Goal: Task Accomplishment & Management: Manage account settings

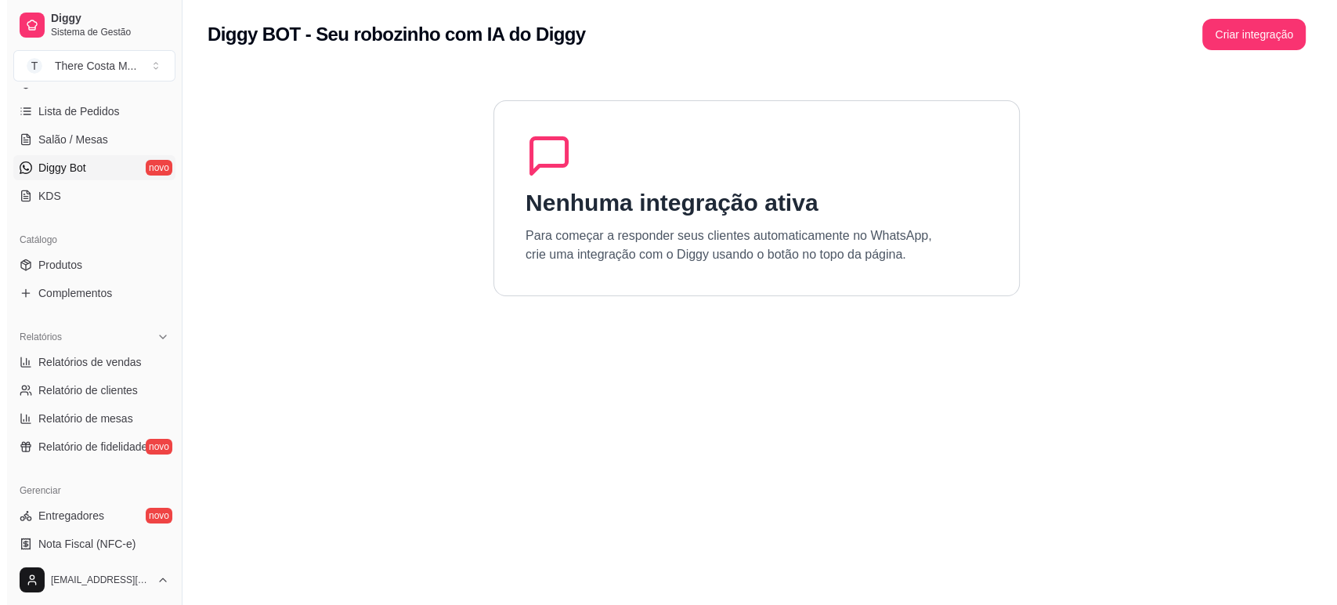
scroll to position [521, 0]
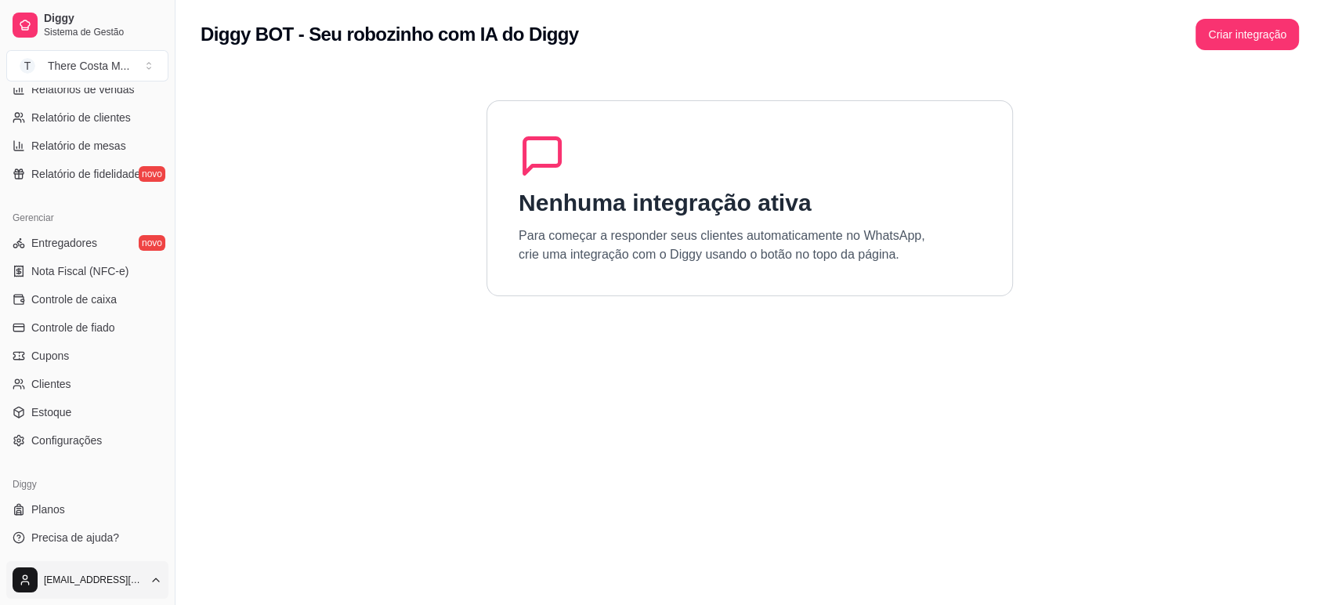
click at [135, 586] on html "Diggy Sistema de Gestão T There Costa M ... Loja aberta Período gratuito até 24…" at bounding box center [662, 302] width 1324 height 605
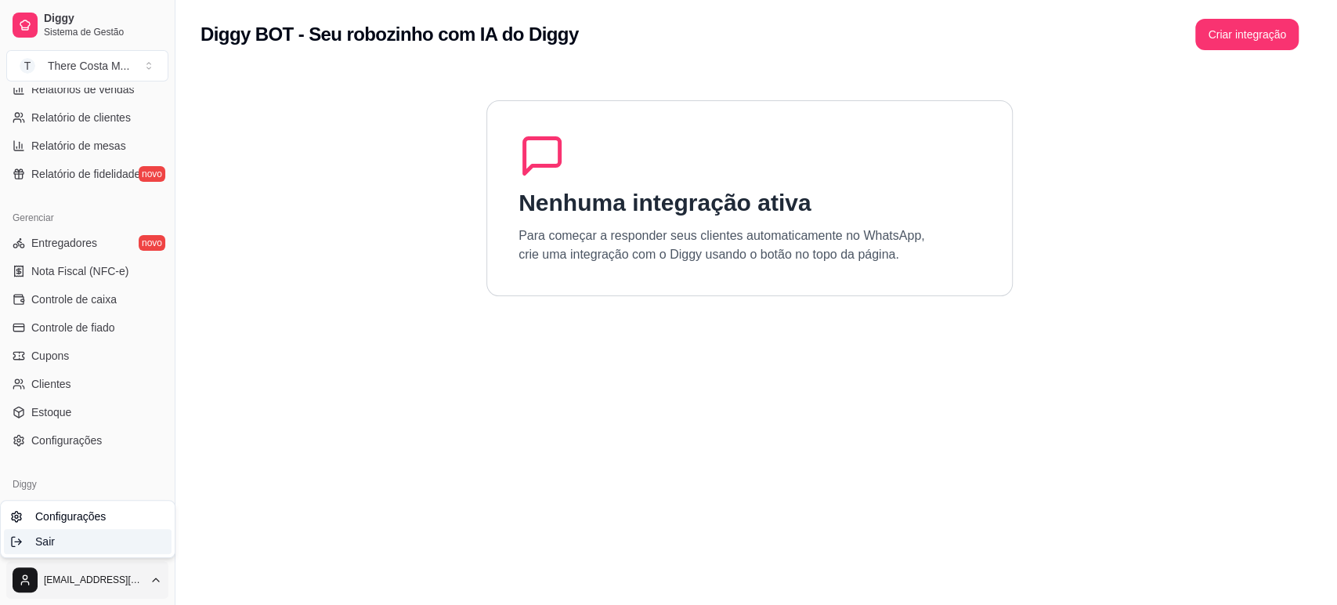
click at [120, 546] on div "Sair" at bounding box center [88, 541] width 168 height 25
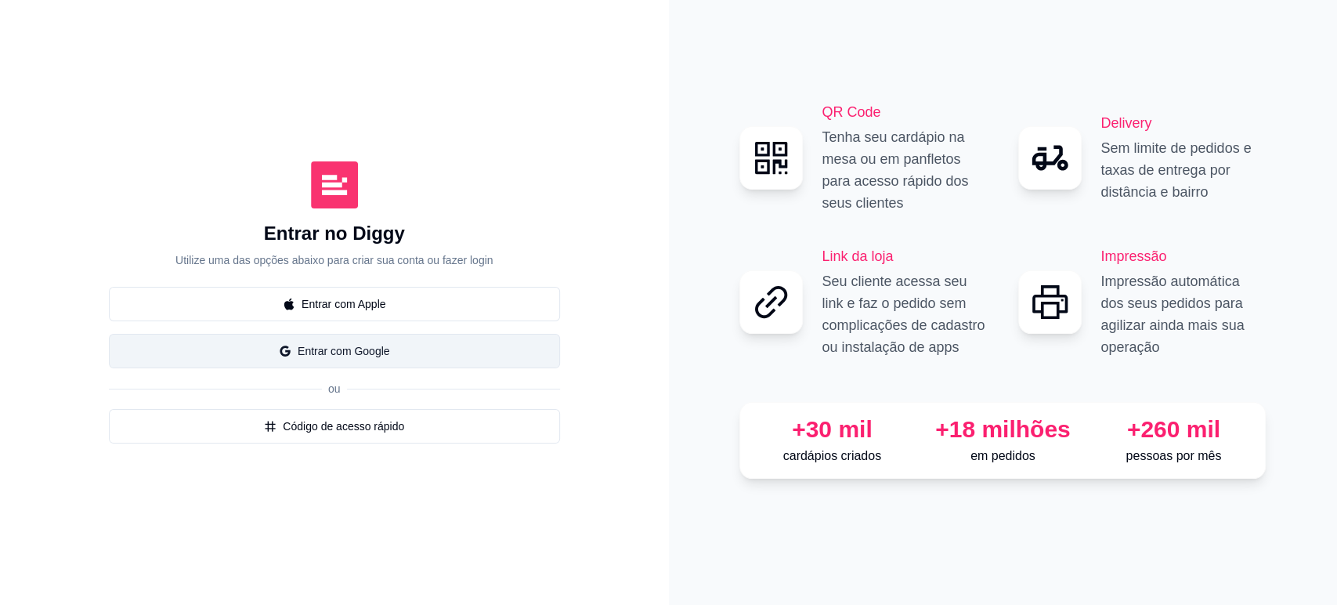
click at [363, 337] on button "Entrar com Google" at bounding box center [334, 351] width 451 height 34
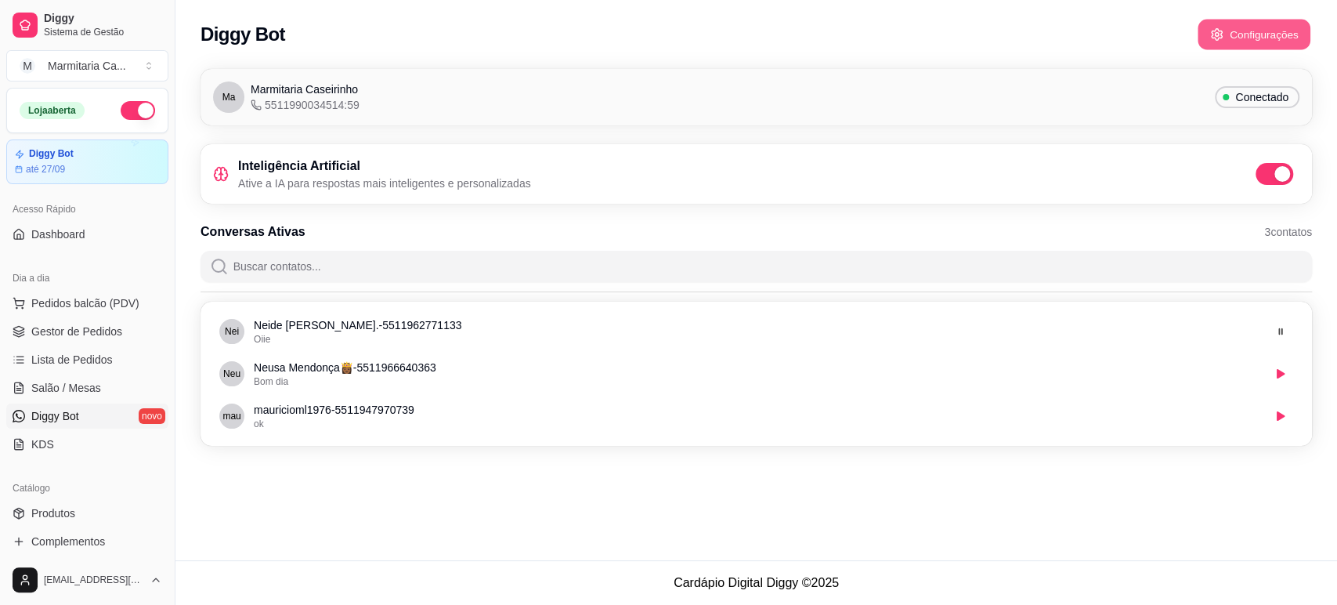
click at [1253, 30] on button "Configurações" at bounding box center [1254, 35] width 113 height 31
click at [1210, 49] on button "Configurações" at bounding box center [1254, 35] width 113 height 31
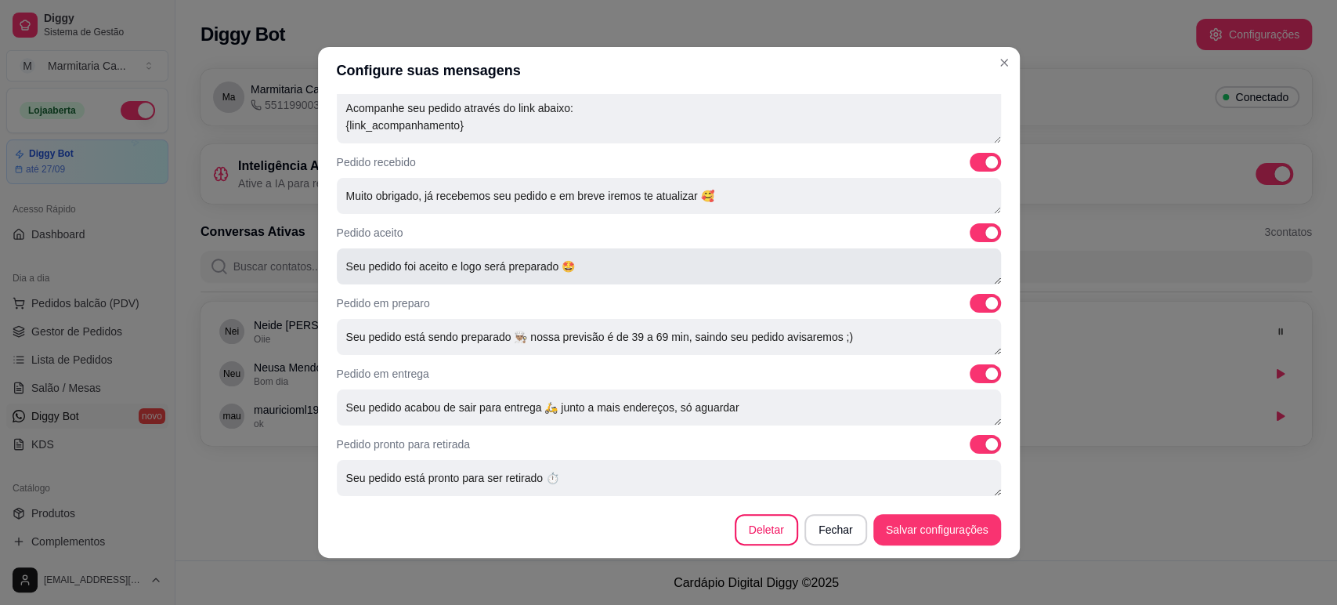
scroll to position [439, 0]
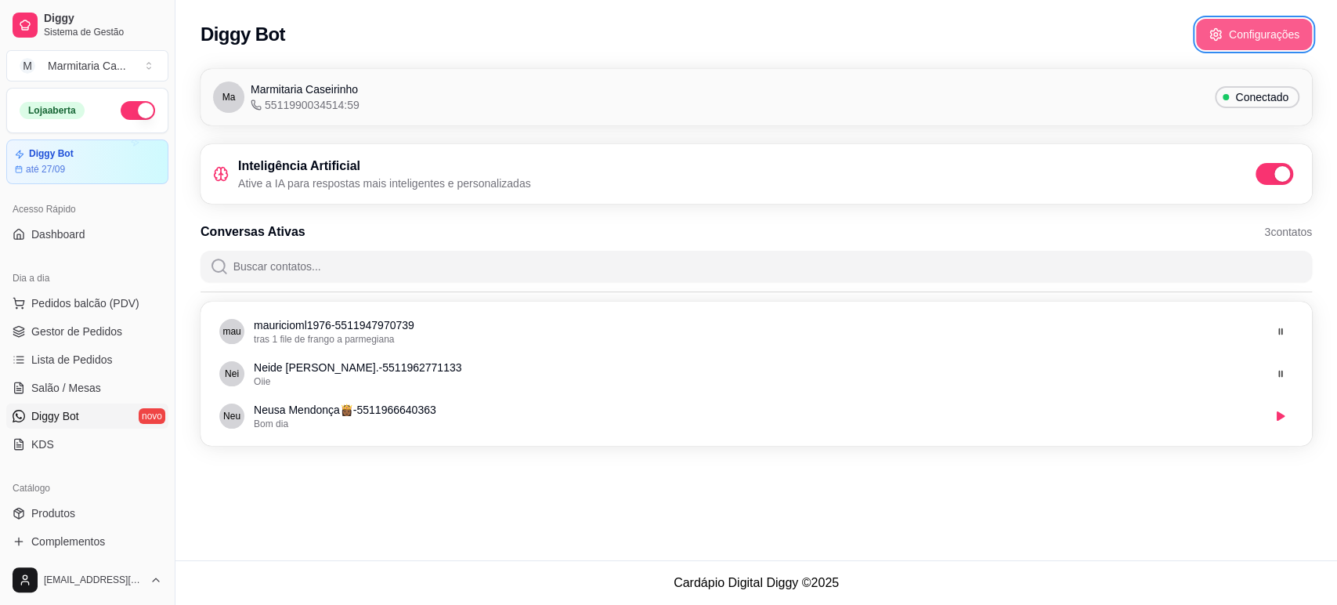
click at [1267, 40] on button "Configurações" at bounding box center [1254, 34] width 116 height 31
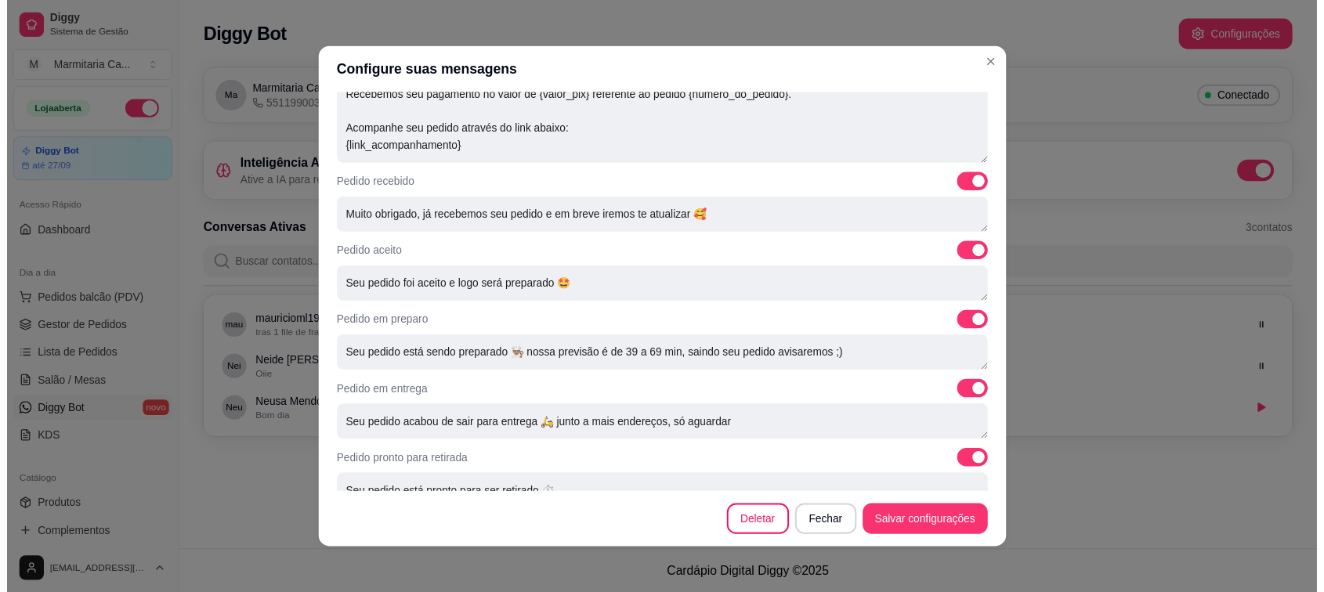
scroll to position [526, 0]
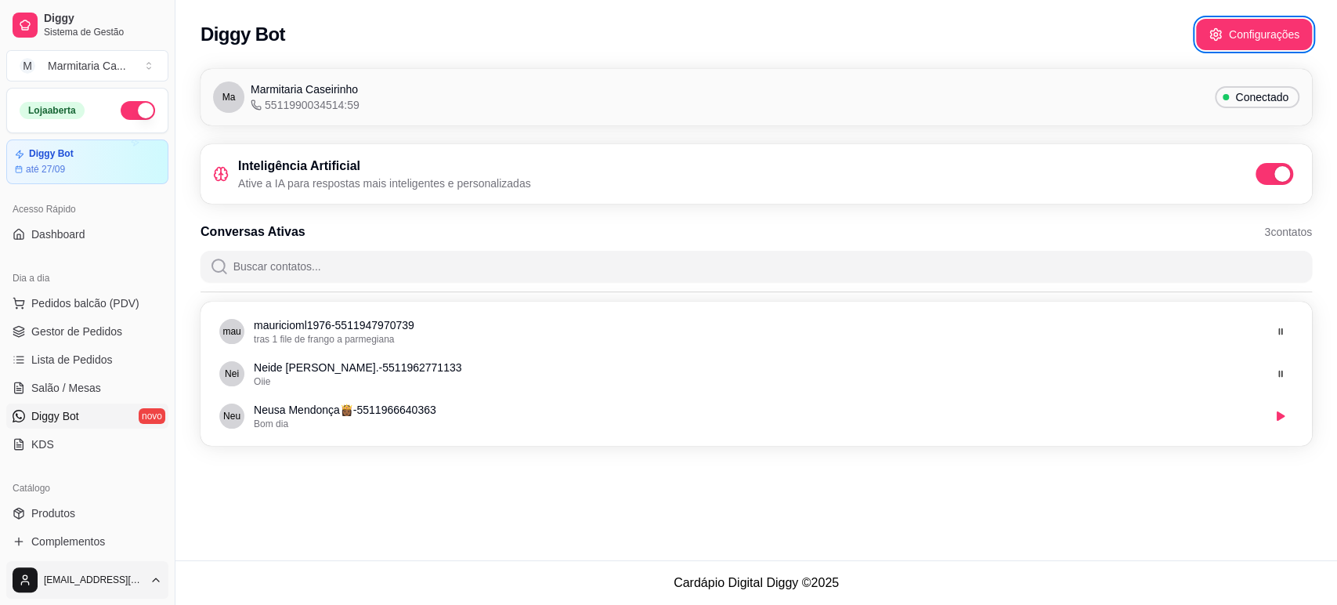
click at [116, 574] on html "Diggy Sistema de Gestão M Marmitaria Ca ... Loja aberta Diggy Bot até 27/09 Ace…" at bounding box center [668, 302] width 1337 height 605
click at [96, 537] on div "Sair" at bounding box center [88, 541] width 168 height 25
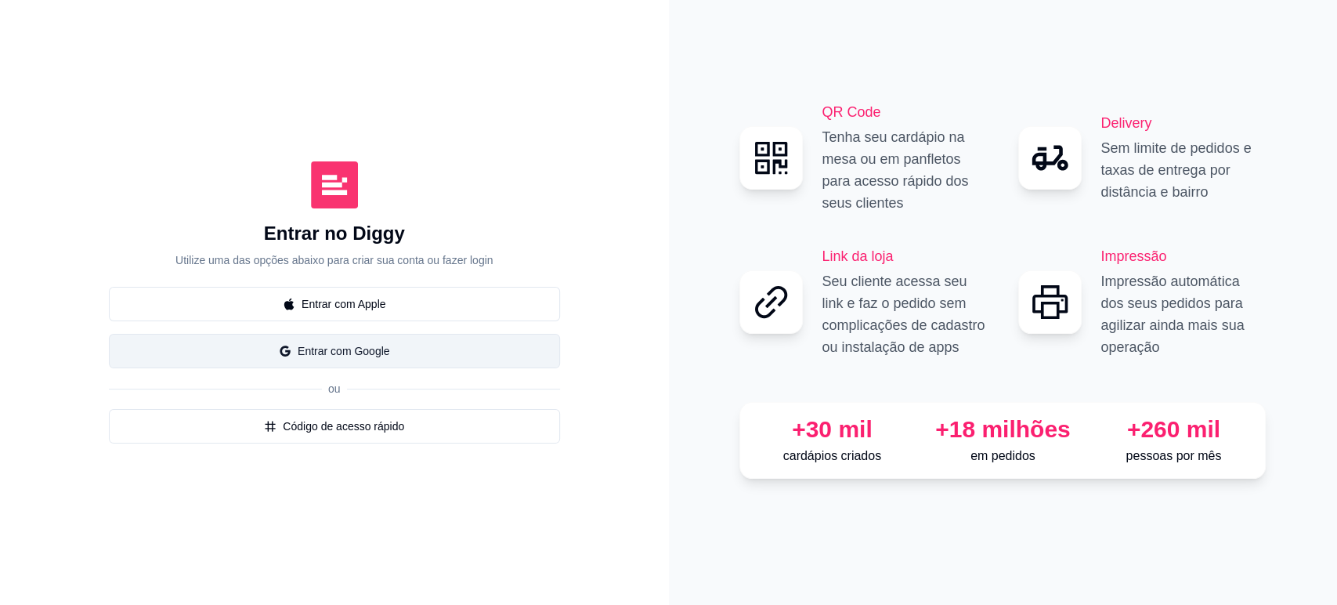
click at [367, 345] on button "Entrar com Google" at bounding box center [334, 351] width 451 height 34
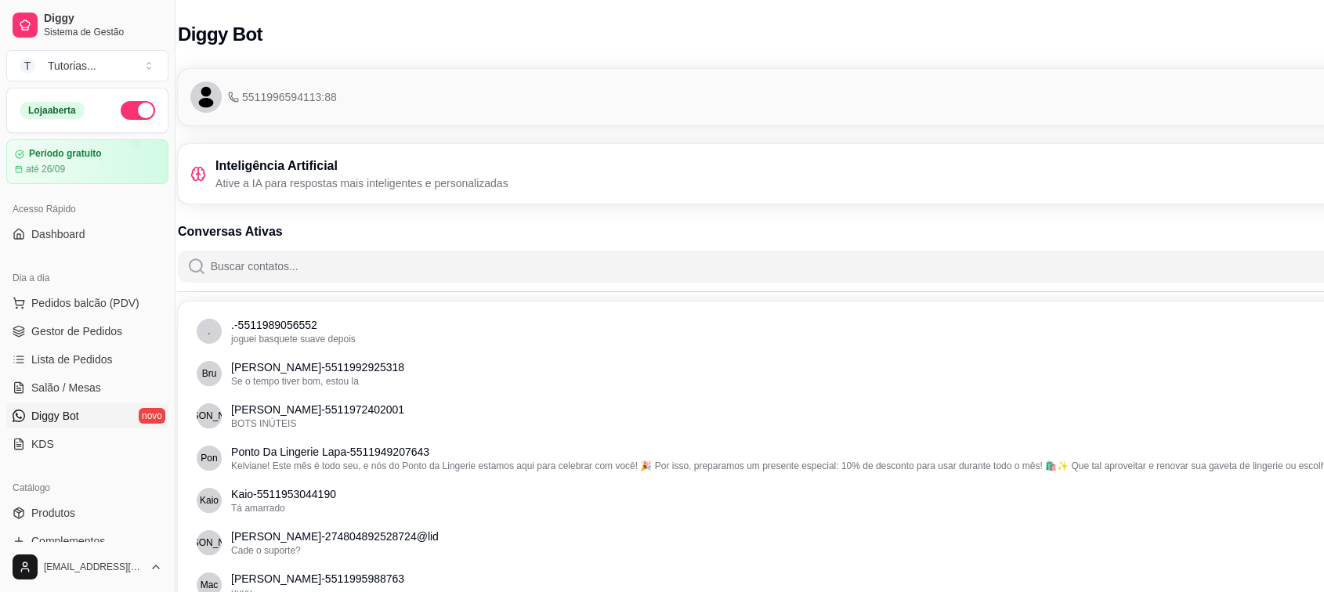
scroll to position [0, 175]
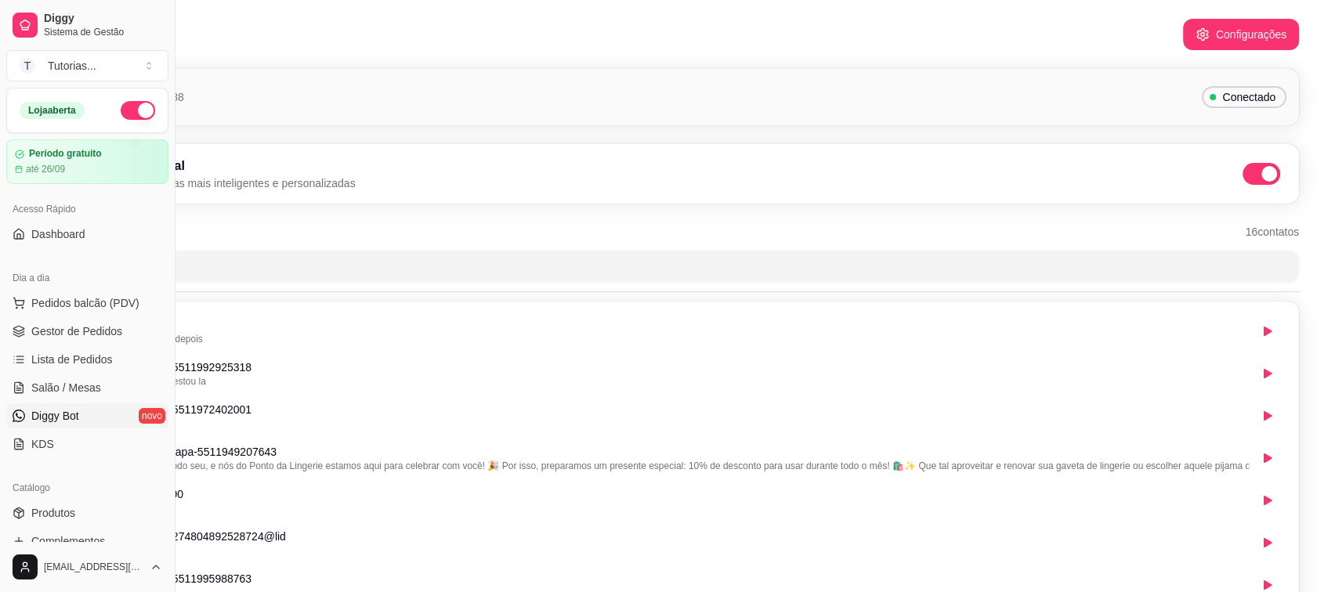
click at [1268, 177] on span at bounding box center [1269, 174] width 16 height 16
click at [1252, 177] on input "checkbox" at bounding box center [1247, 182] width 10 height 10
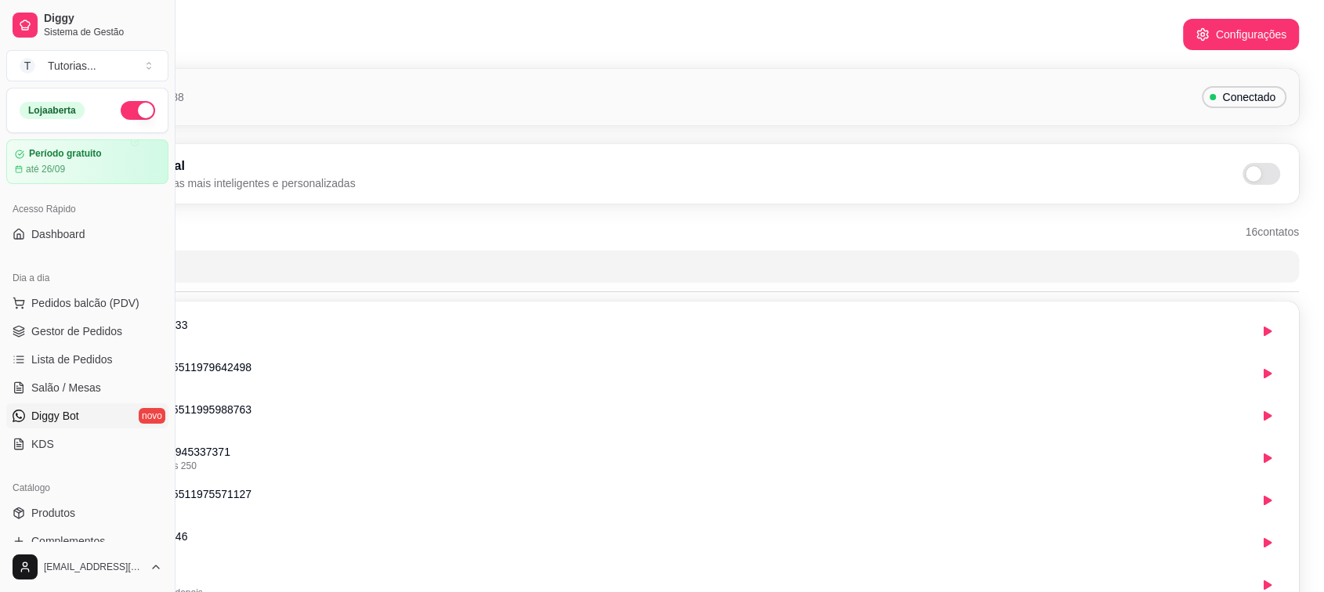
click at [74, 127] on div "Loja aberta" at bounding box center [87, 111] width 161 height 44
click at [80, 235] on span "Dashboard" at bounding box center [58, 234] width 54 height 16
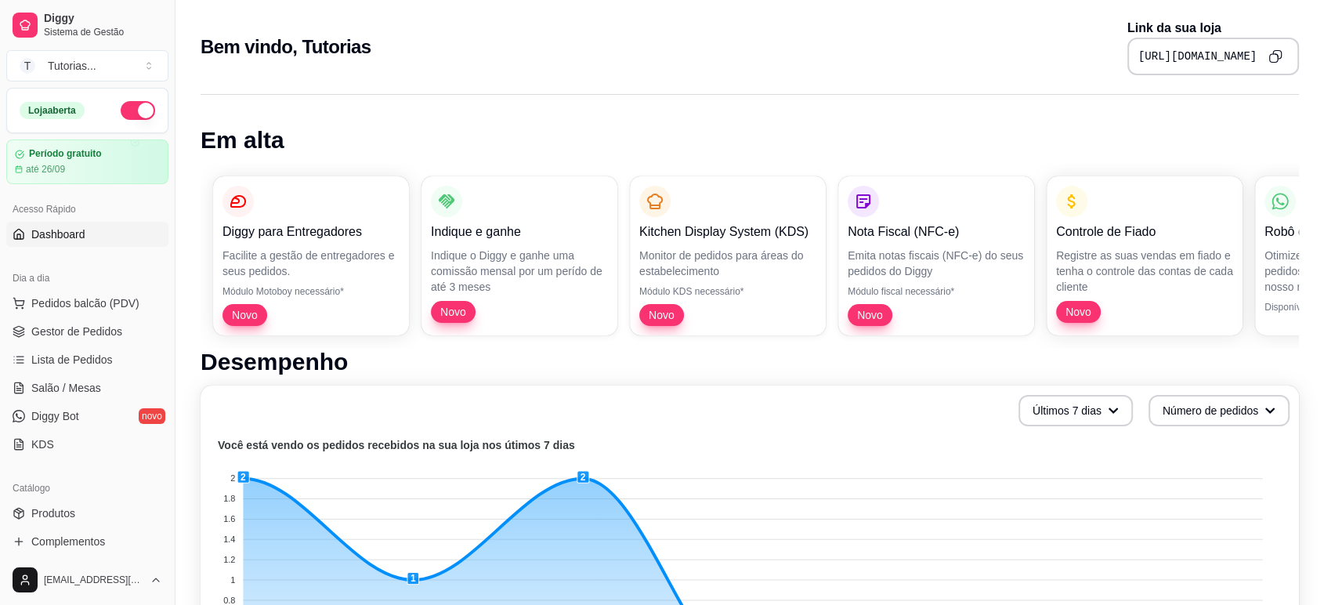
click at [1278, 56] on icon "Copy to clipboard" at bounding box center [1276, 55] width 3 height 3
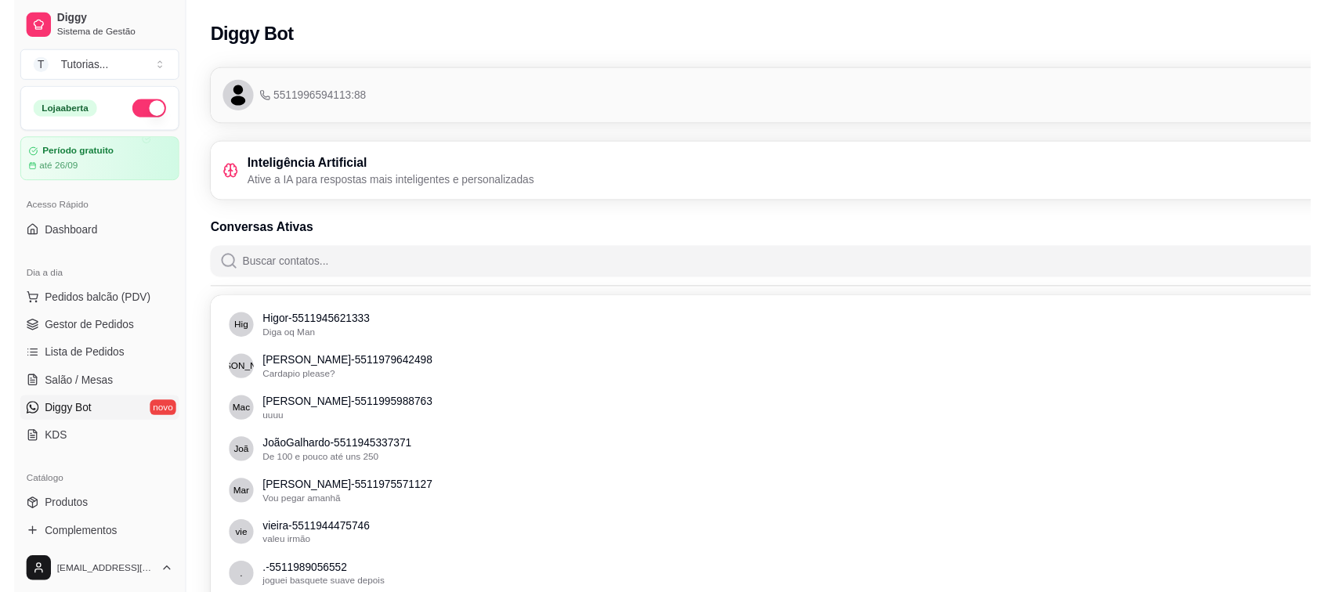
scroll to position [0, 175]
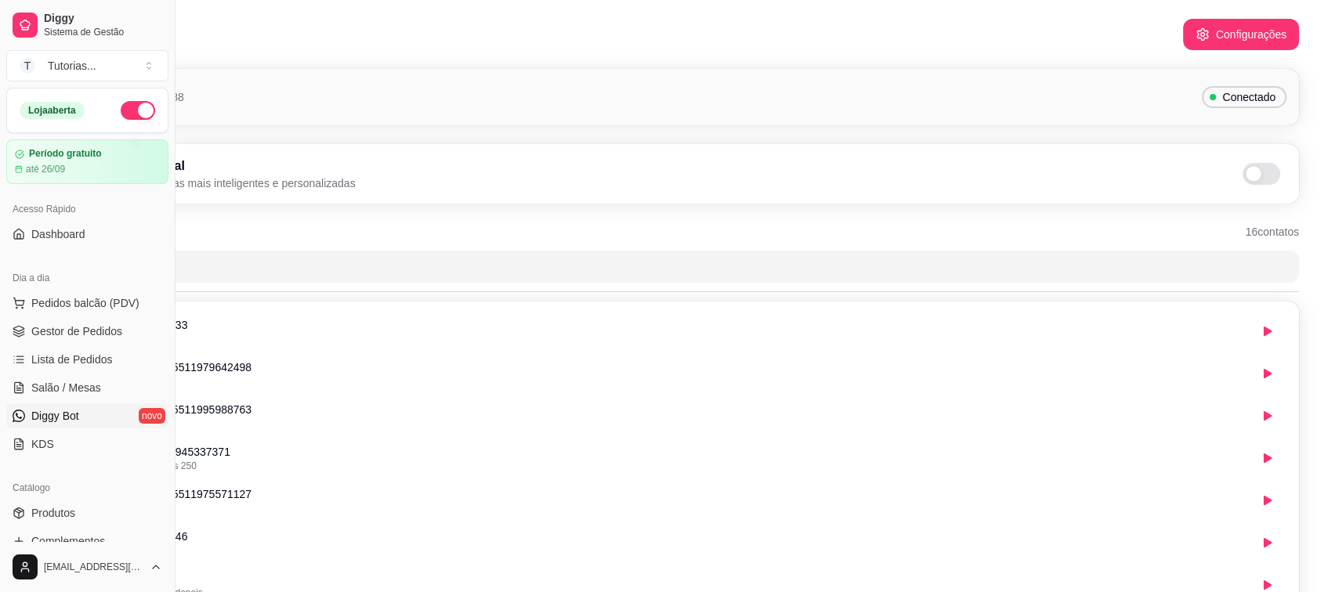
click at [96, 286] on div "Dia a dia" at bounding box center [87, 278] width 162 height 25
click at [101, 295] on span "Pedidos balcão (PDV)" at bounding box center [85, 303] width 108 height 16
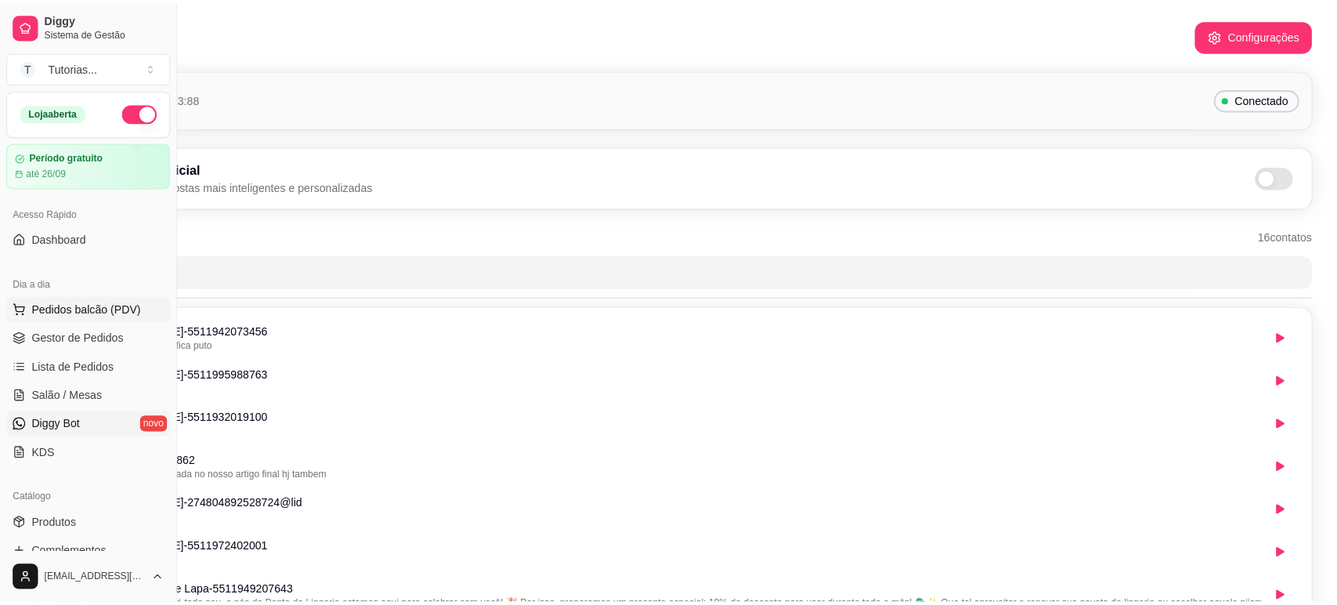
scroll to position [0, 162]
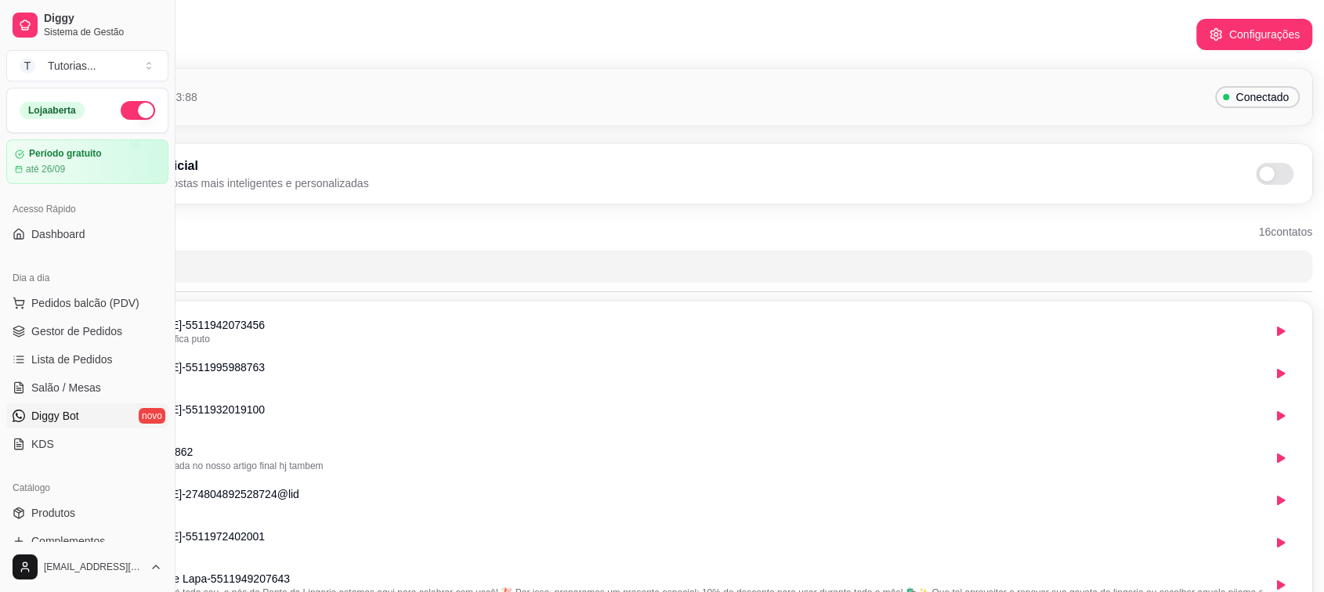
click at [1275, 173] on span at bounding box center [1275, 174] width 38 height 22
click at [1265, 177] on input "checkbox" at bounding box center [1260, 182] width 10 height 10
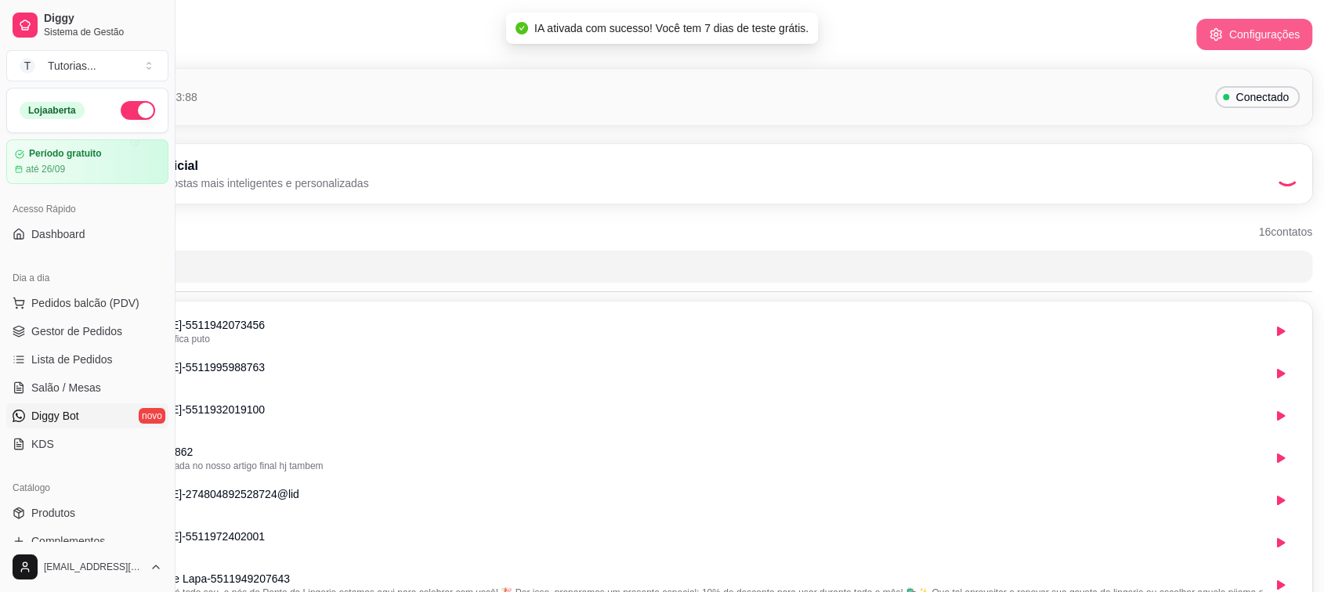
click at [1232, 34] on button "Configurações" at bounding box center [1254, 34] width 116 height 31
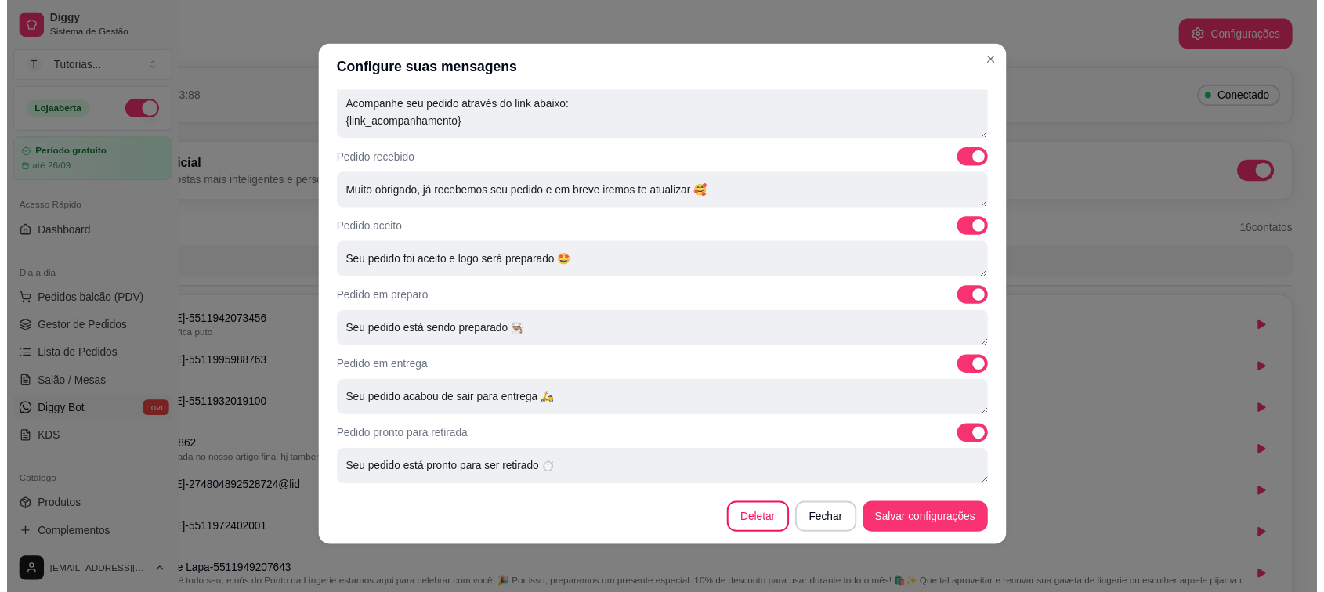
scroll to position [3, 0]
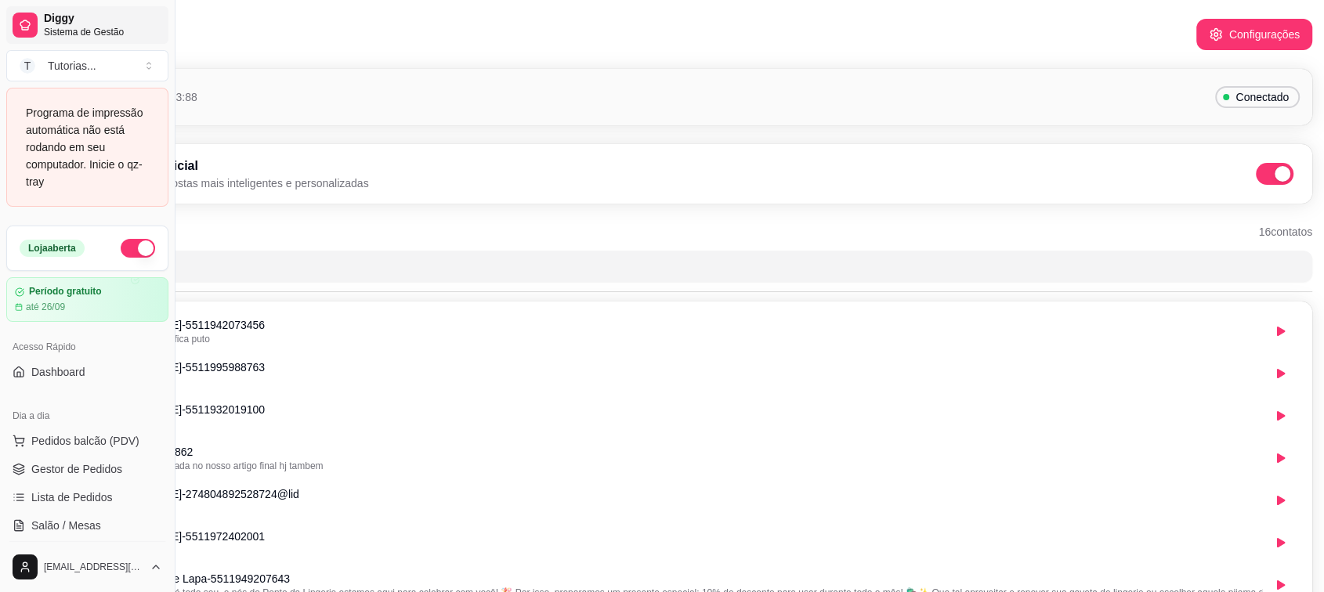
drag, startPoint x: 175, startPoint y: 23, endPoint x: 91, endPoint y: 24, distance: 83.8
click at [91, 24] on div "Diggy Sistema de Gestão T Tutorias ... Programa de impressão automática não est…" at bounding box center [87, 296] width 175 height 592
click at [175, 26] on button "Toggle Sidebar" at bounding box center [174, 296] width 13 height 592
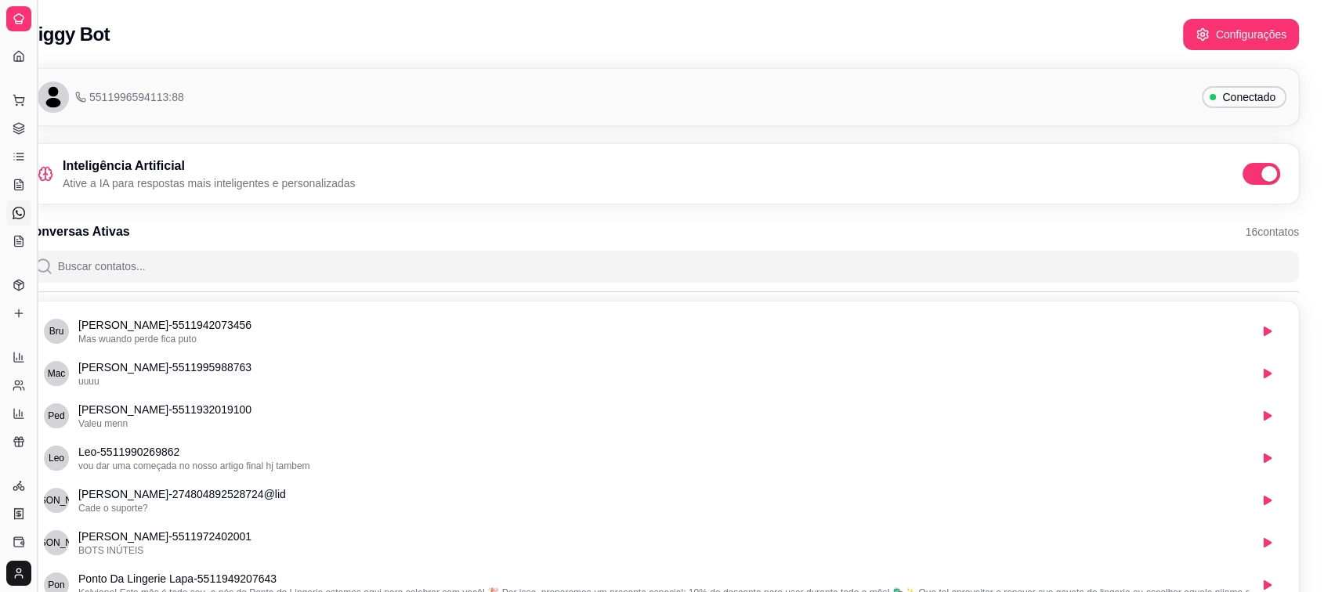
scroll to position [0, 38]
click at [1267, 164] on span at bounding box center [1261, 174] width 38 height 22
click at [1252, 177] on input "checkbox" at bounding box center [1247, 182] width 10 height 10
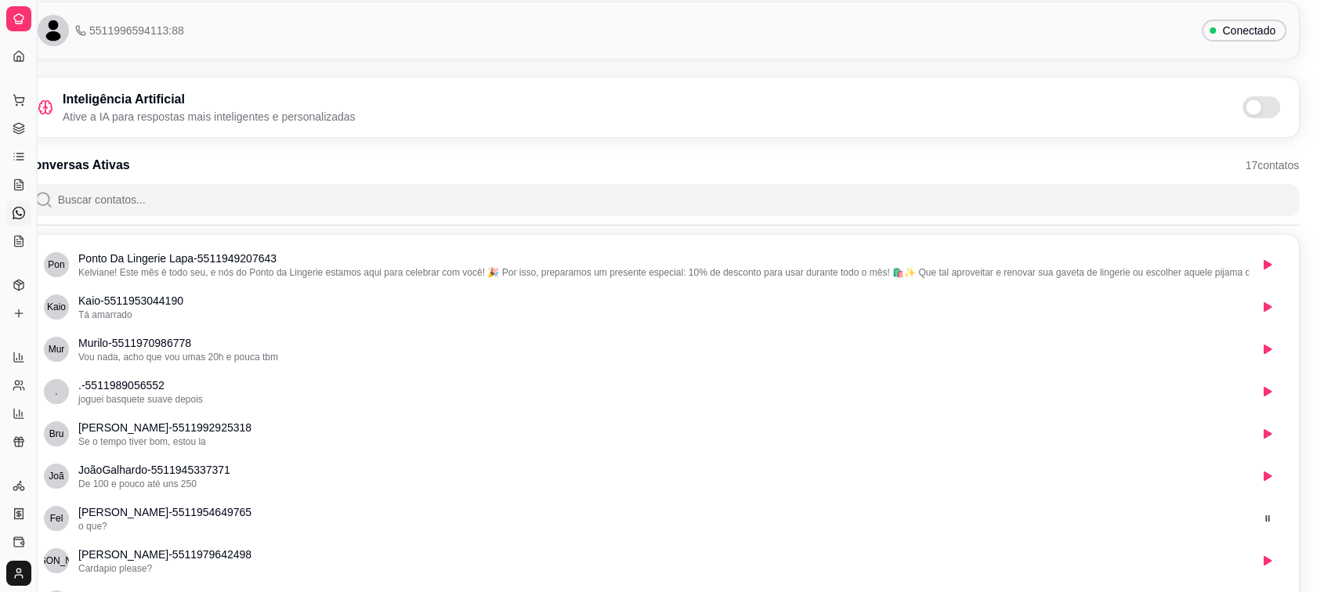
scroll to position [174, 38]
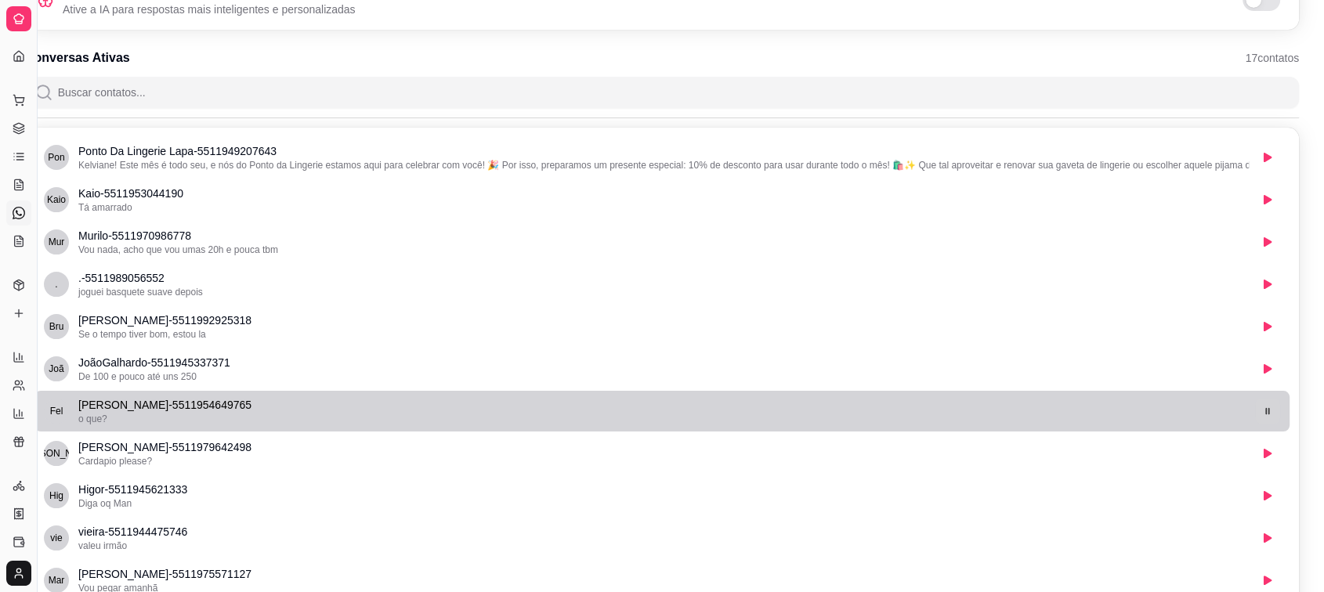
click at [1272, 413] on button "button" at bounding box center [1267, 411] width 25 height 25
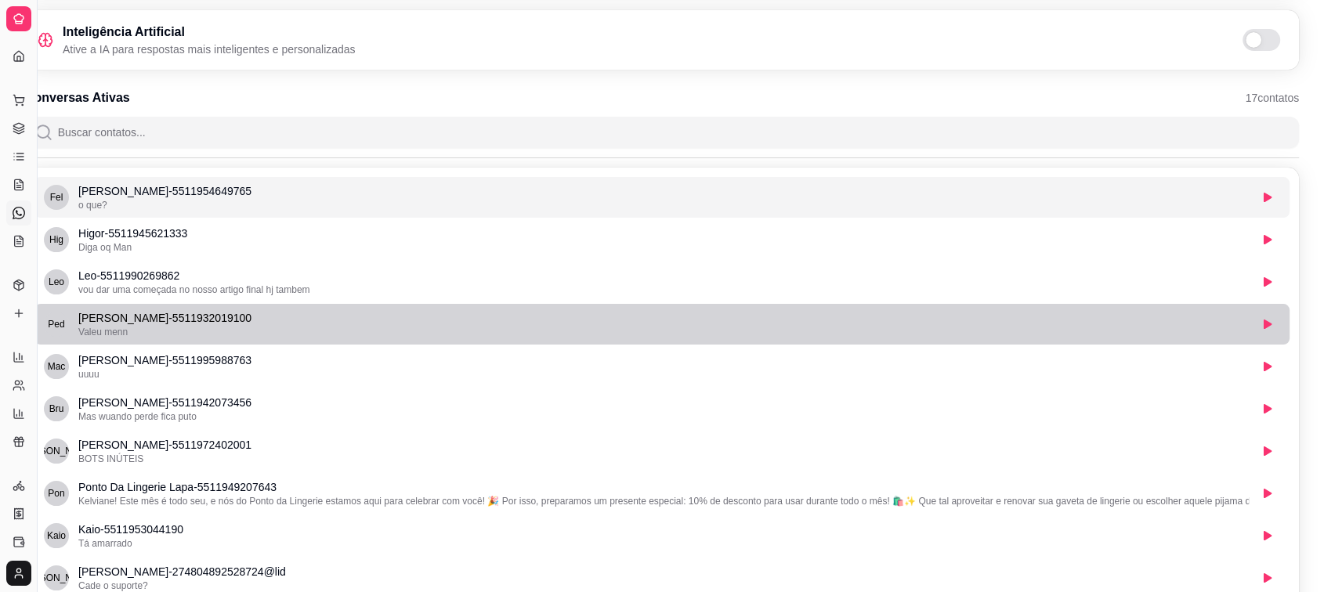
scroll to position [0, 38]
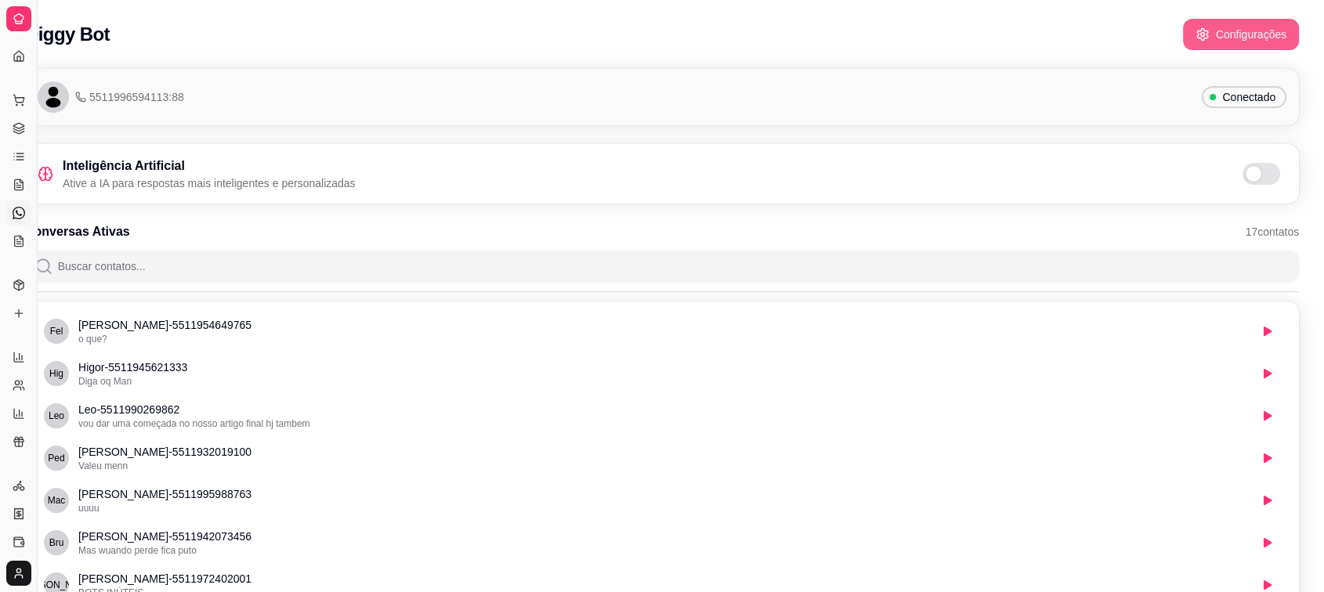
click at [1202, 27] on icon "button" at bounding box center [1202, 34] width 14 height 14
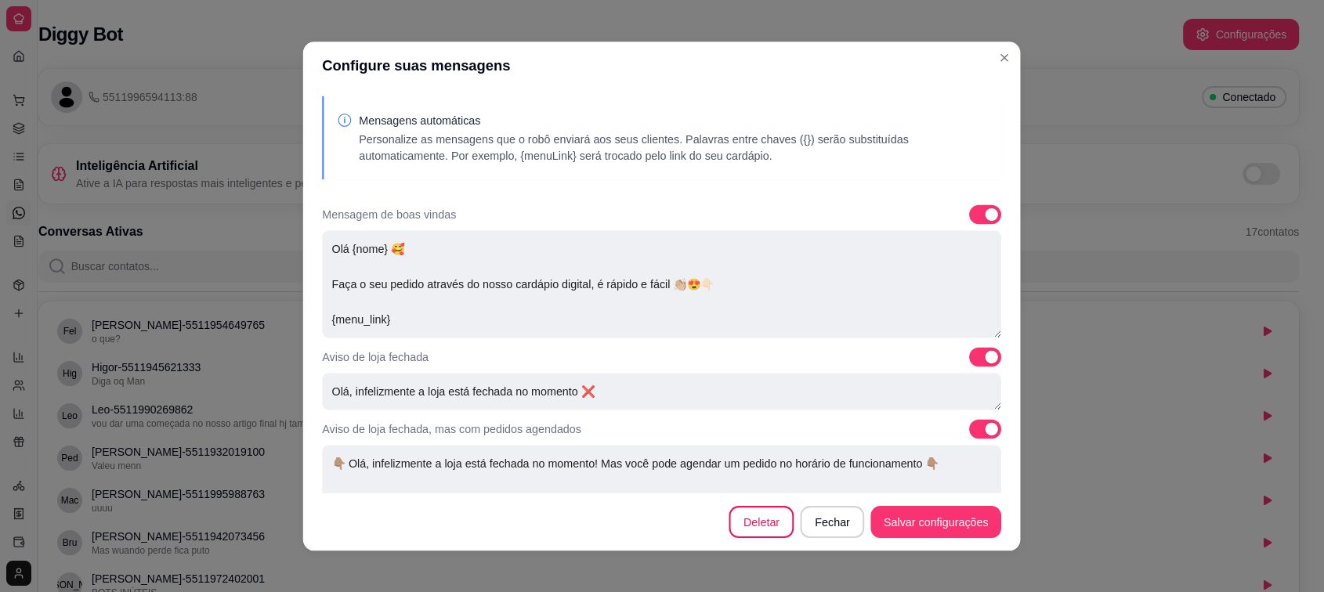
scroll to position [0, 24]
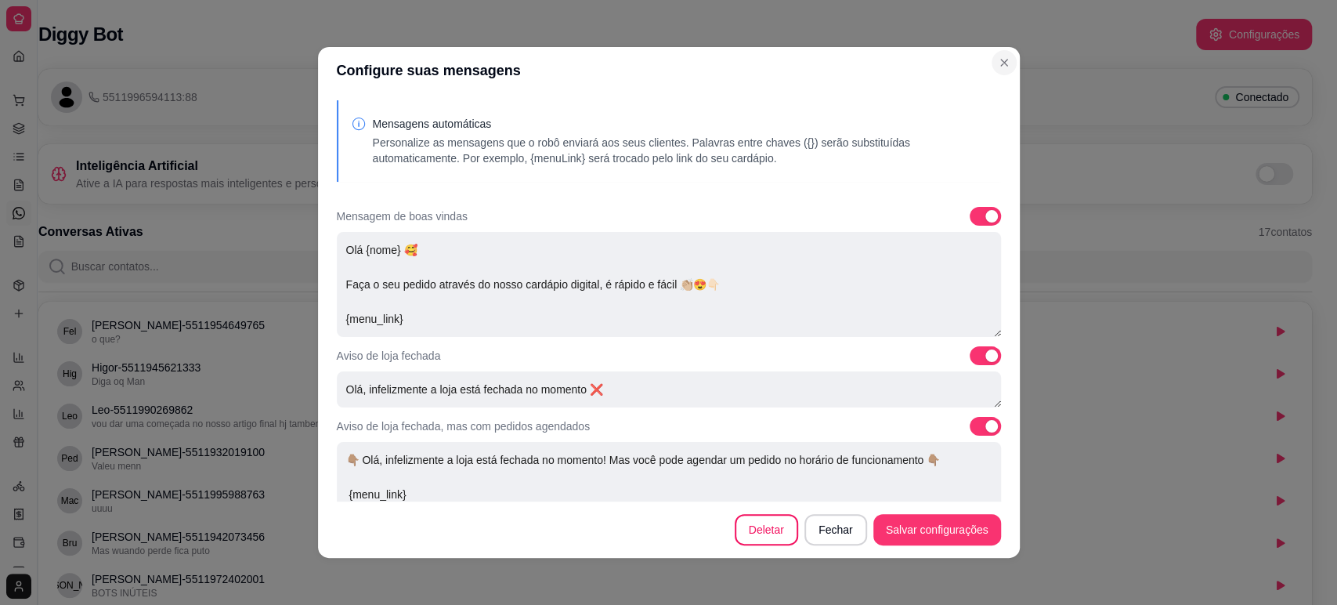
click at [1009, 57] on header "Configure suas mensagens" at bounding box center [669, 70] width 702 height 47
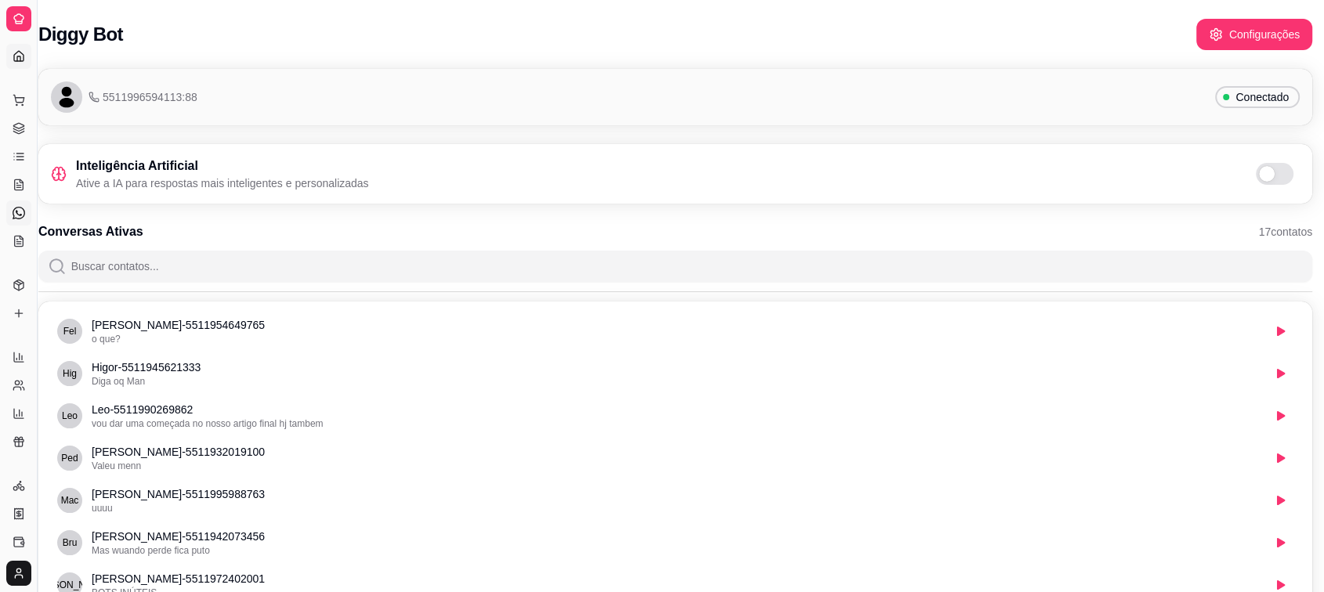
click at [21, 55] on icon at bounding box center [19, 56] width 13 height 13
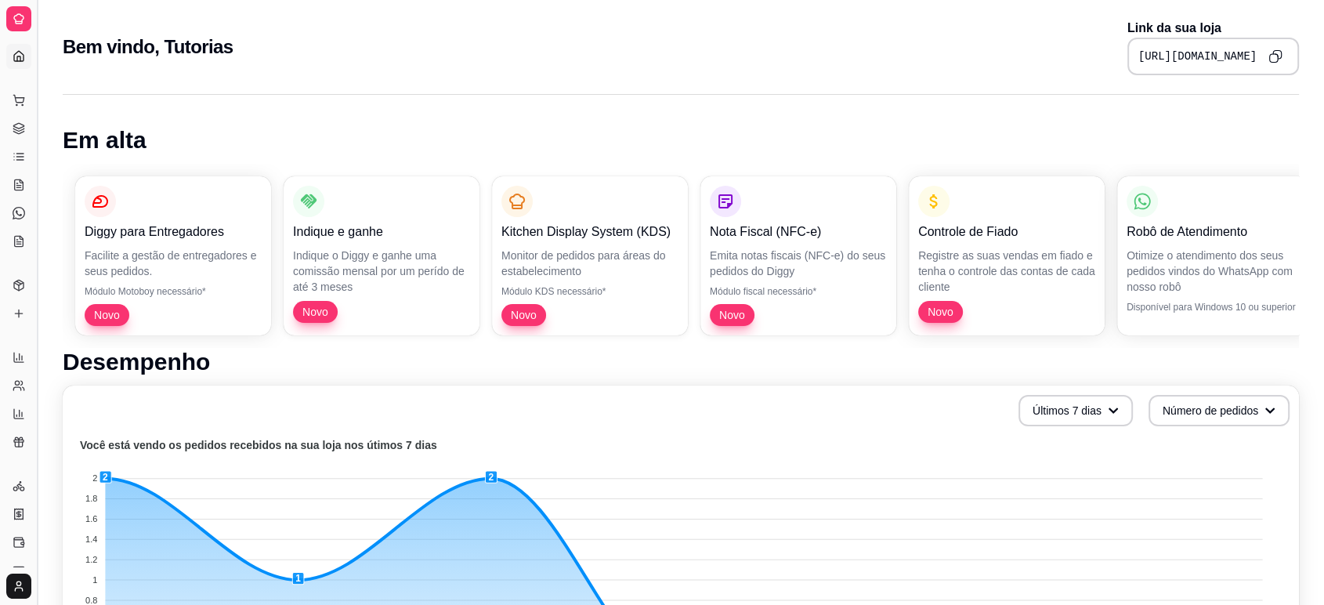
click at [39, 228] on button "Toggle Sidebar" at bounding box center [37, 302] width 13 height 605
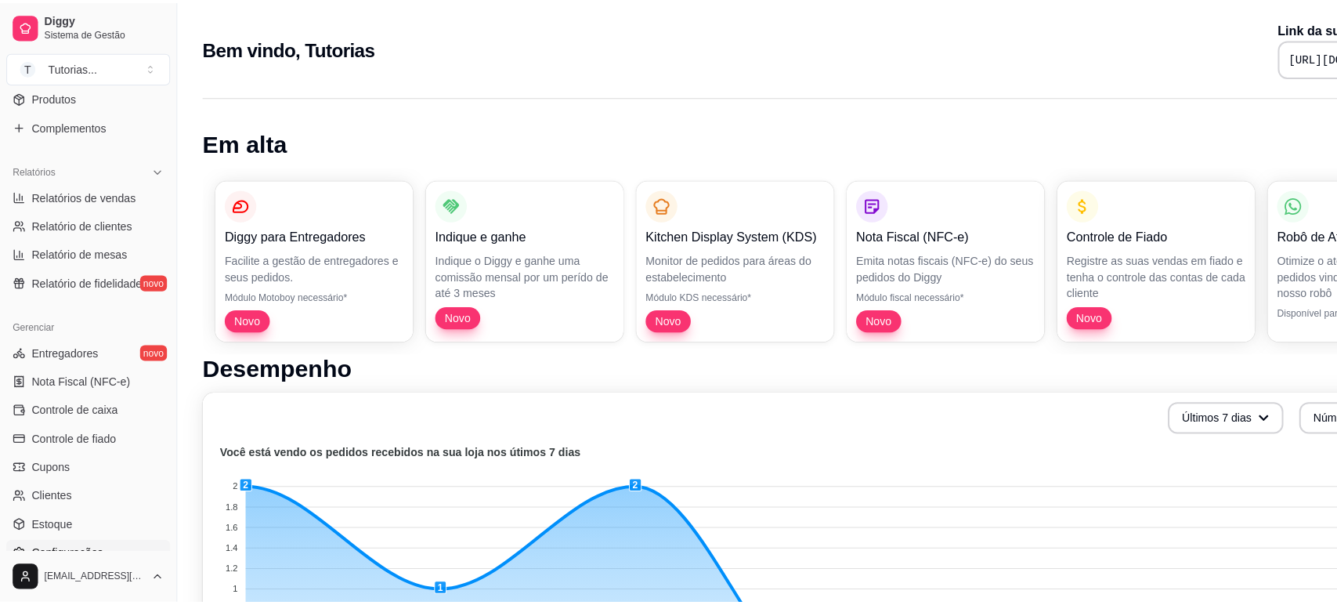
scroll to position [521, 0]
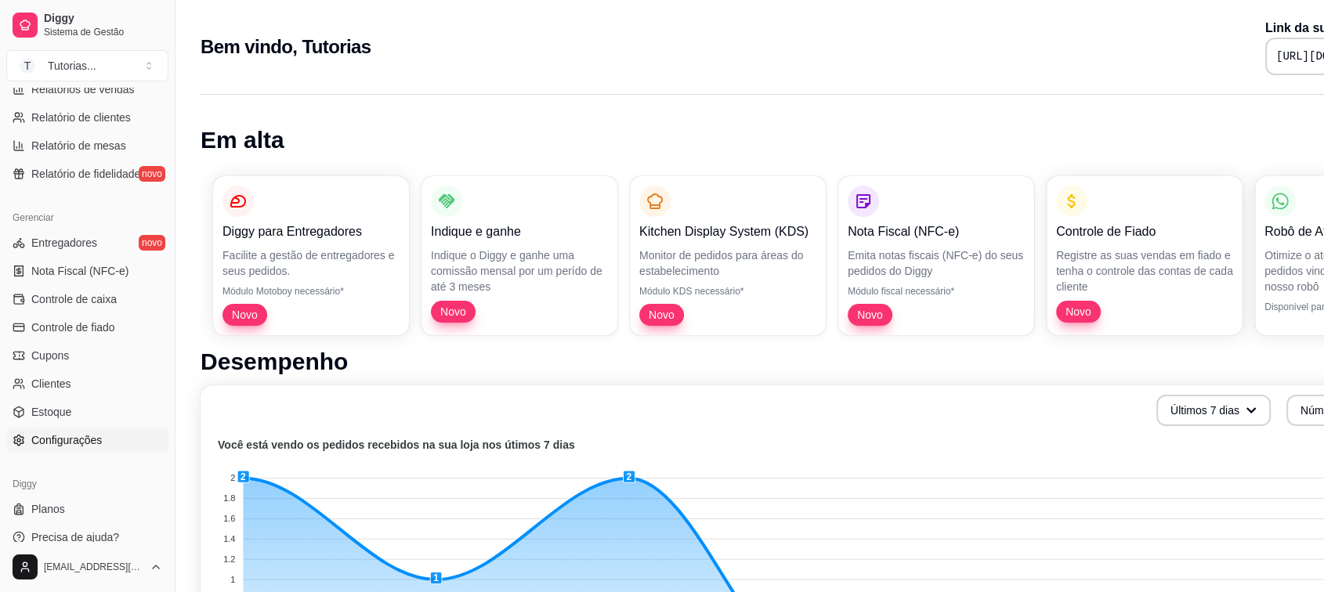
click at [83, 442] on span "Configurações" at bounding box center [66, 440] width 71 height 16
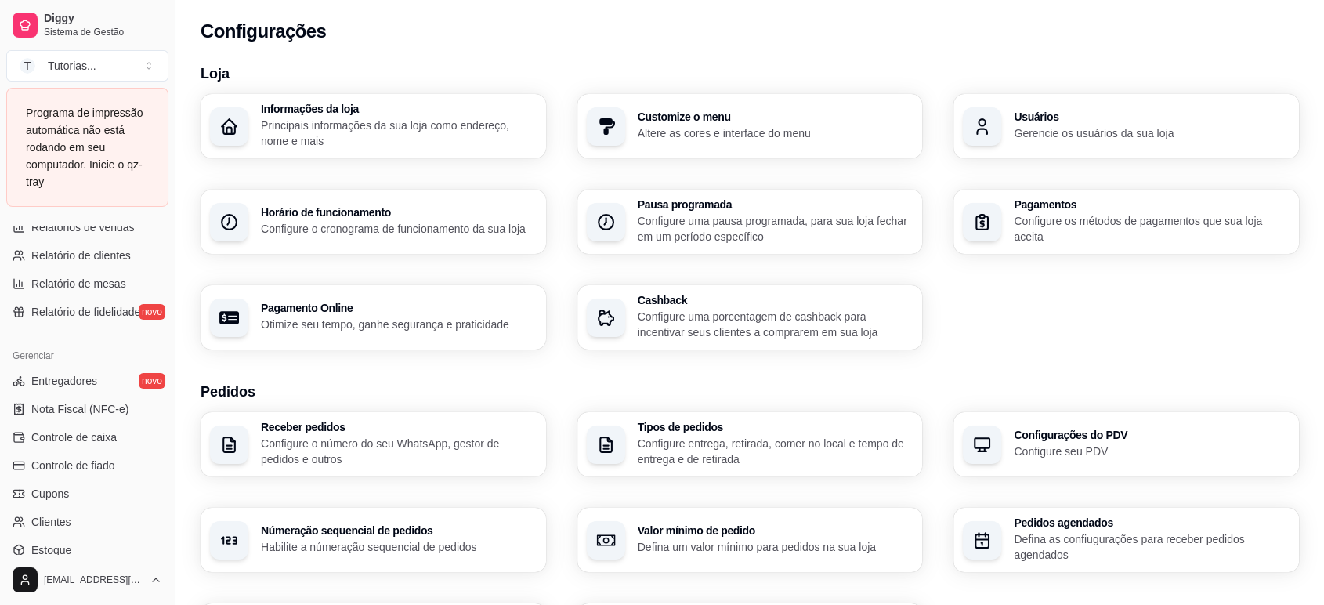
click at [676, 449] on p "Configure entrega, retirada, comer no local e tempo de entrega e de retirada" at bounding box center [776, 451] width 276 height 31
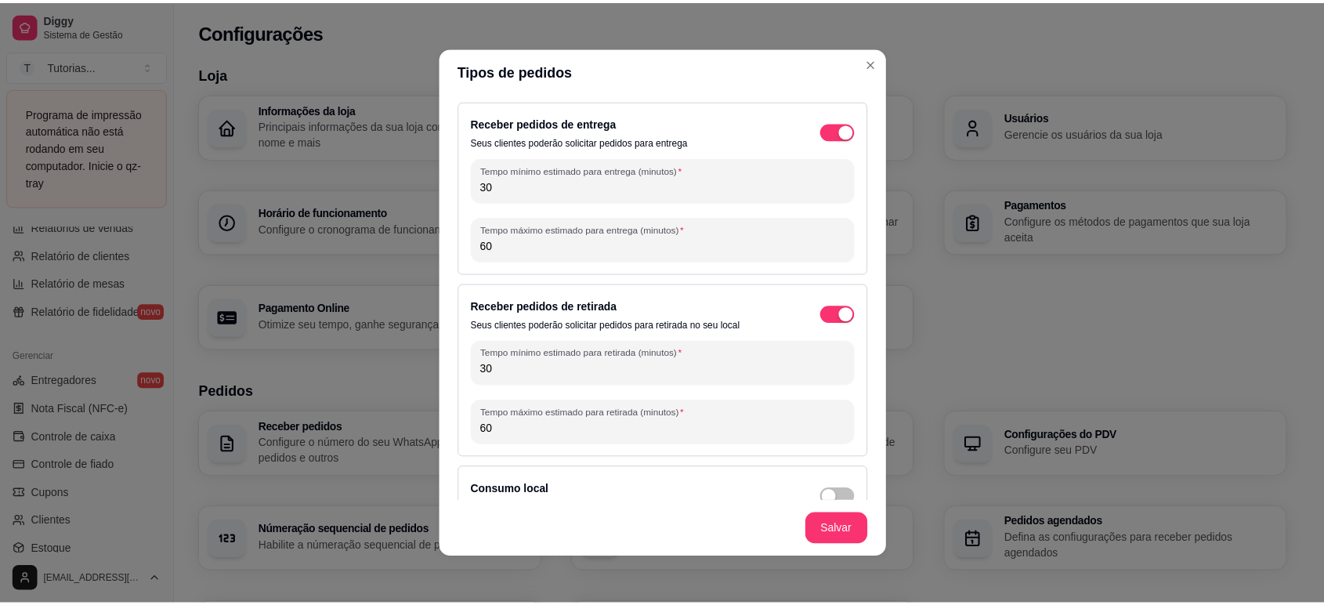
scroll to position [31, 0]
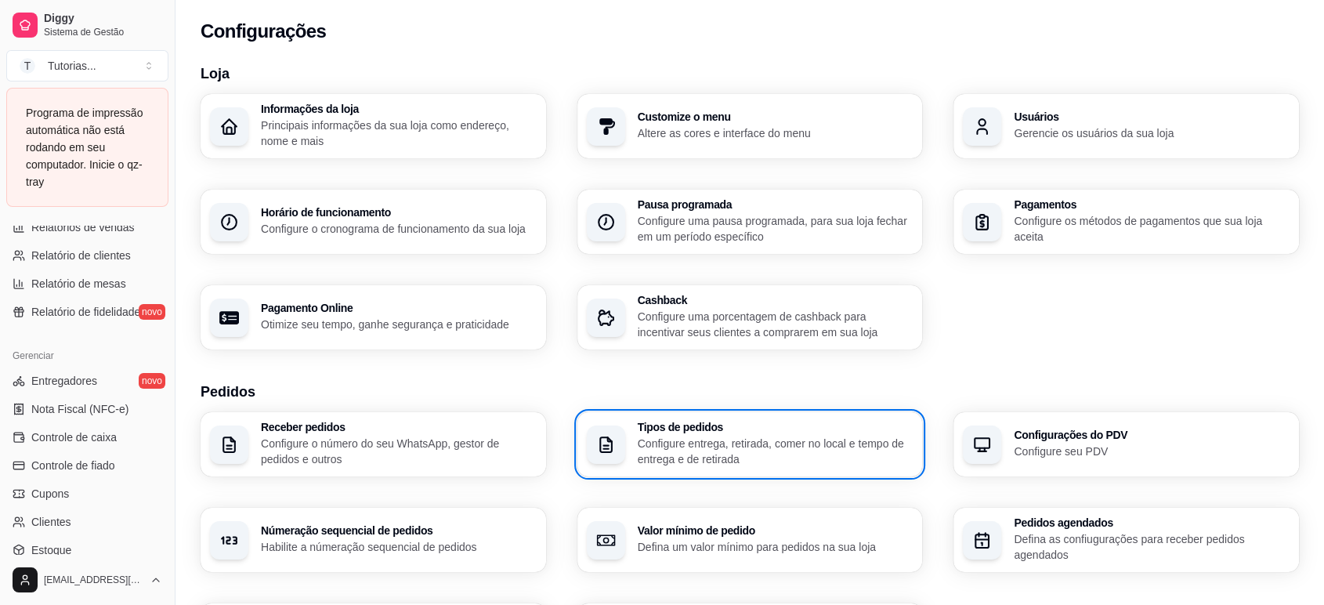
click at [407, 456] on p "Configure o número do seu WhatsApp, gestor de pedidos e outros" at bounding box center [399, 451] width 276 height 31
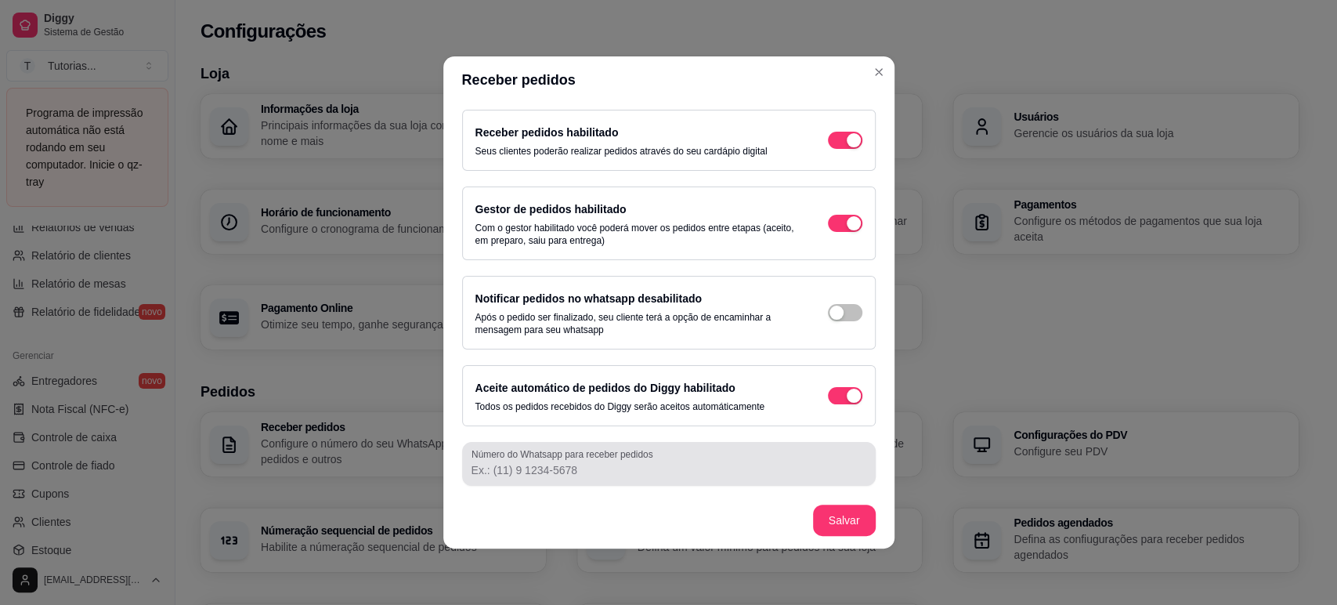
click at [595, 481] on div "Número do Whatsapp para receber pedidos" at bounding box center [669, 464] width 414 height 44
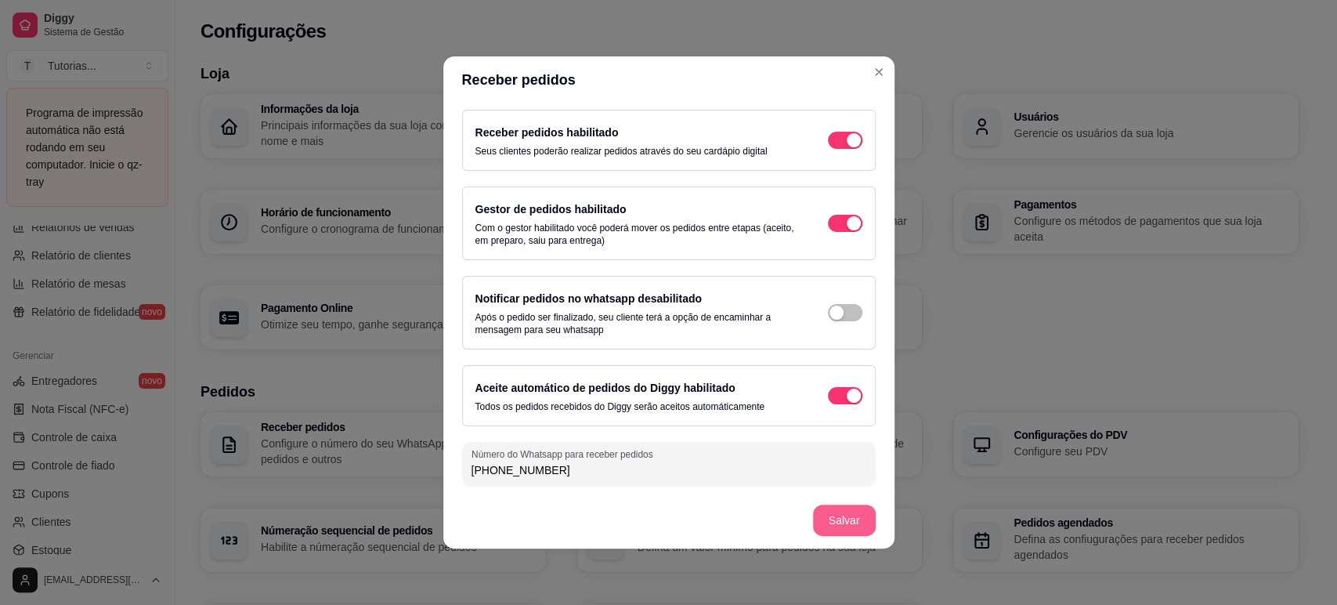
type input "(11) 9 9659-4113"
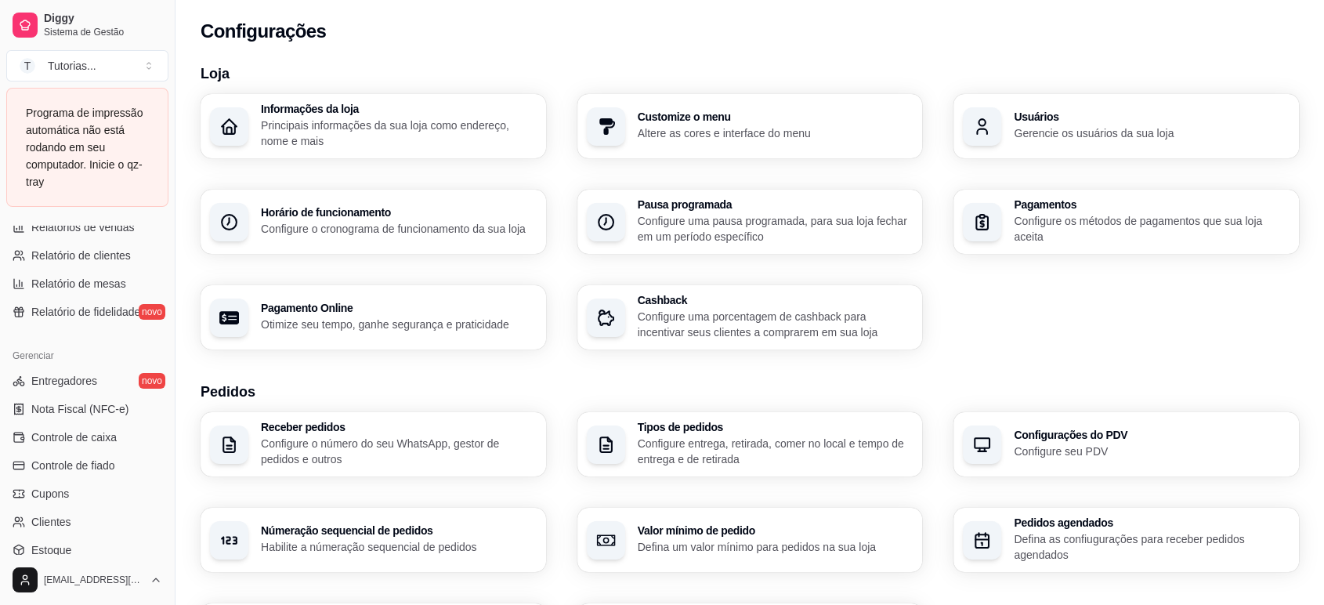
click at [345, 451] on p "Configure o número do seu WhatsApp, gestor de pedidos e outros" at bounding box center [399, 451] width 276 height 31
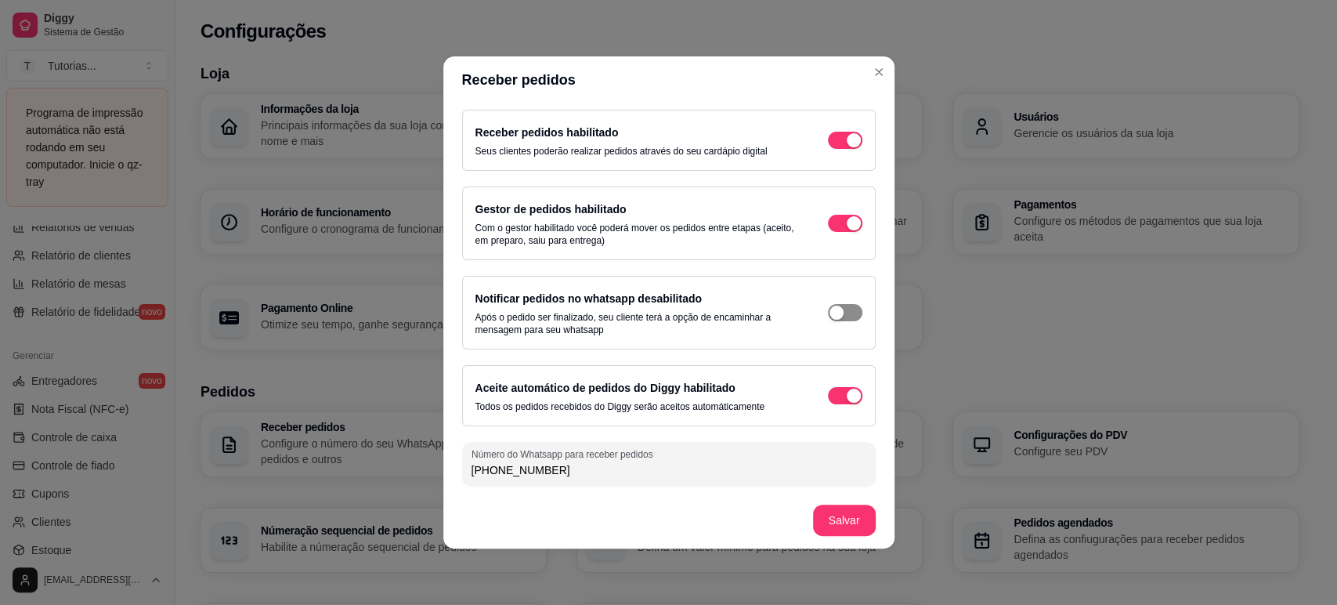
click at [843, 149] on span "button" at bounding box center [845, 140] width 34 height 17
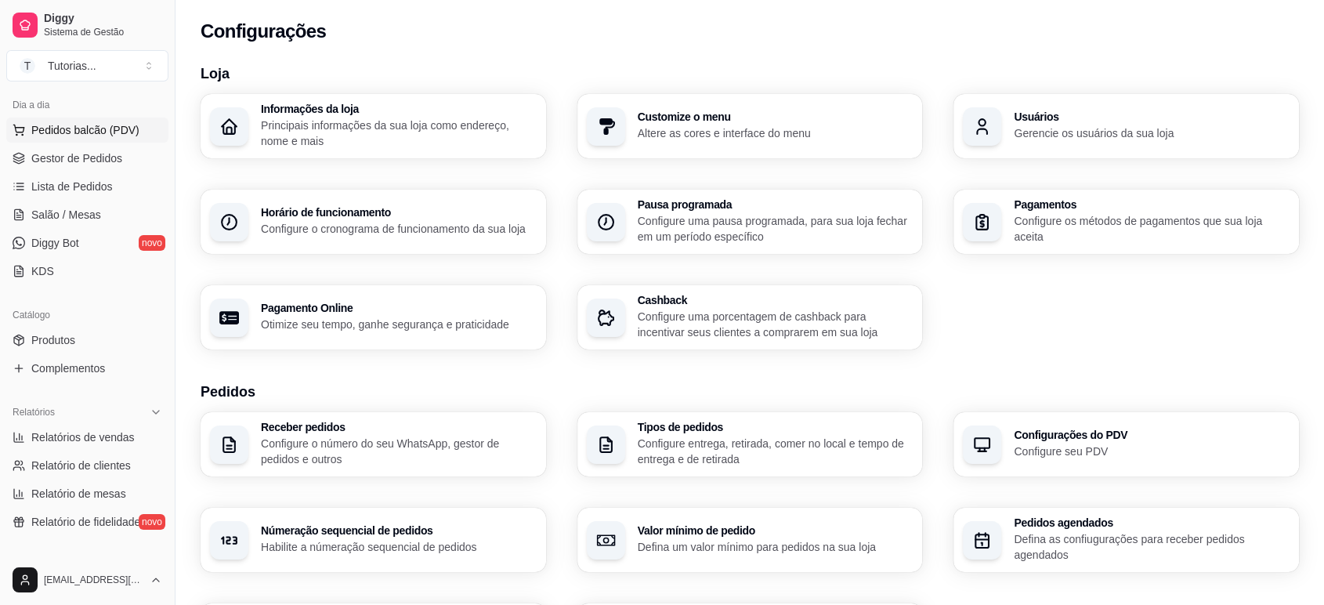
scroll to position [0, 0]
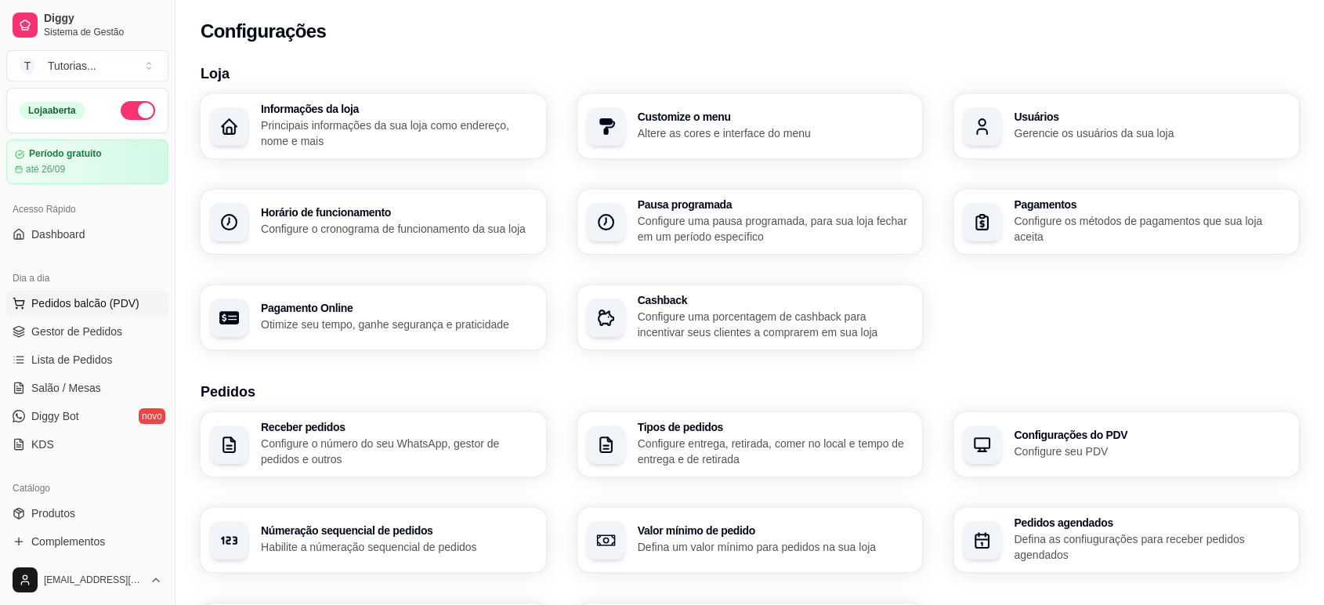
click at [89, 292] on button "Pedidos balcão (PDV)" at bounding box center [87, 303] width 162 height 25
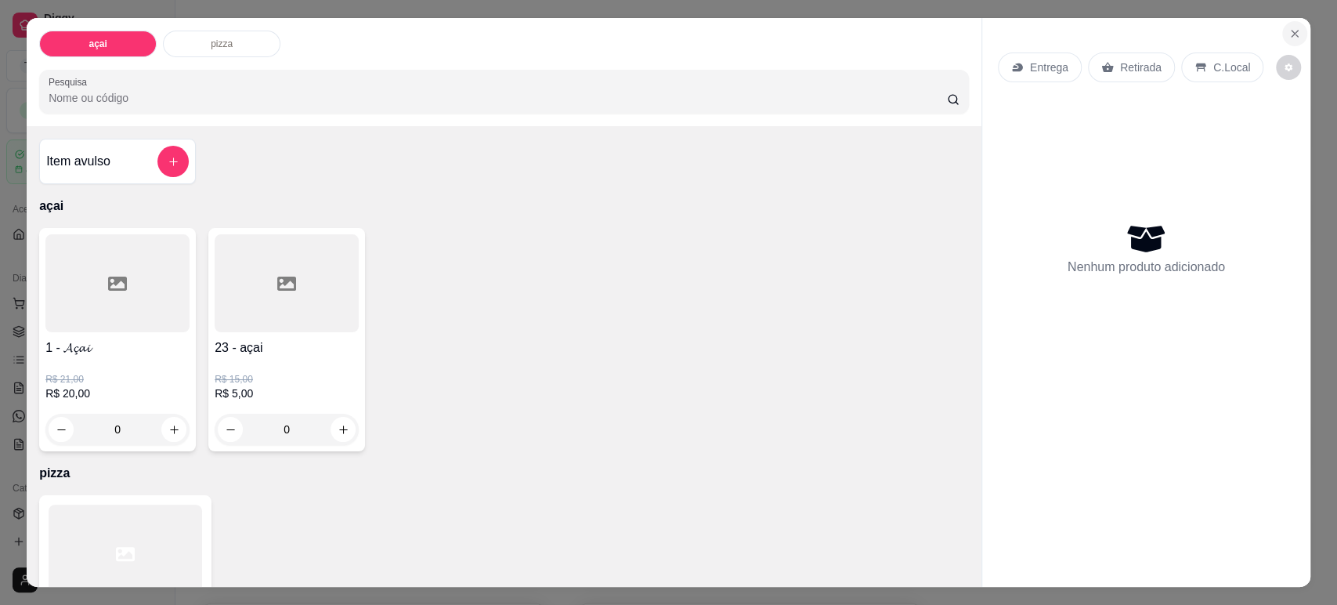
click at [1292, 32] on icon "Close" at bounding box center [1295, 34] width 6 height 6
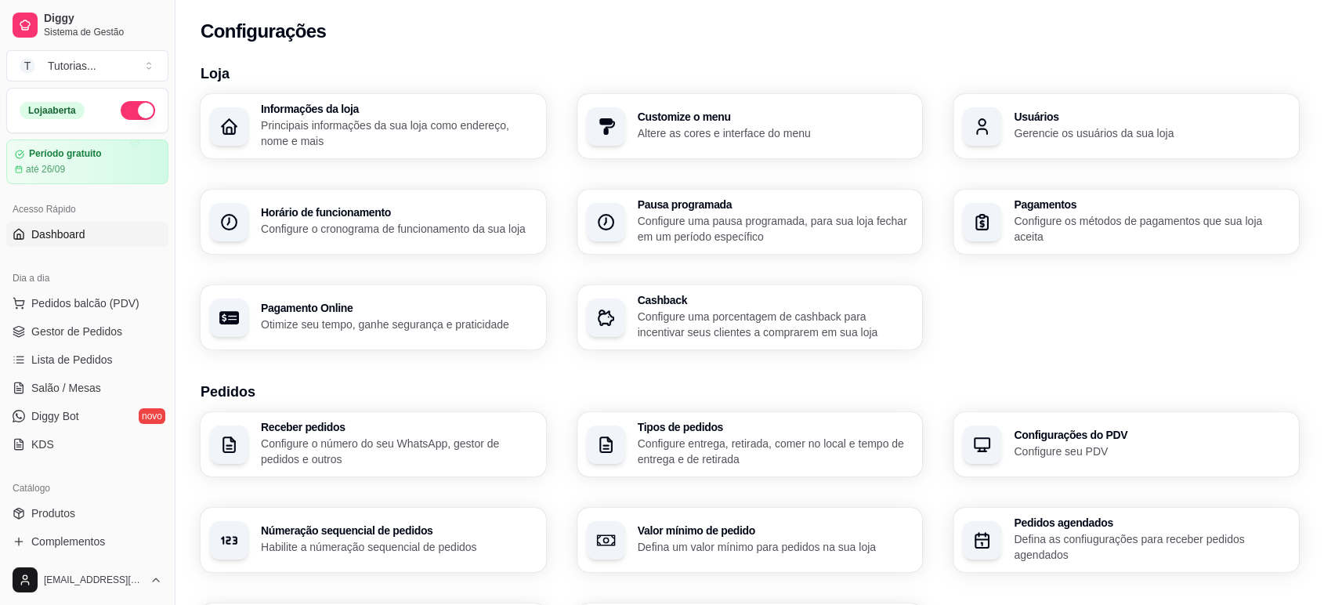
click at [98, 232] on link "Dashboard" at bounding box center [87, 234] width 162 height 25
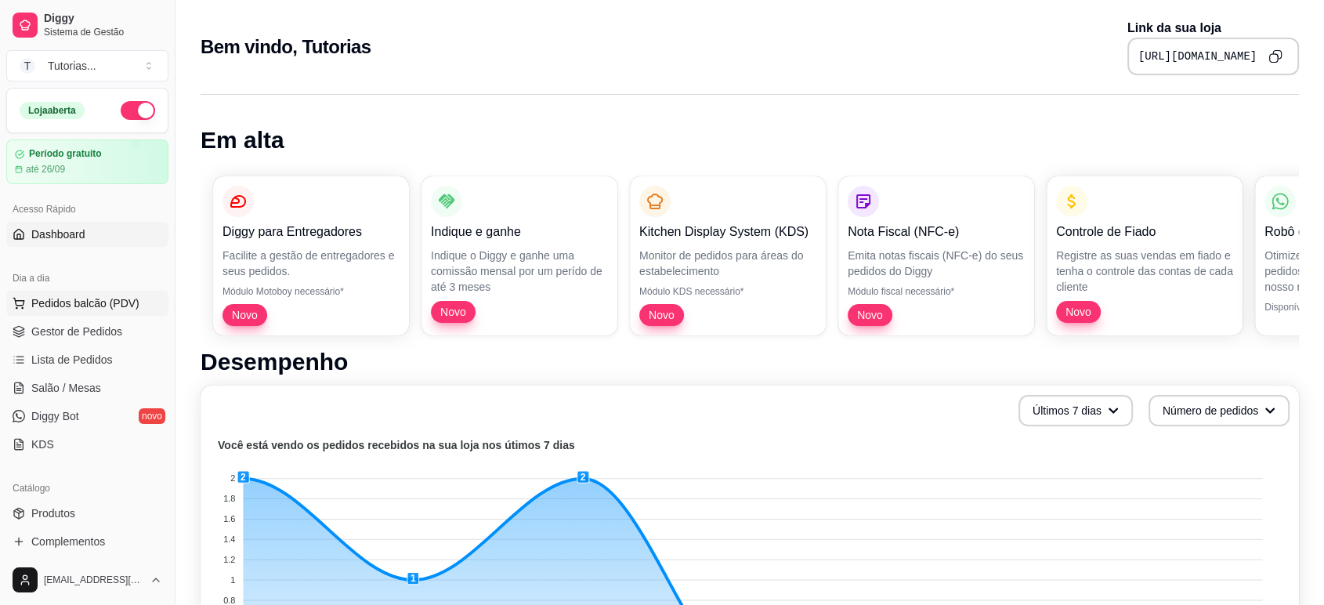
click at [99, 298] on span "Pedidos balcão (PDV)" at bounding box center [85, 303] width 108 height 16
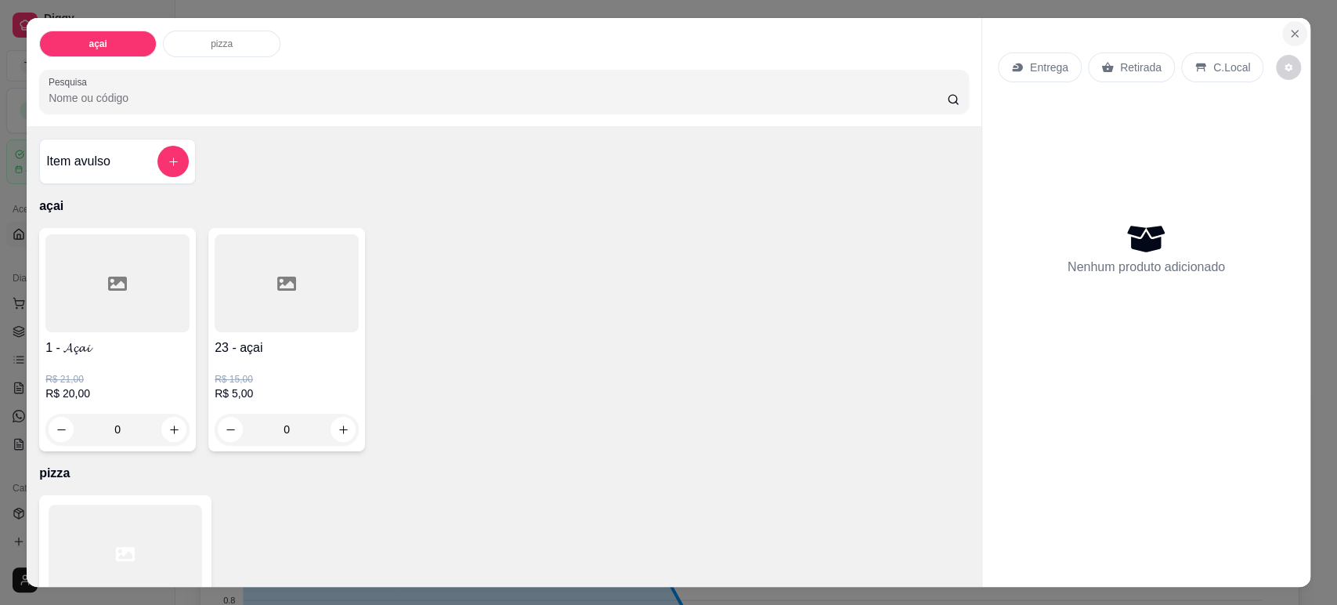
click at [1294, 27] on button "Close" at bounding box center [1294, 33] width 25 height 25
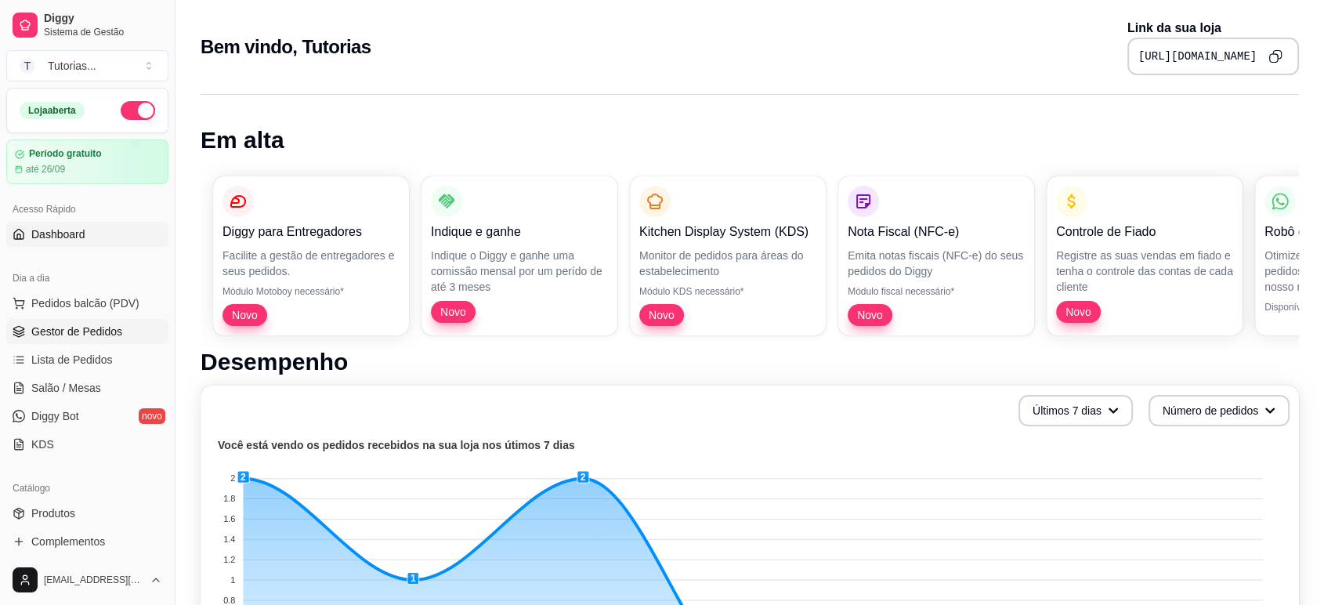
click at [81, 329] on span "Gestor de Pedidos" at bounding box center [76, 332] width 91 height 16
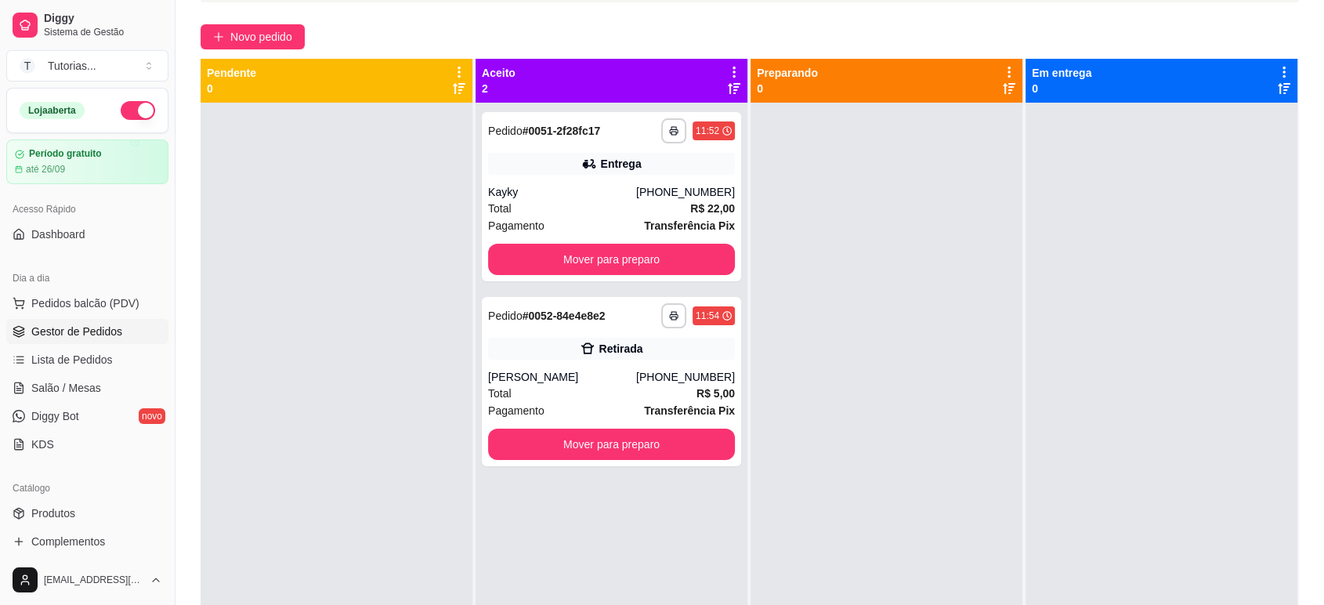
scroll to position [87, 0]
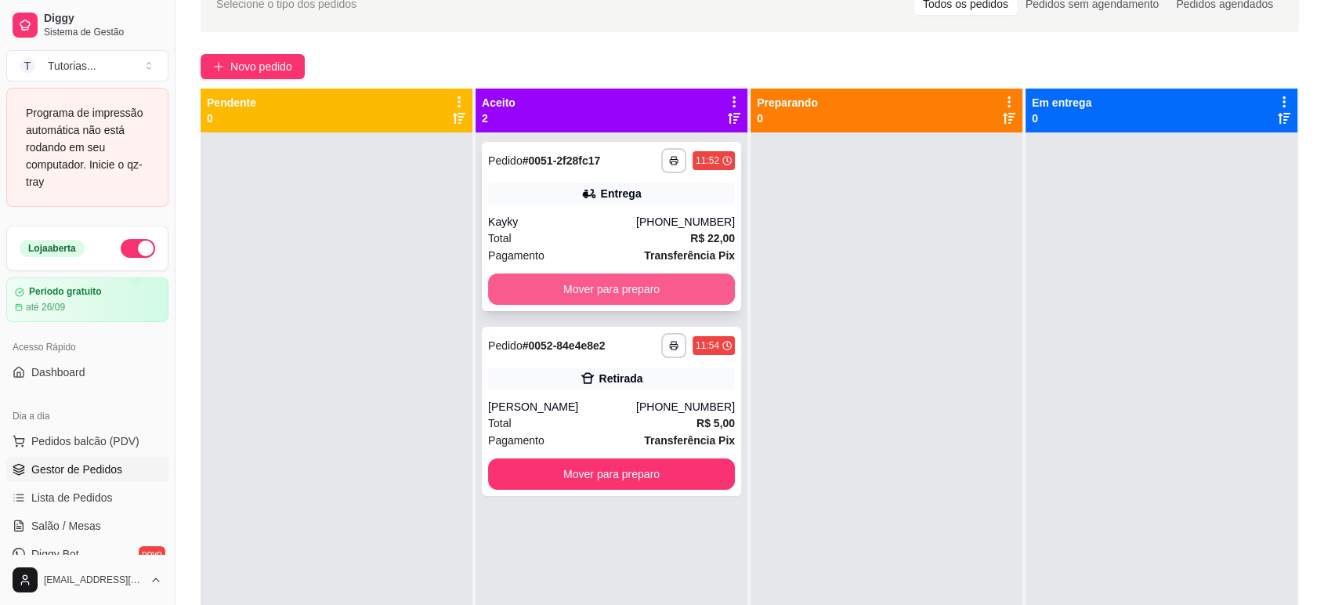
click at [515, 288] on button "Mover para preparo" at bounding box center [611, 288] width 247 height 31
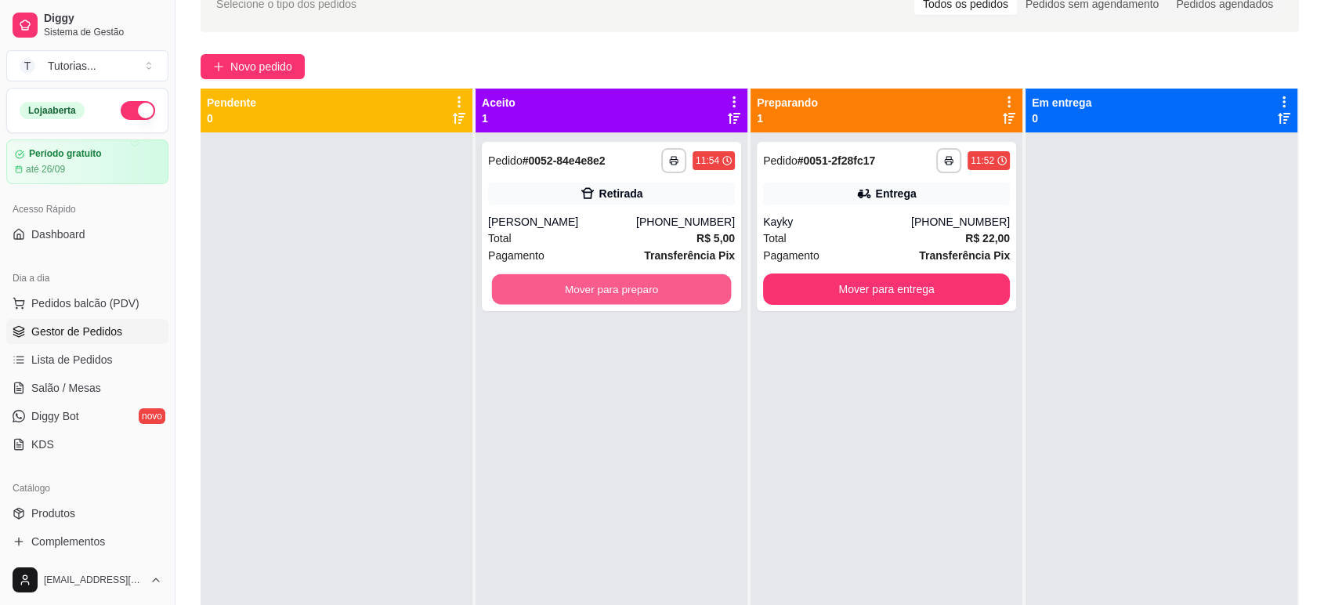
click at [515, 288] on button "Mover para preparo" at bounding box center [612, 289] width 240 height 31
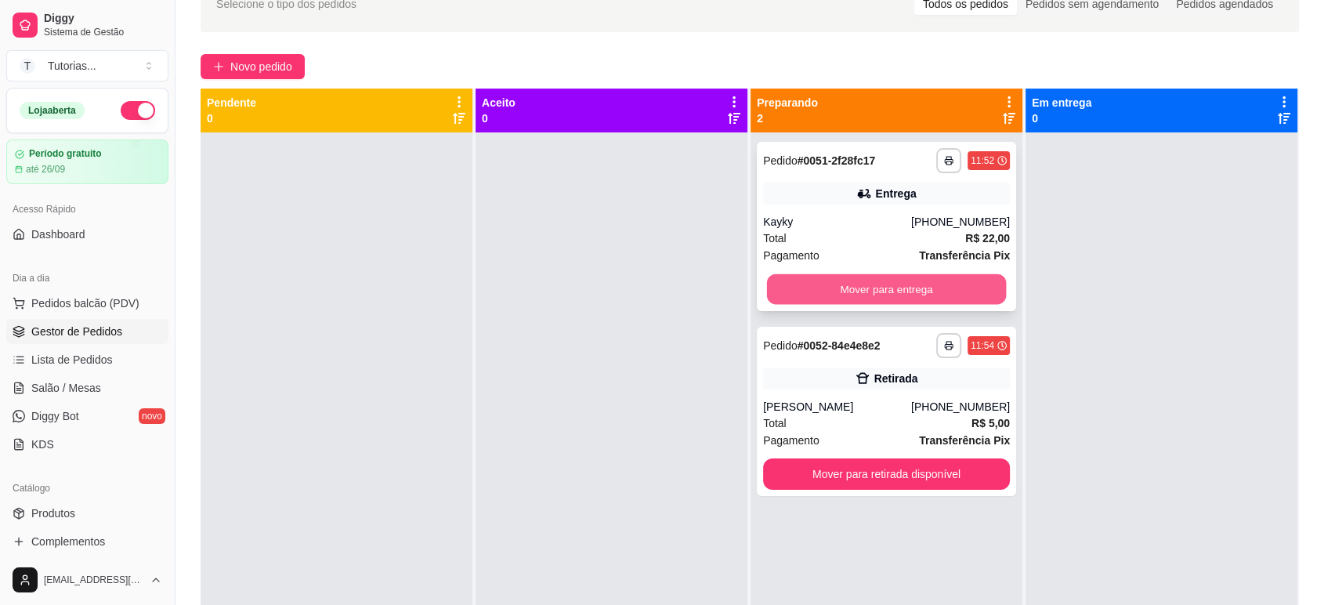
click at [921, 287] on button "Mover para entrega" at bounding box center [887, 289] width 240 height 31
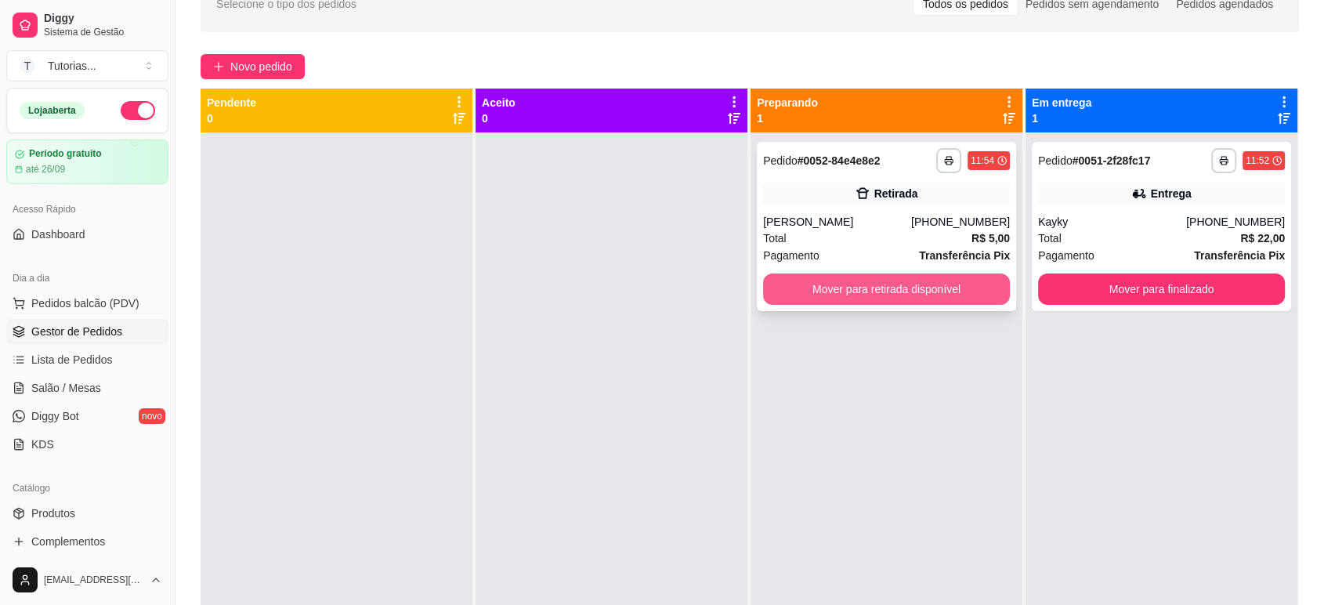
click at [938, 274] on button "Mover para retirada disponível" at bounding box center [886, 288] width 247 height 31
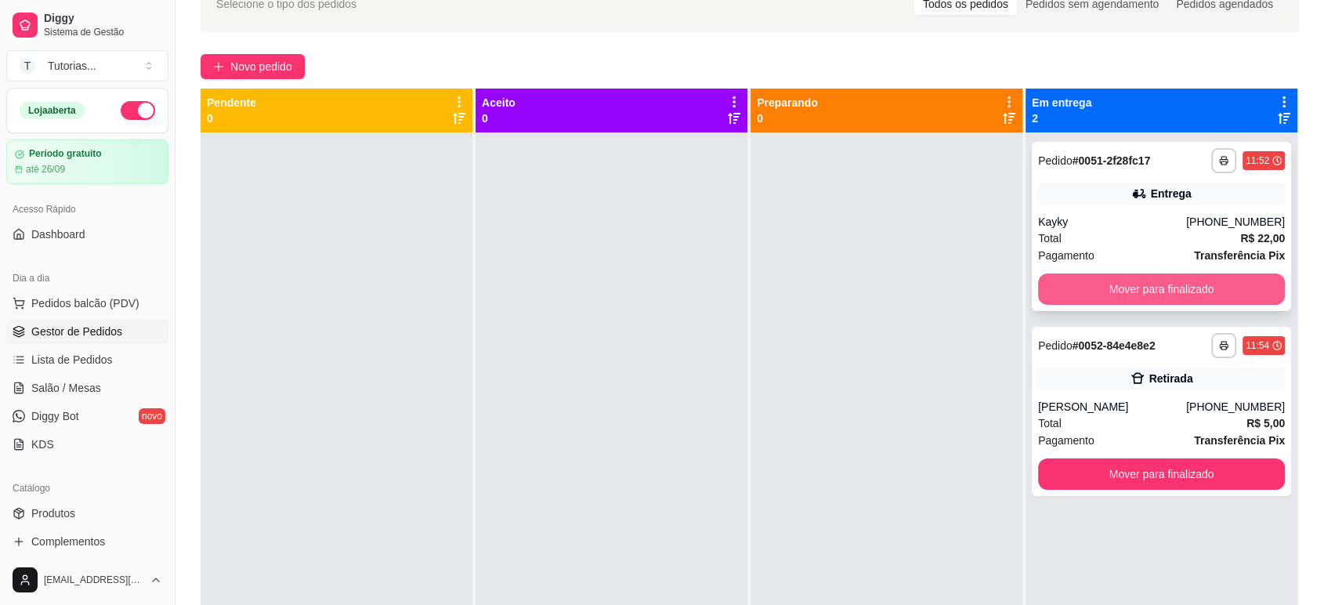
click at [1109, 303] on button "Mover para finalizado" at bounding box center [1161, 288] width 247 height 31
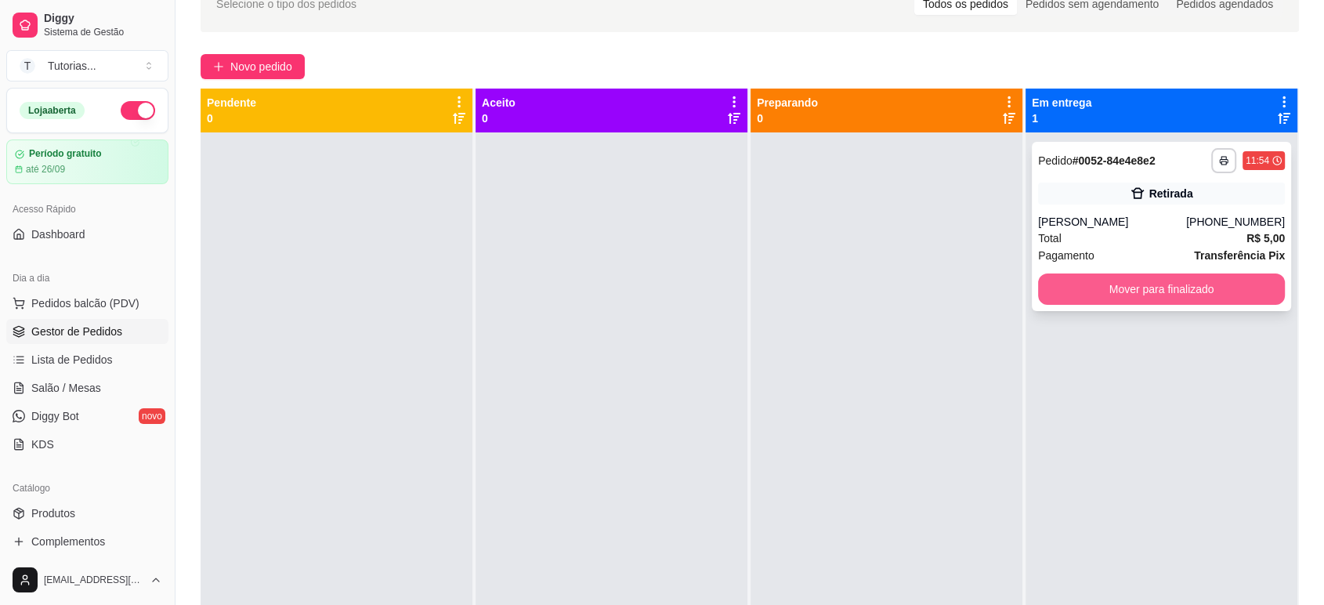
click at [1172, 287] on button "Mover para finalizado" at bounding box center [1161, 288] width 247 height 31
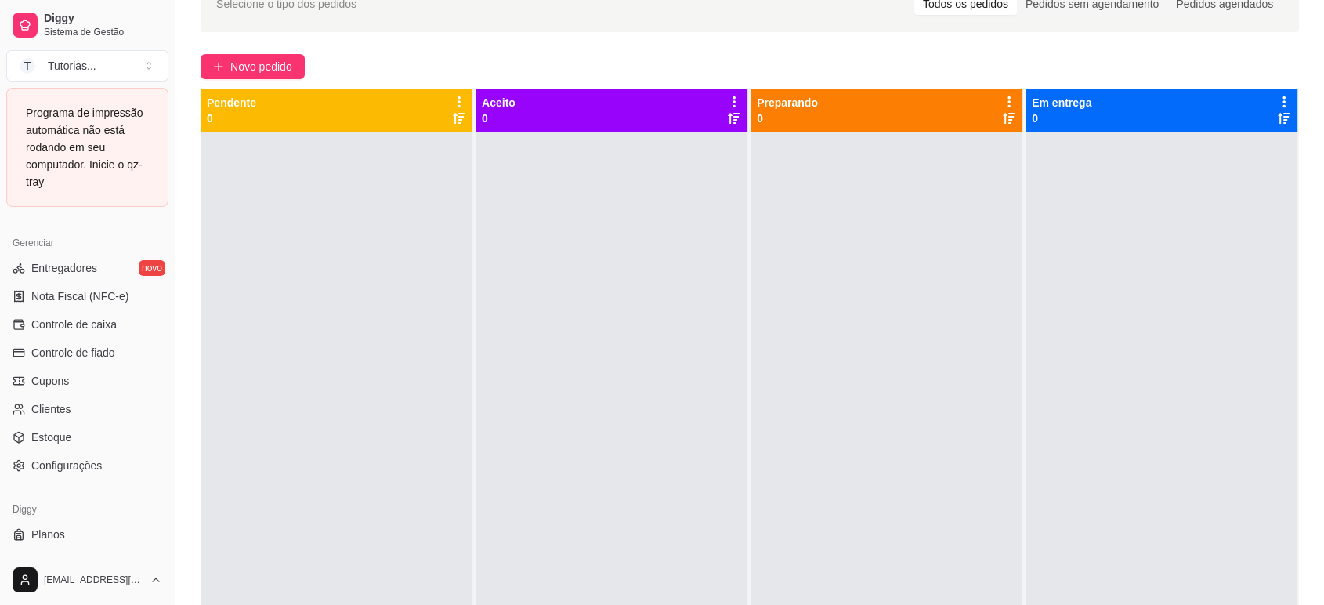
scroll to position [659, 0]
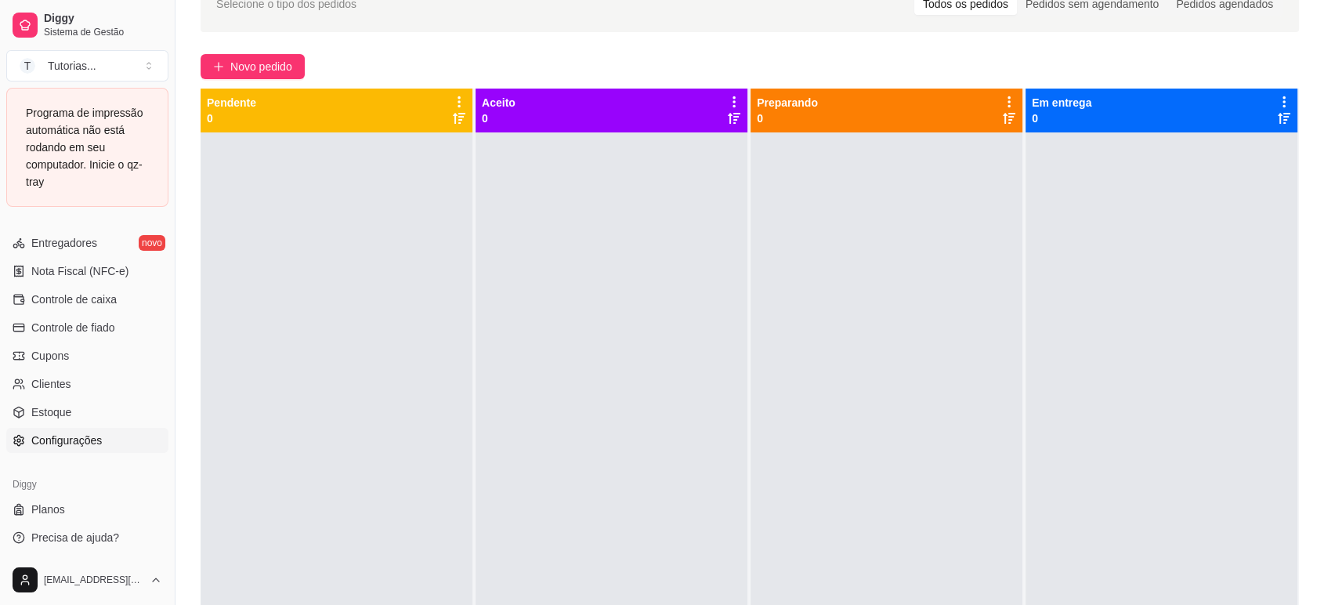
click at [69, 446] on span "Configurações" at bounding box center [66, 440] width 71 height 16
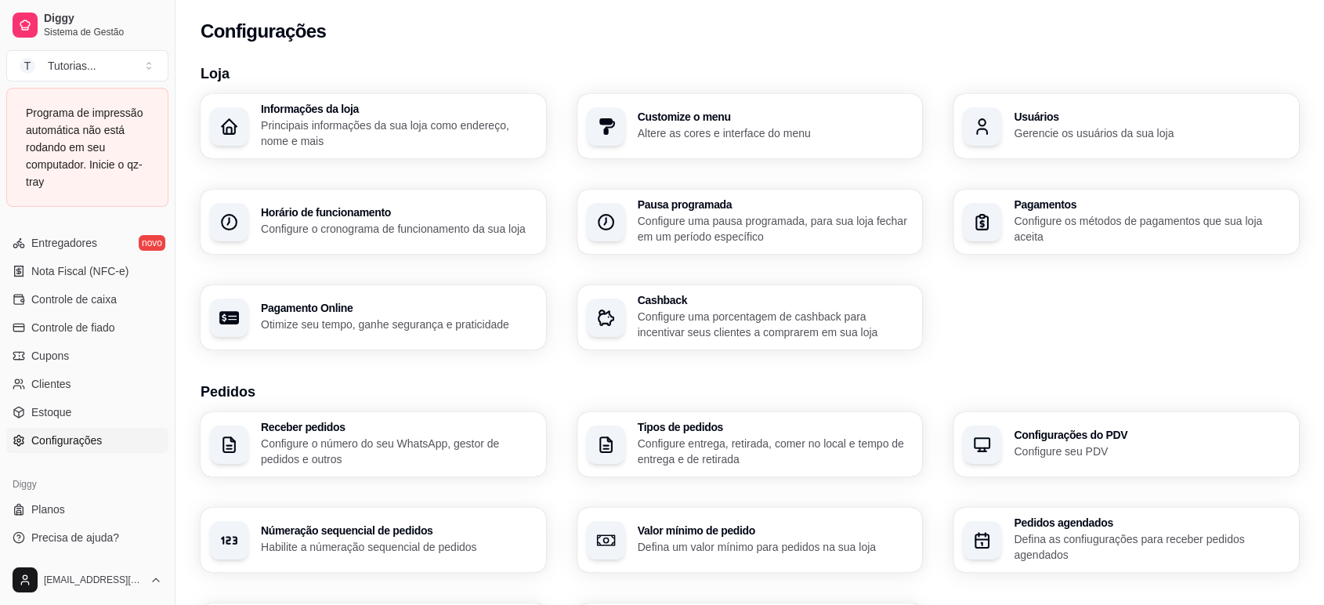
click at [292, 425] on h3 "Receber pedidos" at bounding box center [399, 426] width 276 height 11
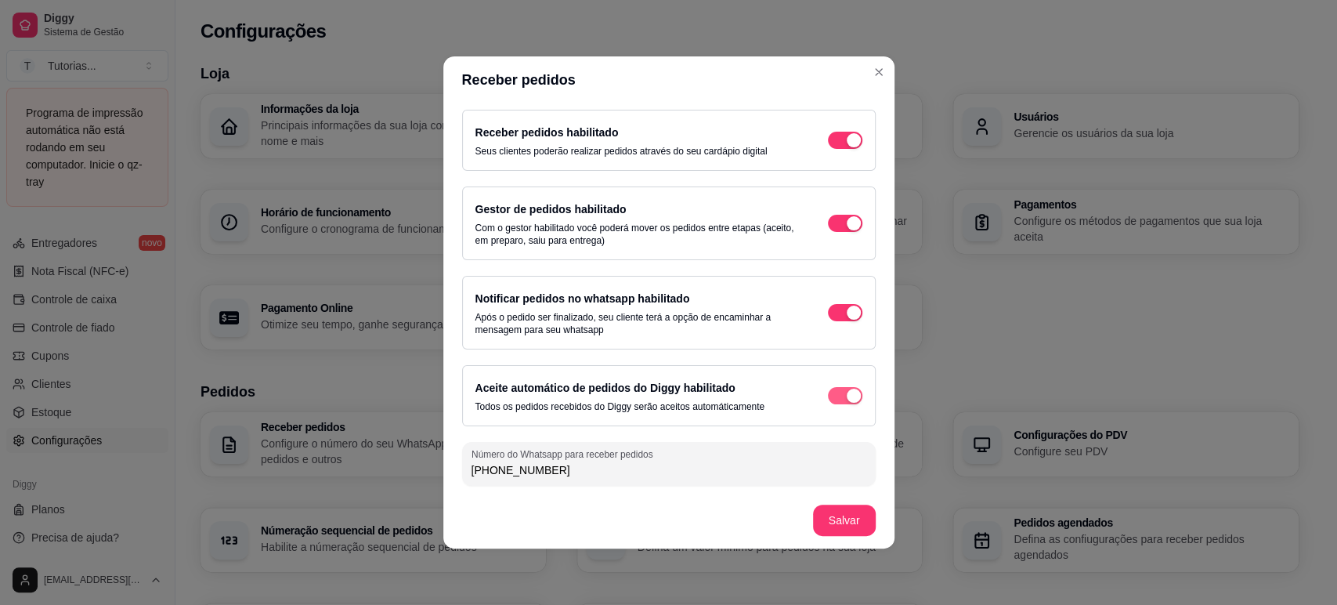
click at [833, 149] on span "button" at bounding box center [845, 140] width 34 height 17
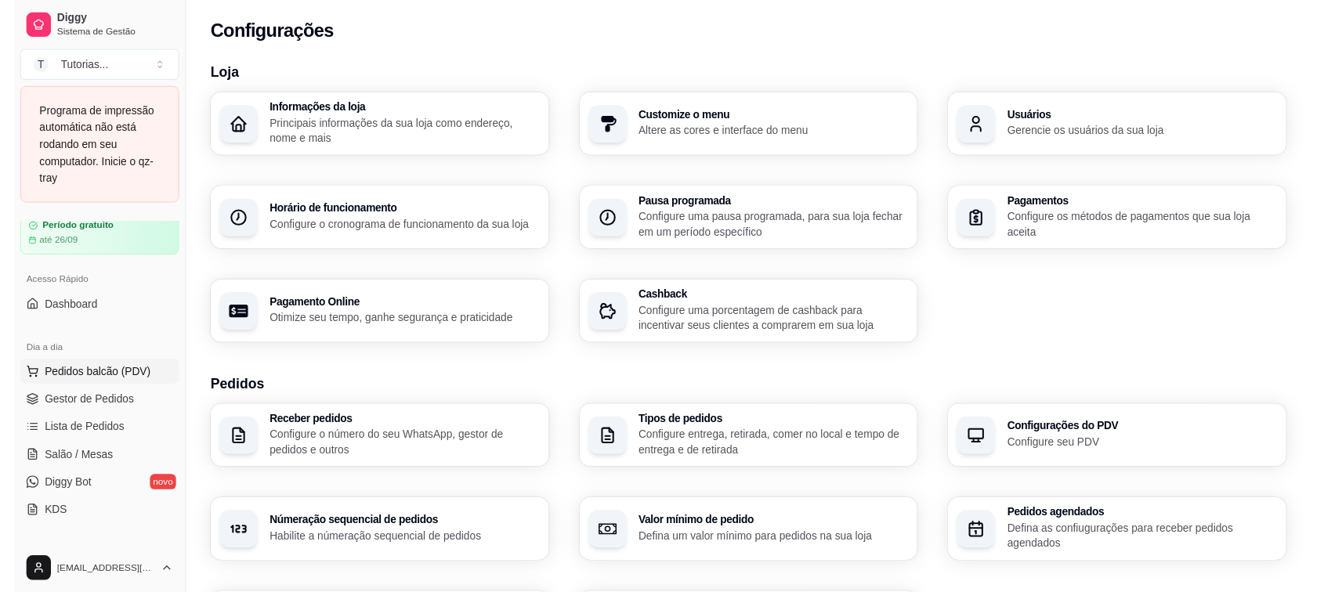
scroll to position [50, 0]
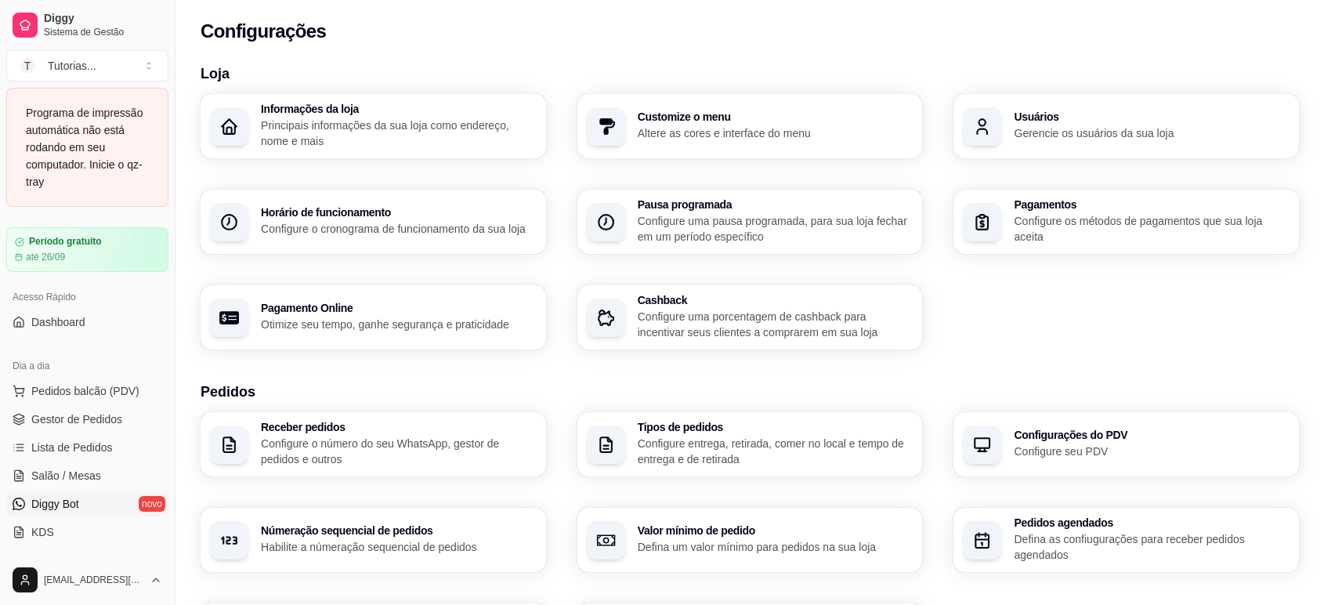
click at [87, 500] on link "Diggy Bot novo" at bounding box center [87, 503] width 162 height 25
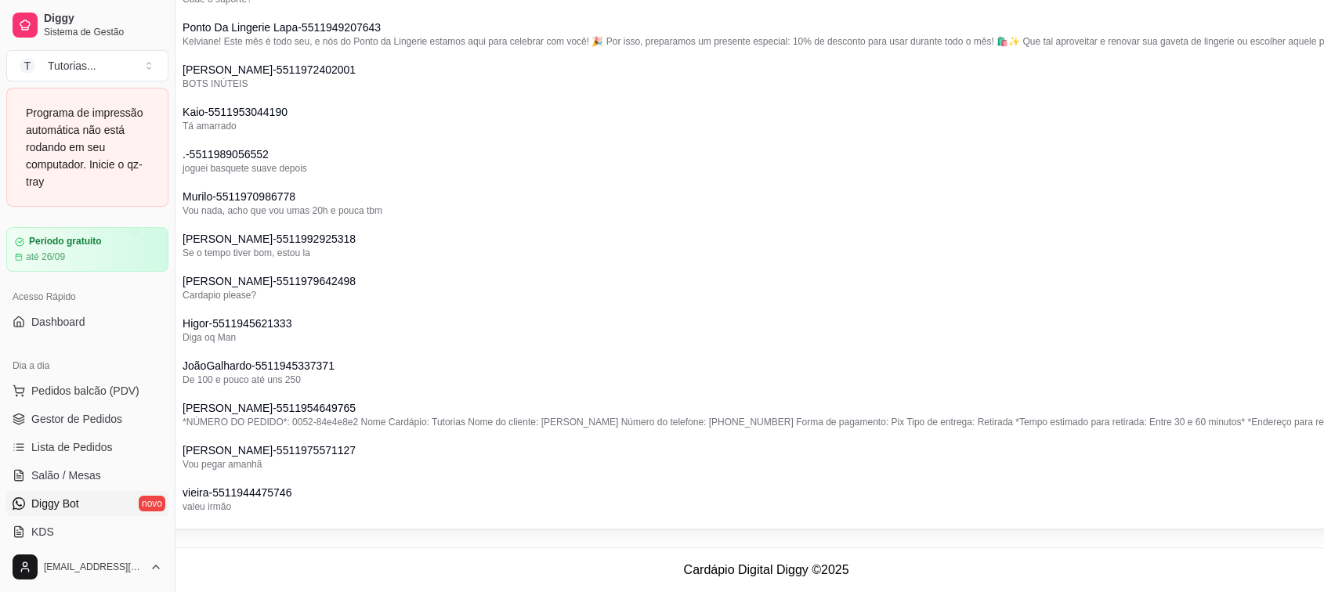
scroll to position [509, 175]
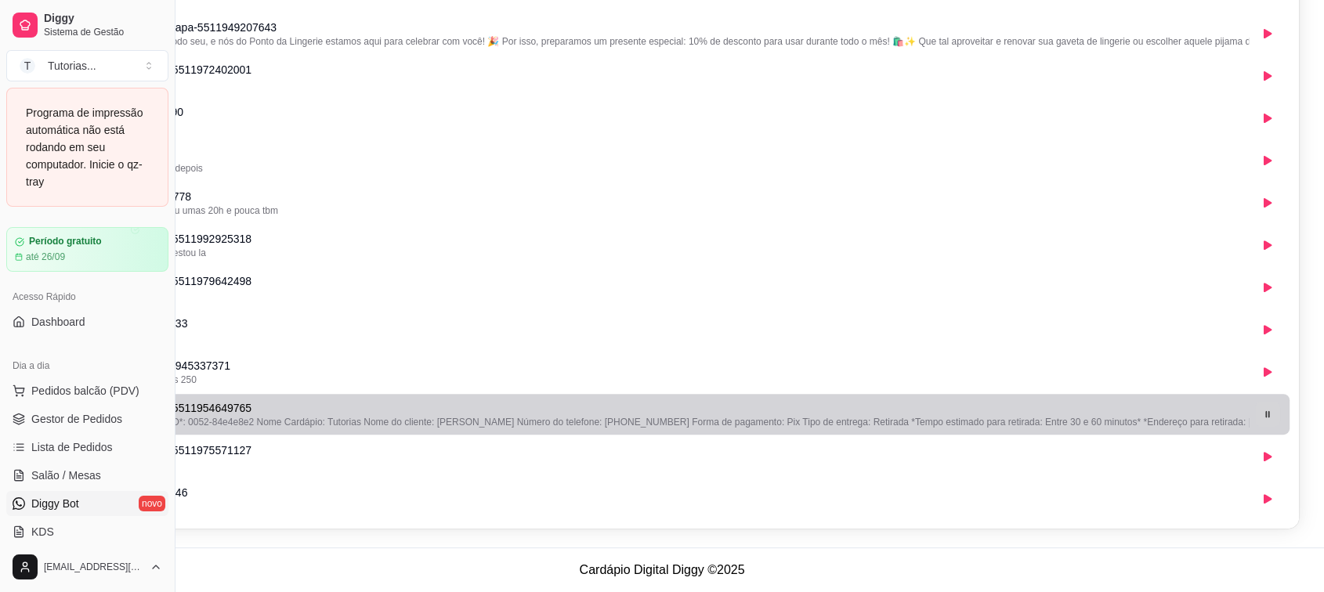
click at [1267, 412] on icon "button" at bounding box center [1267, 414] width 9 height 9
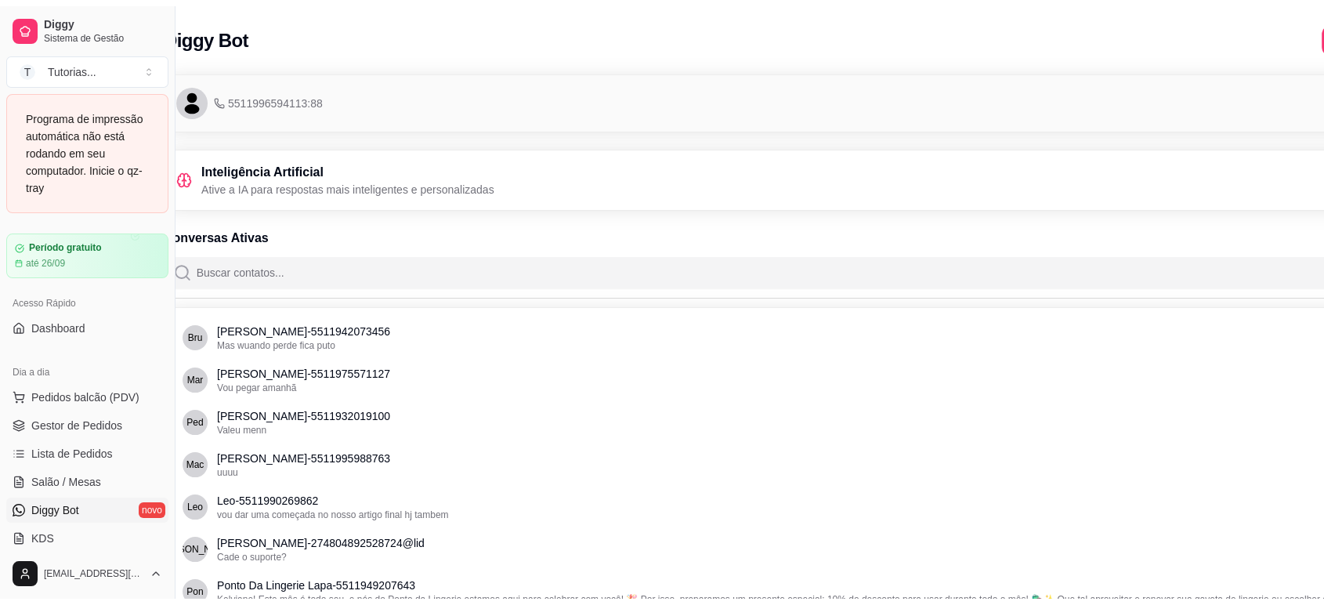
scroll to position [0, 0]
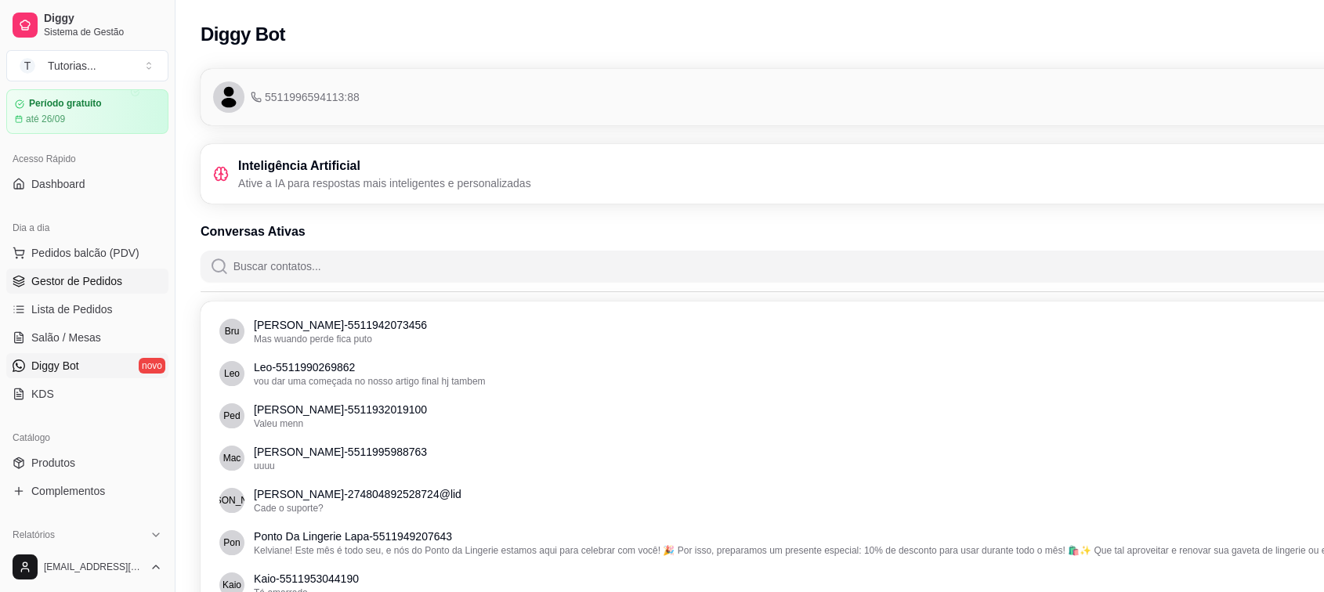
click at [73, 282] on span "Gestor de Pedidos" at bounding box center [76, 281] width 91 height 16
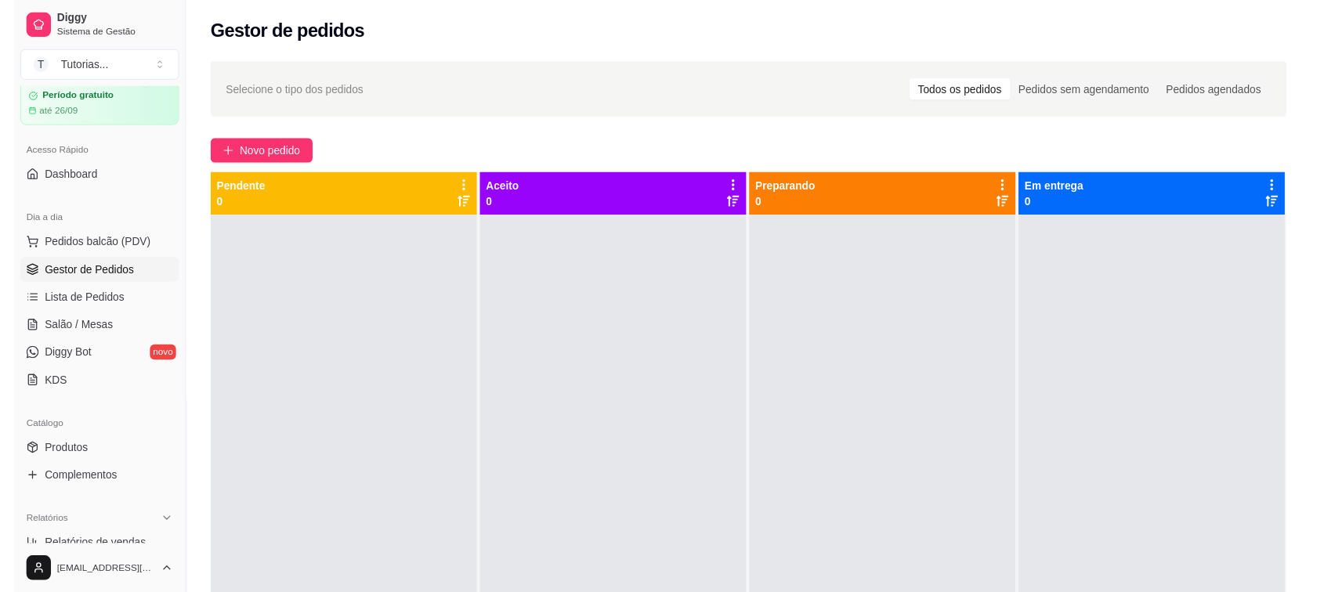
scroll to position [87, 0]
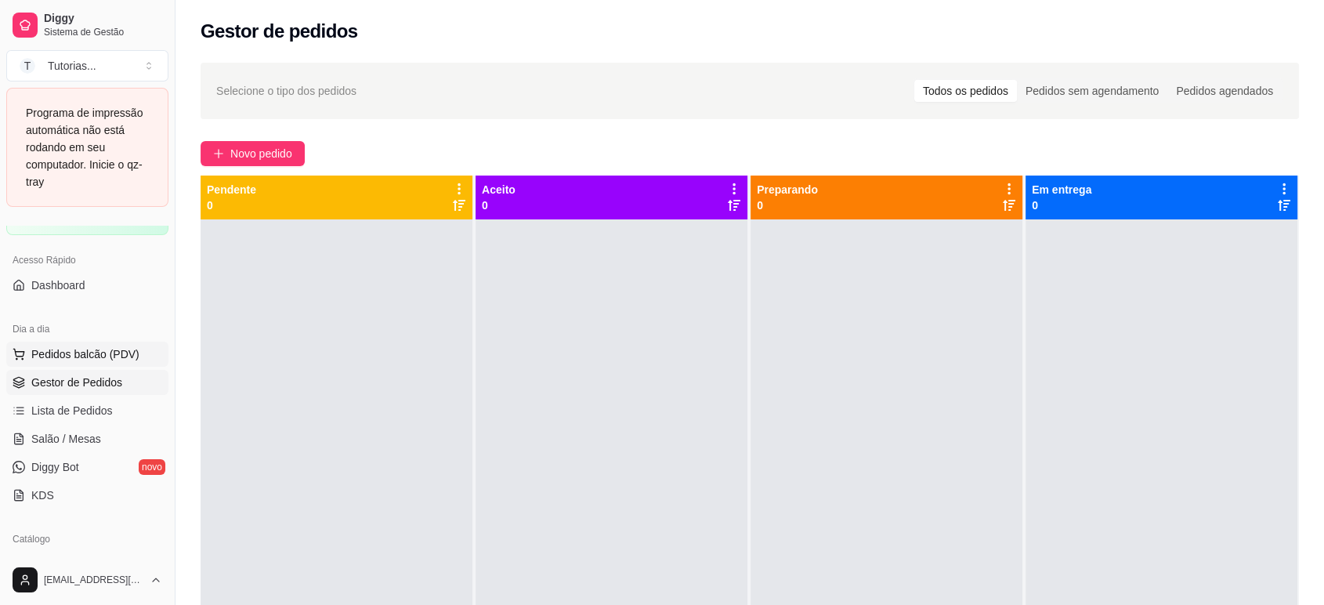
click at [88, 349] on span "Pedidos balcão (PDV)" at bounding box center [85, 354] width 108 height 16
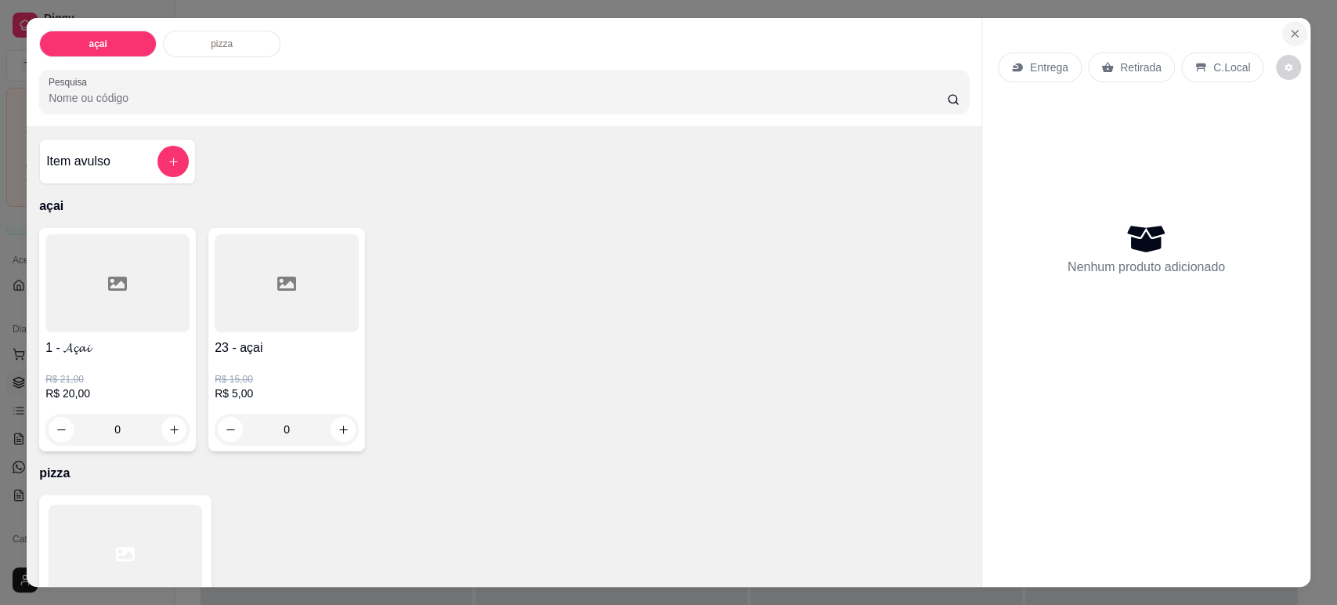
click at [1289, 27] on icon "Close" at bounding box center [1295, 33] width 13 height 13
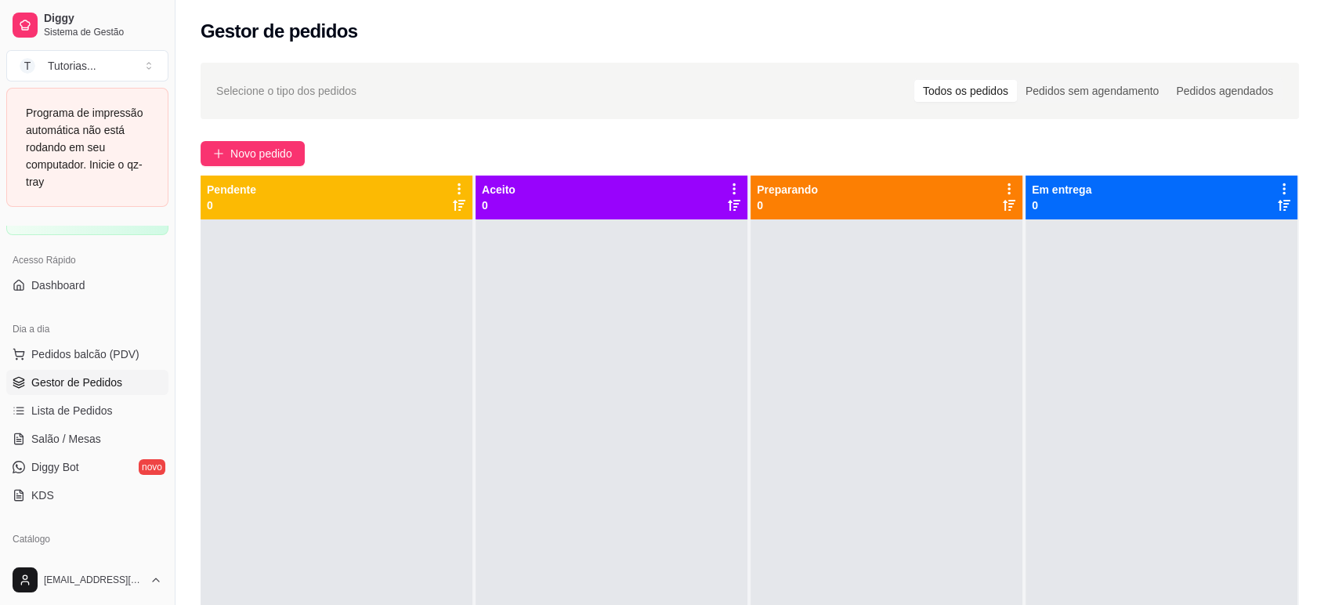
click at [105, 382] on span "Gestor de Pedidos" at bounding box center [76, 382] width 91 height 16
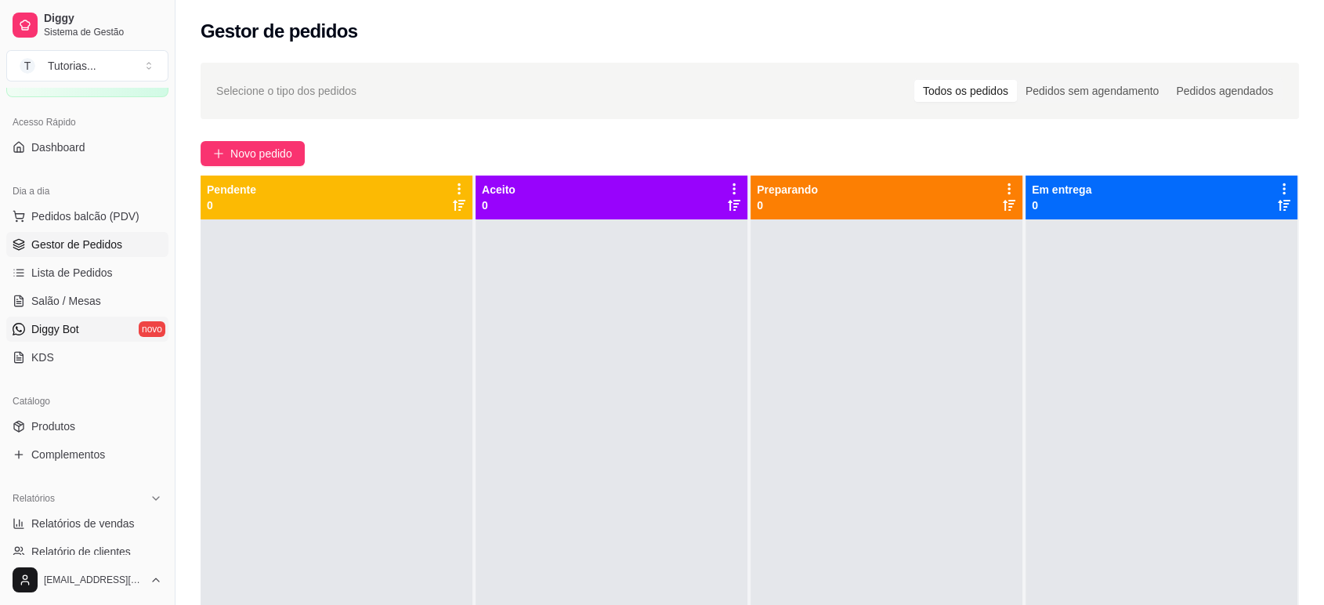
click at [81, 332] on link "Diggy Bot novo" at bounding box center [87, 328] width 162 height 25
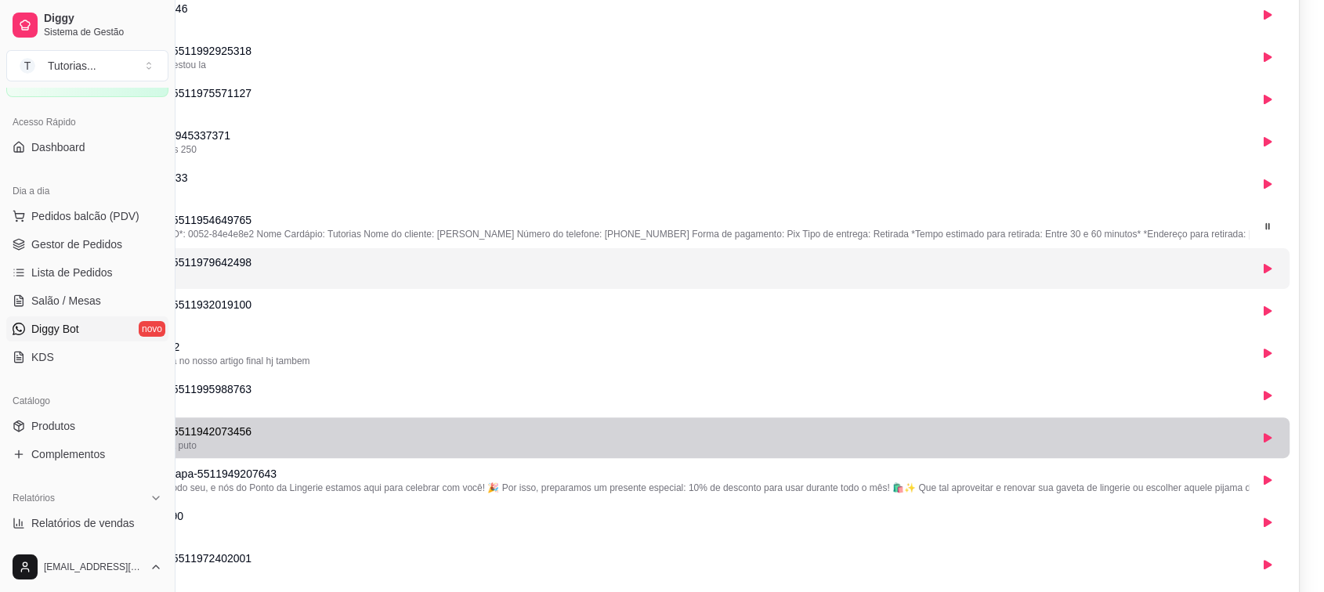
scroll to position [248, 175]
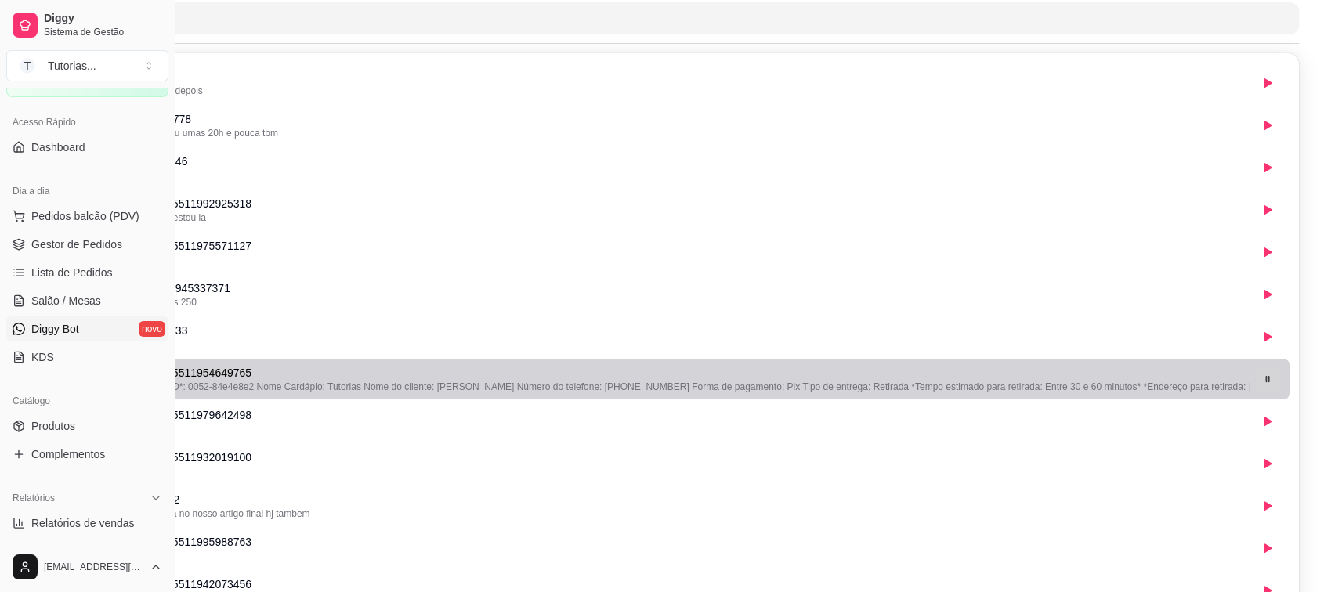
click at [1264, 378] on icon "button" at bounding box center [1267, 378] width 9 height 9
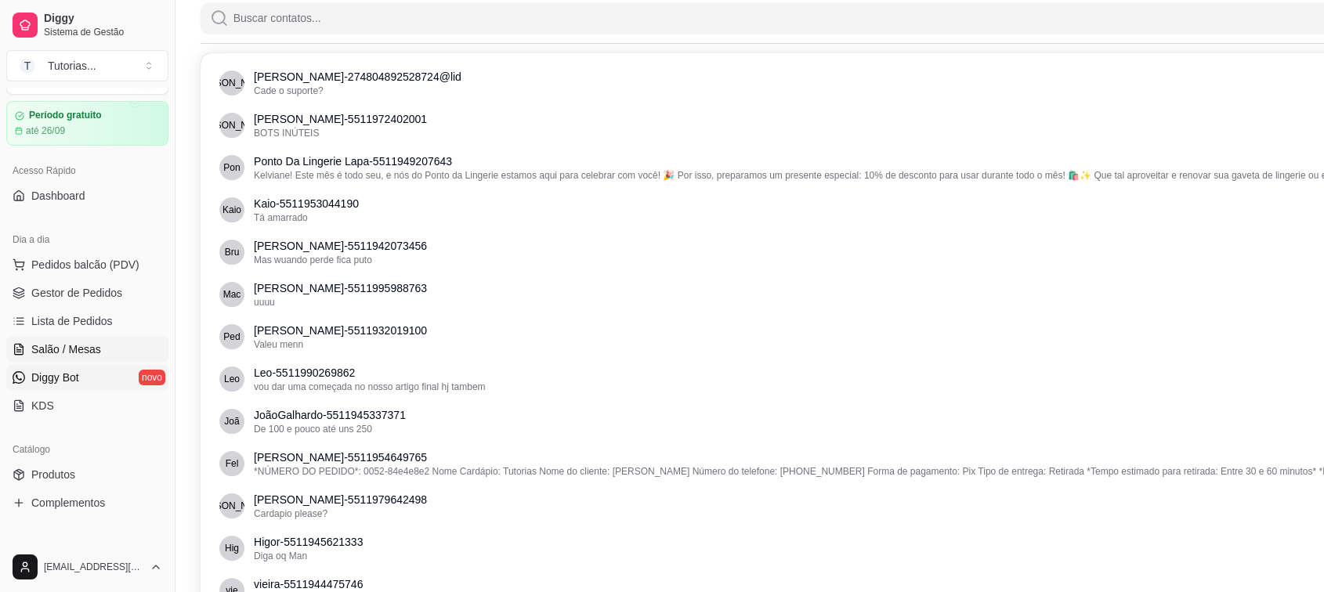
scroll to position [0, 0]
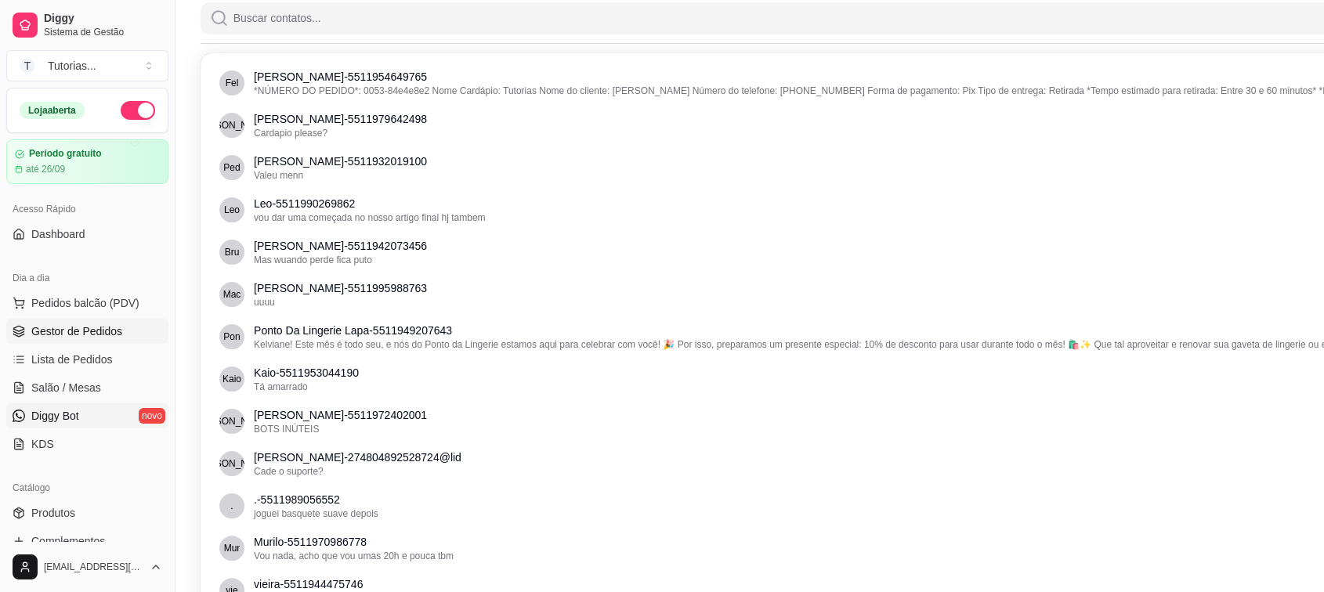
click at [88, 327] on span "Gestor de Pedidos" at bounding box center [76, 332] width 91 height 16
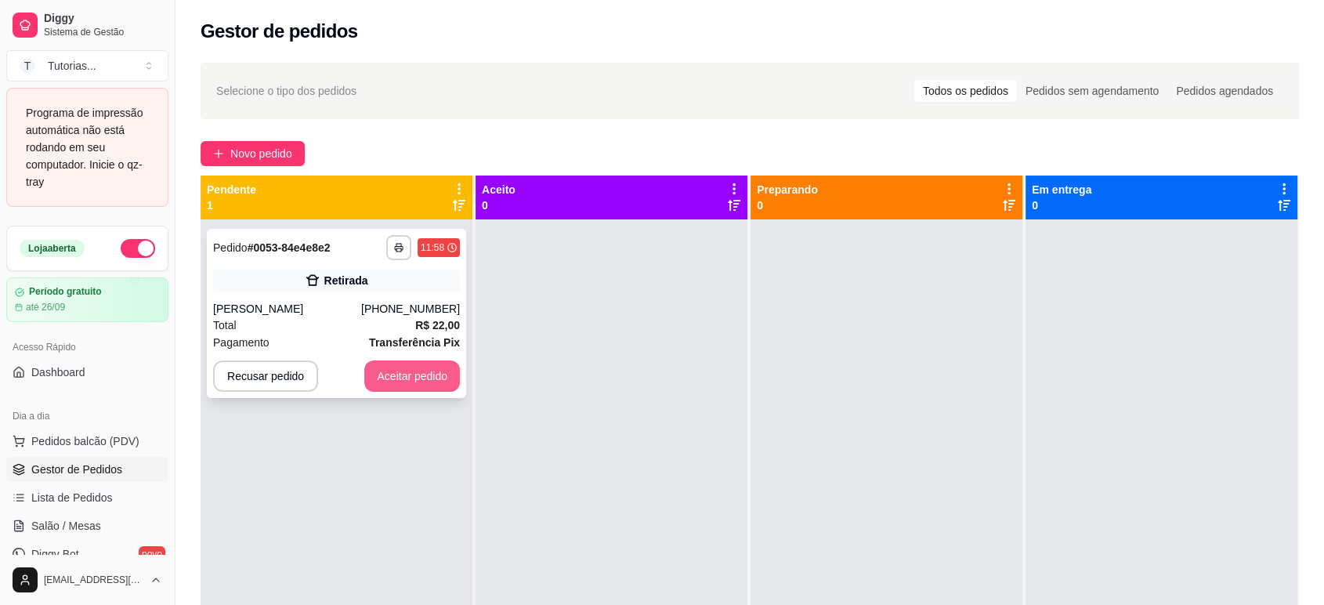
click at [407, 380] on button "Aceitar pedido" at bounding box center [412, 375] width 96 height 31
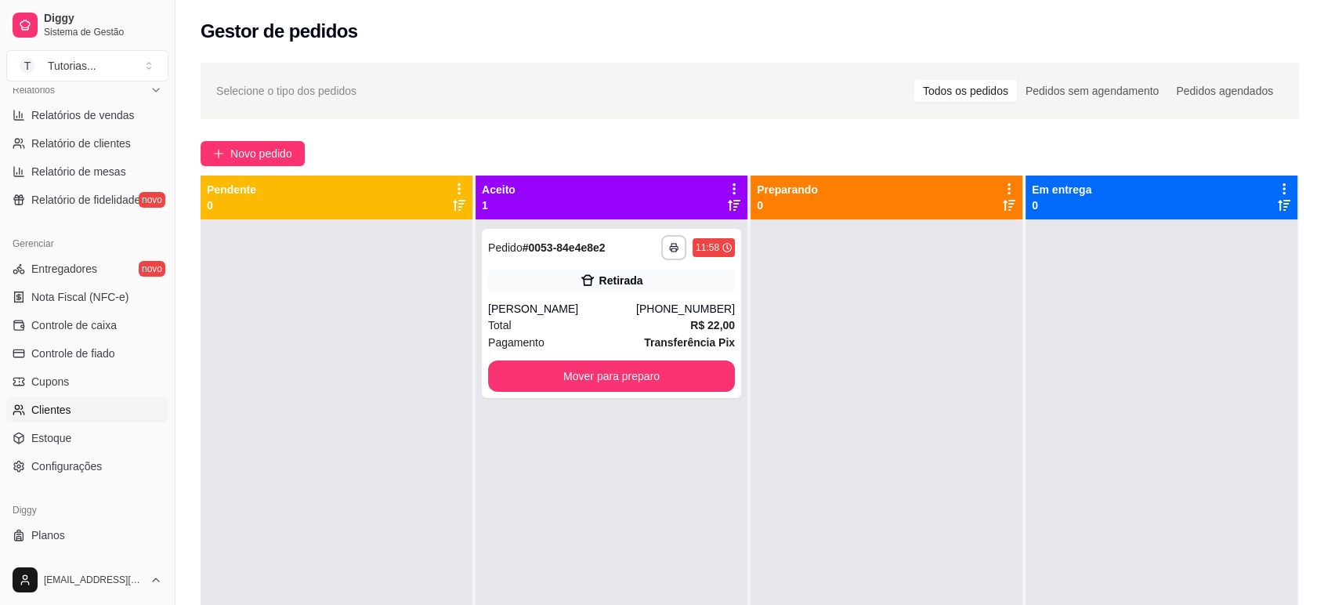
scroll to position [521, 0]
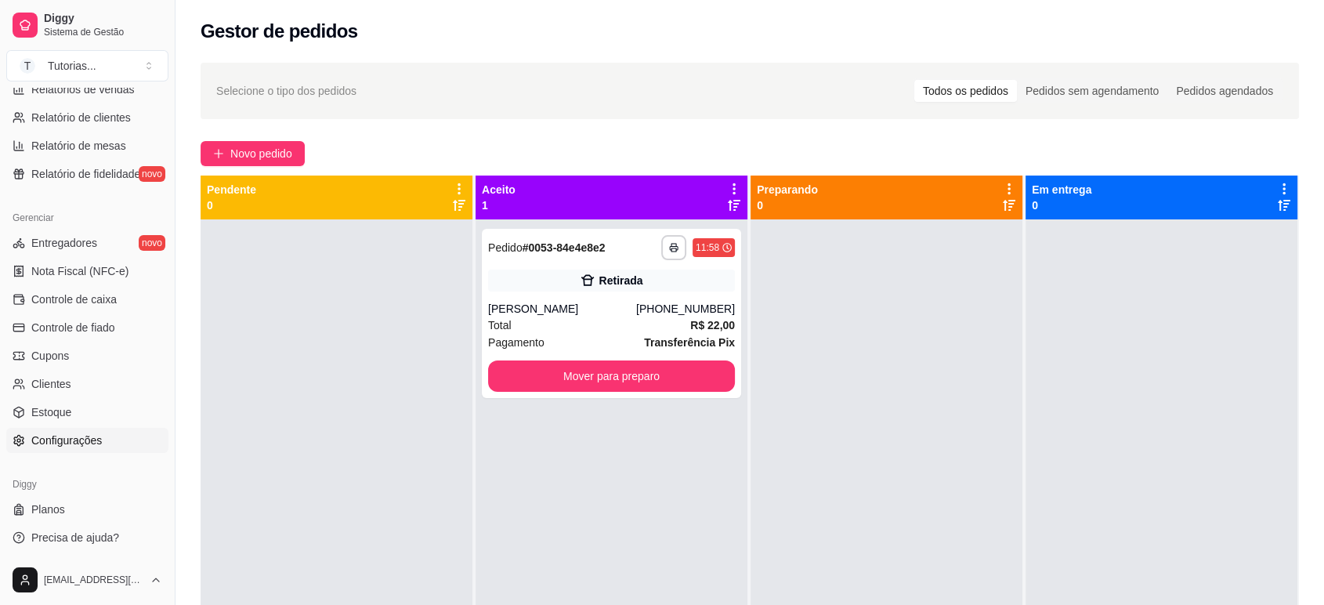
click at [88, 435] on span "Configurações" at bounding box center [66, 440] width 71 height 16
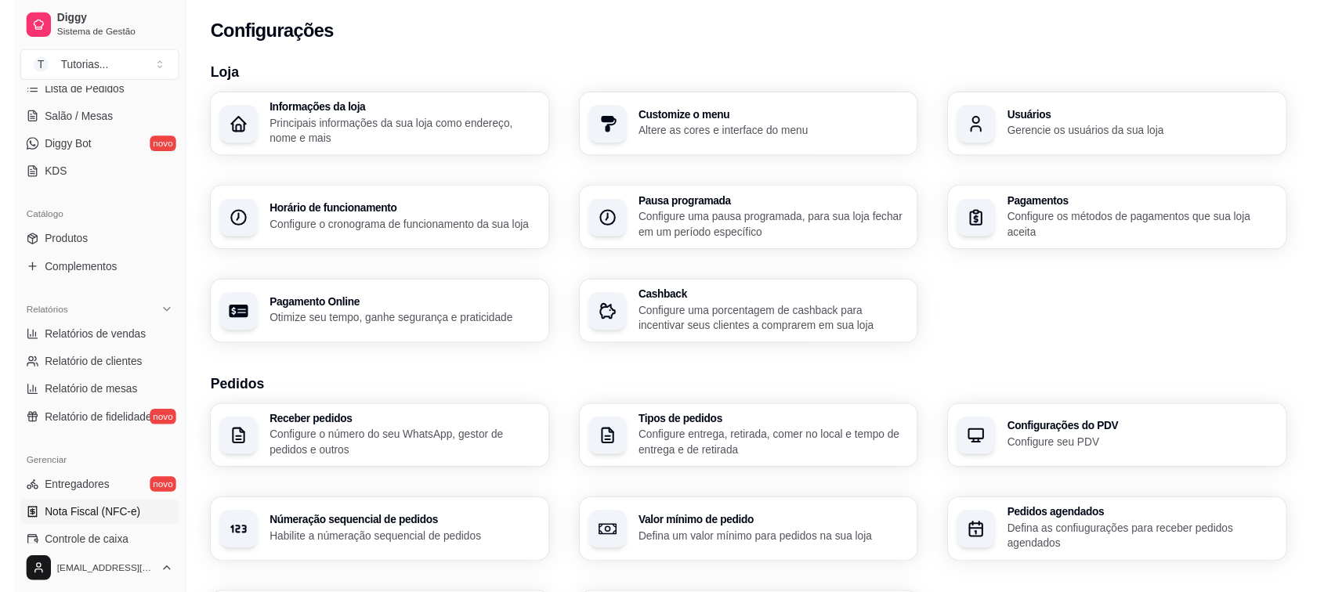
scroll to position [173, 0]
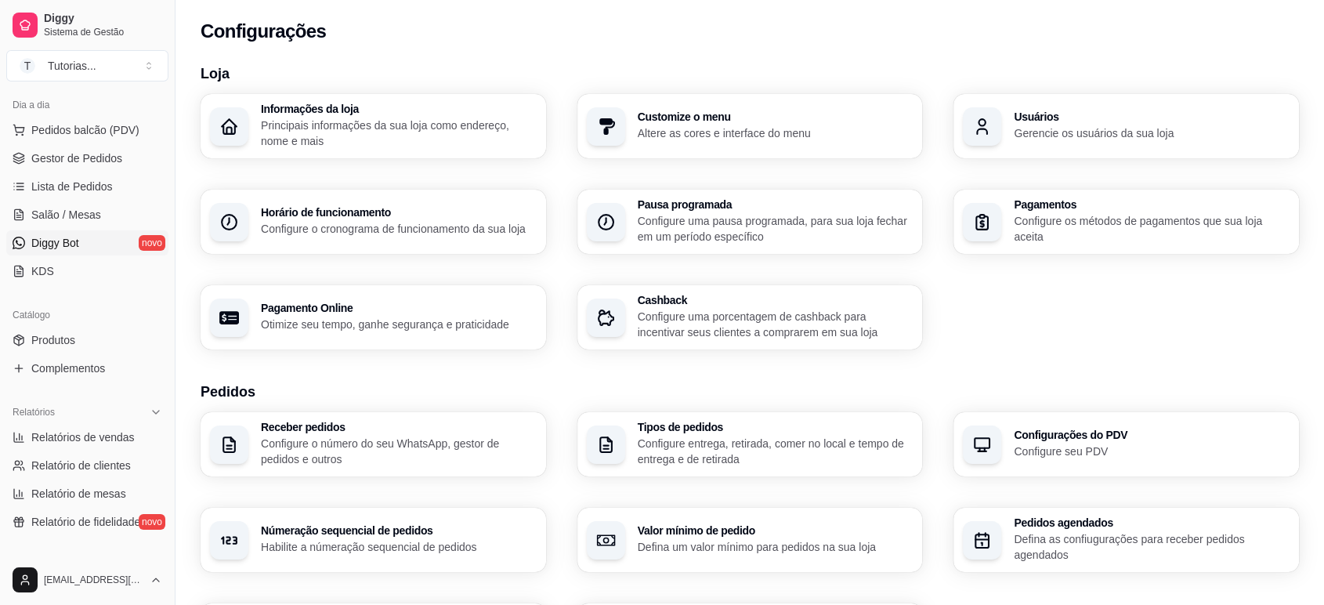
click at [74, 246] on span "Diggy Bot" at bounding box center [55, 243] width 48 height 16
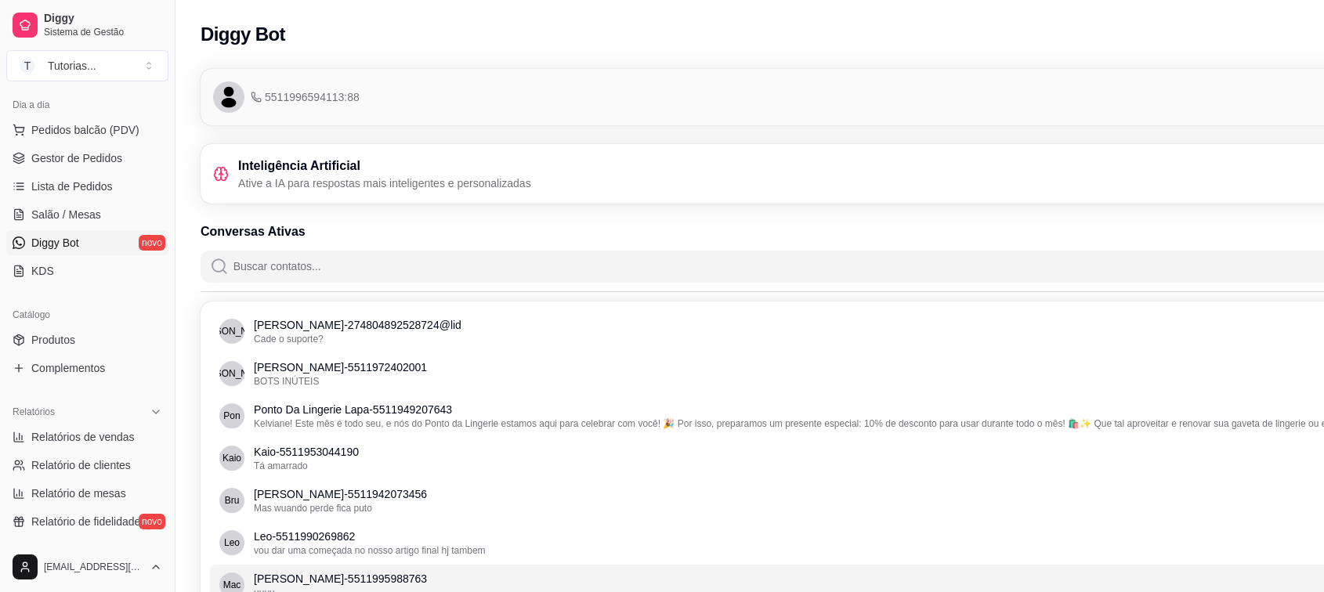
click at [801, 591] on html "Diggy Sistema de Gestão T Tutorias ... Loja aberta Período gratuito até 26/09 A…" at bounding box center [662, 296] width 1324 height 592
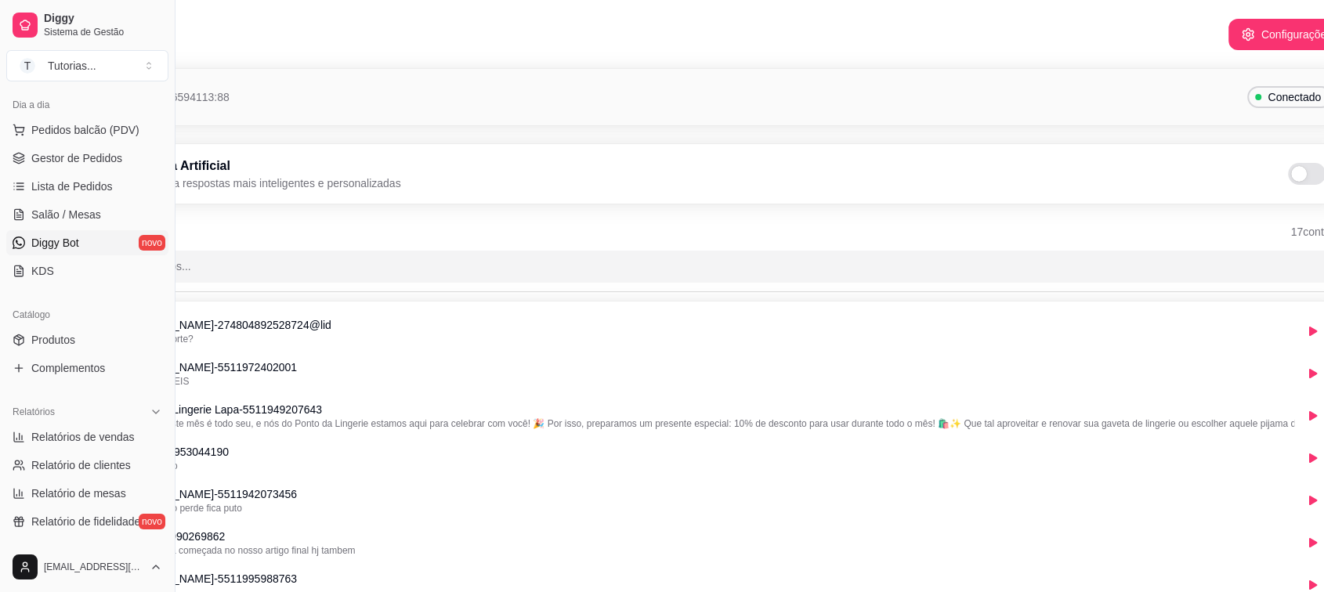
scroll to position [0, 175]
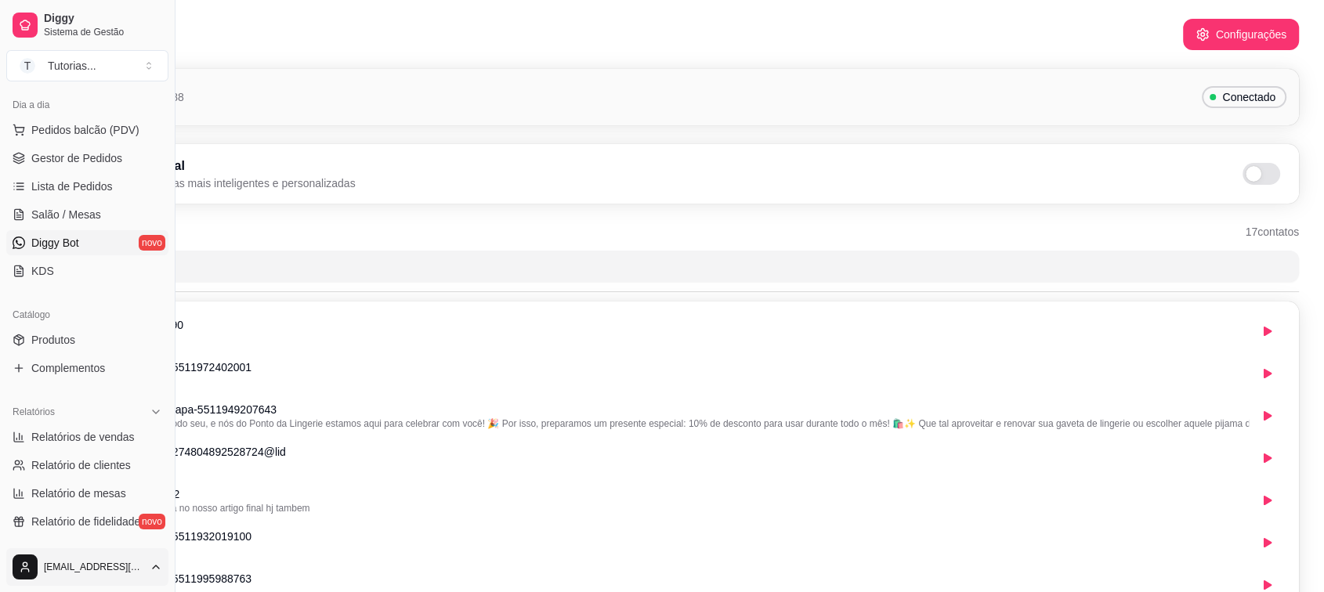
click at [102, 584] on html "Diggy Sistema de Gestão T Tutorias ... Loja aberta Período gratuito até 26/09 A…" at bounding box center [487, 296] width 1324 height 592
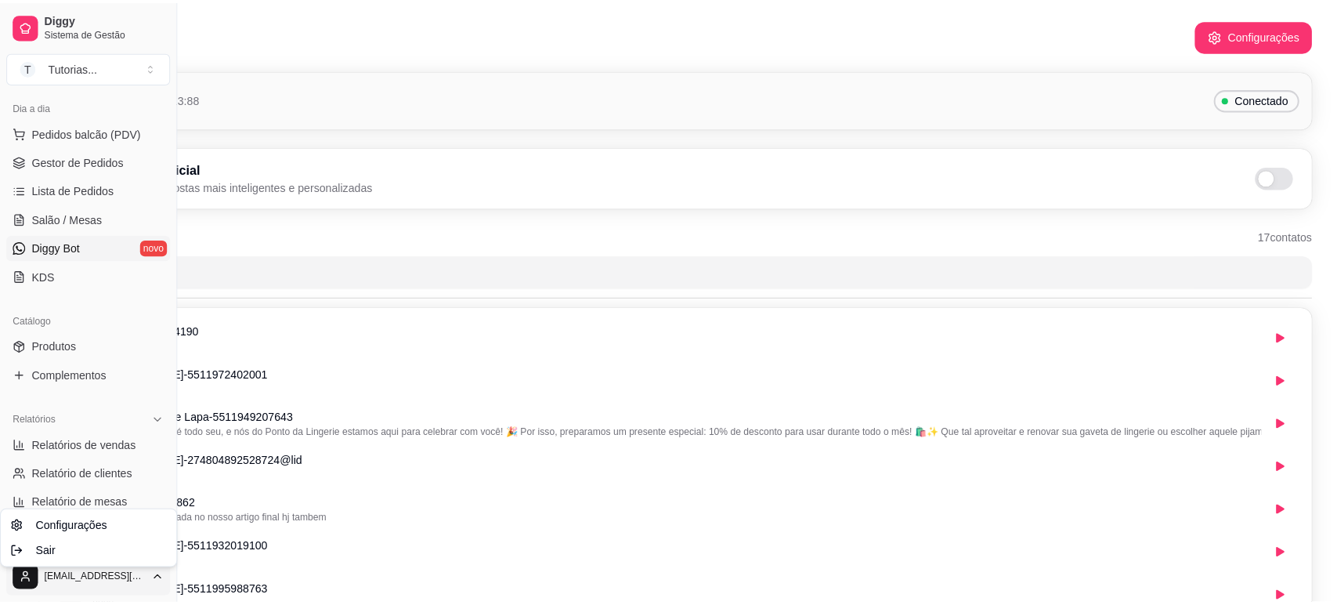
scroll to position [0, 162]
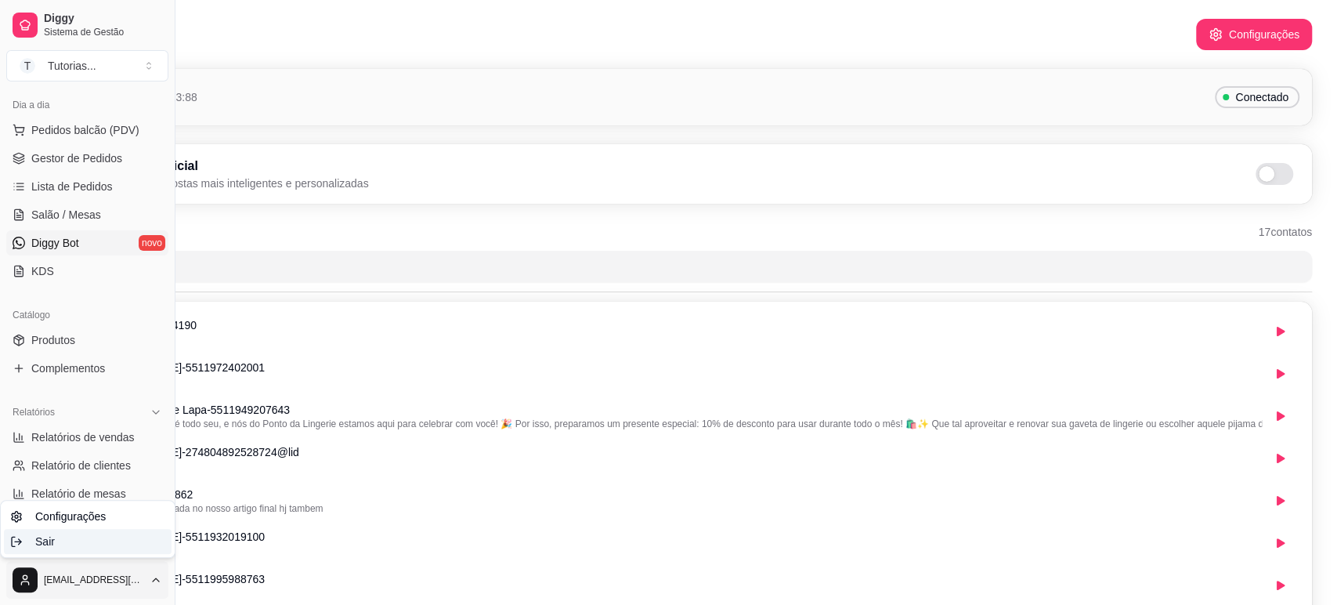
click at [89, 543] on div "Sair" at bounding box center [88, 541] width 168 height 25
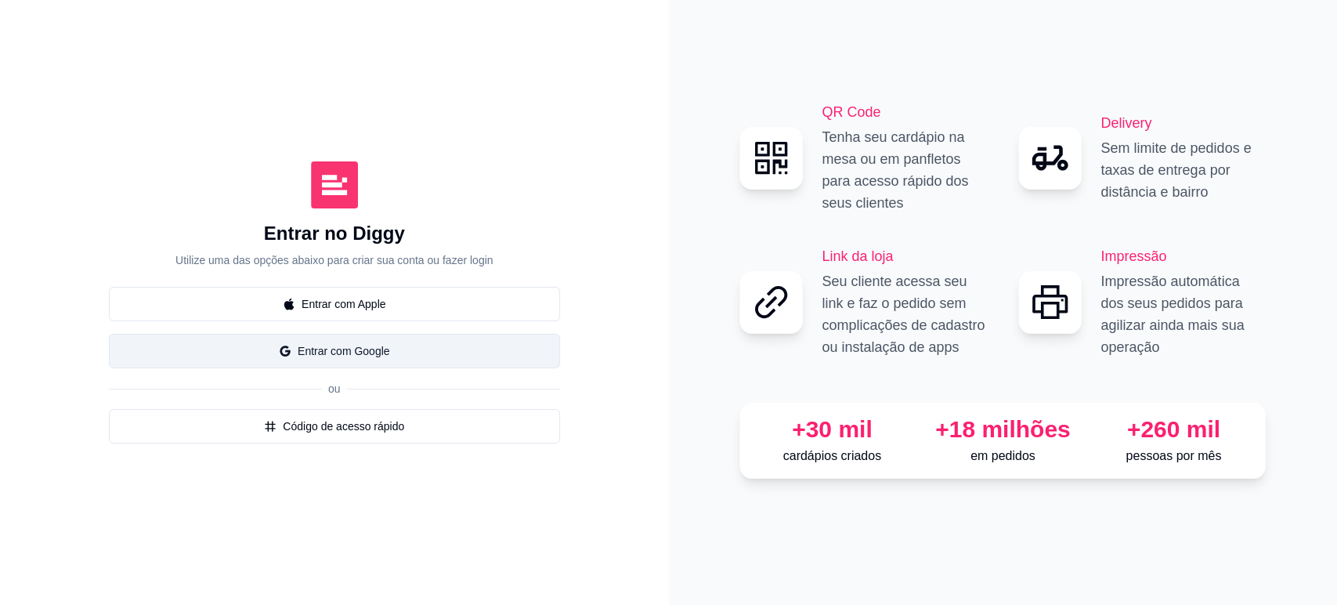
click at [297, 349] on button "Entrar com Google" at bounding box center [334, 351] width 451 height 34
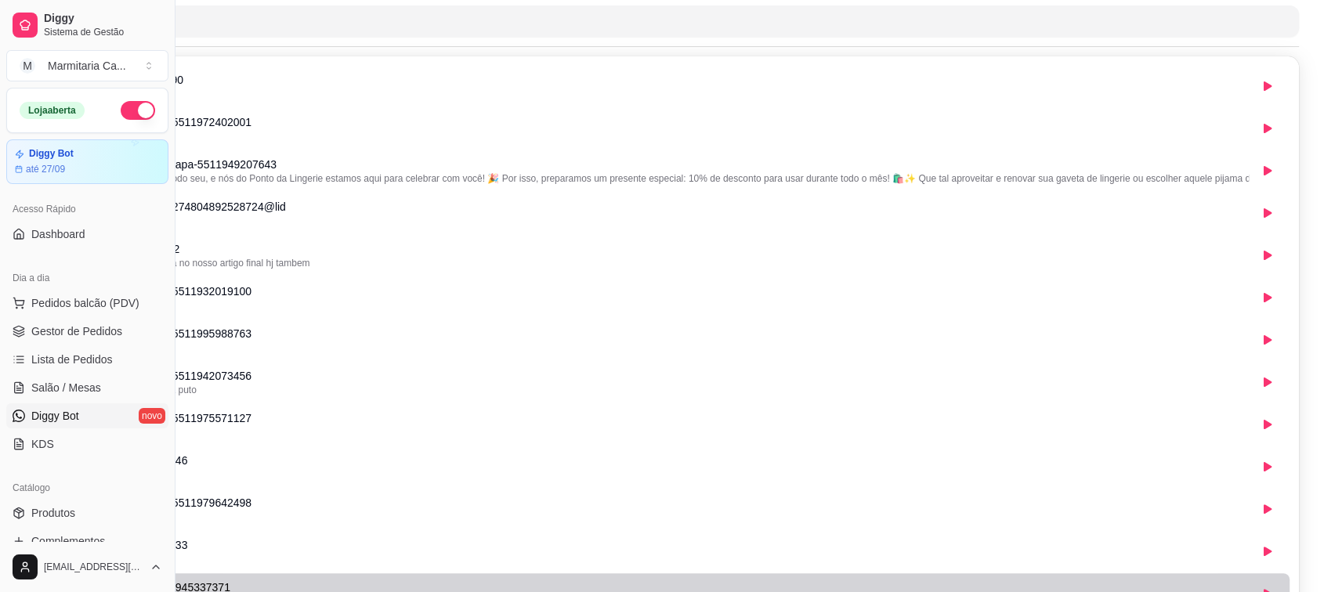
scroll to position [509, 175]
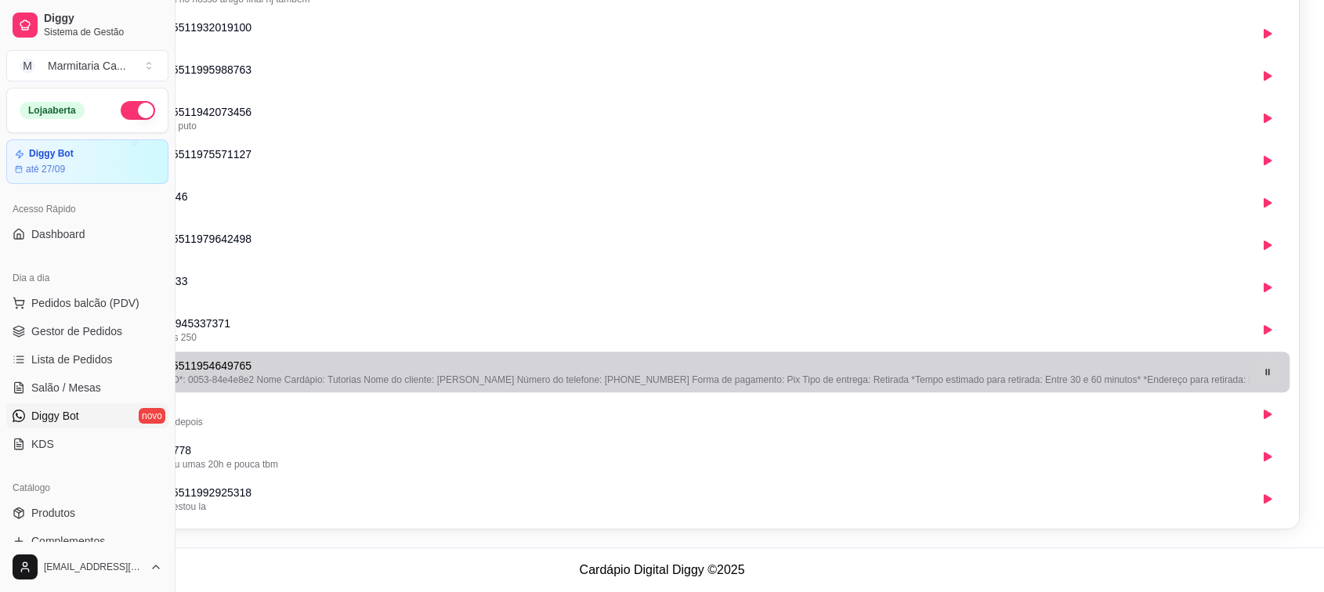
click at [1264, 367] on icon "button" at bounding box center [1267, 371] width 9 height 9
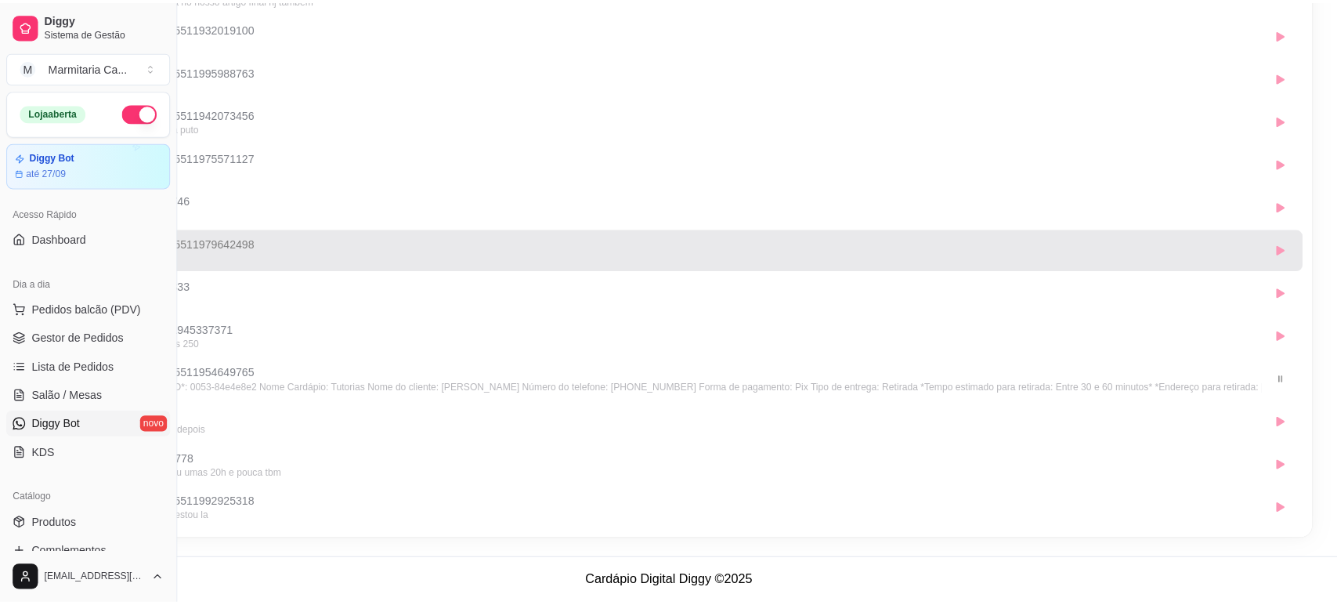
scroll to position [0, 0]
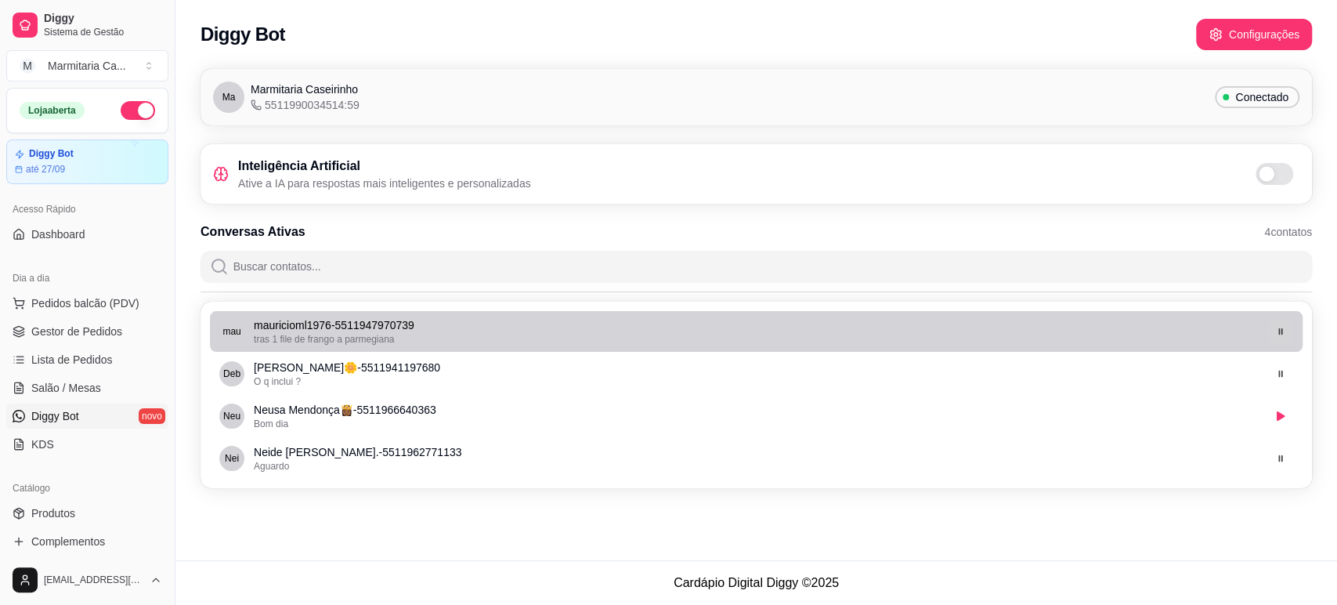
click at [1284, 331] on icon "button" at bounding box center [1280, 331] width 9 height 9
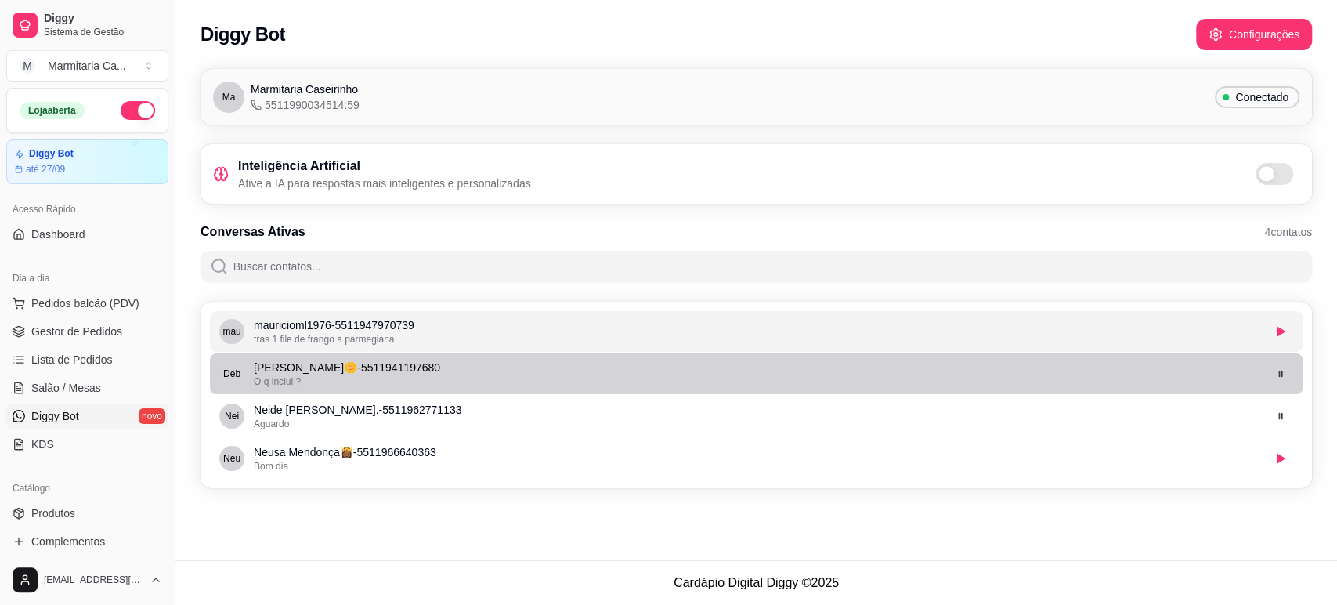
click at [1281, 372] on icon "button" at bounding box center [1280, 373] width 9 height 9
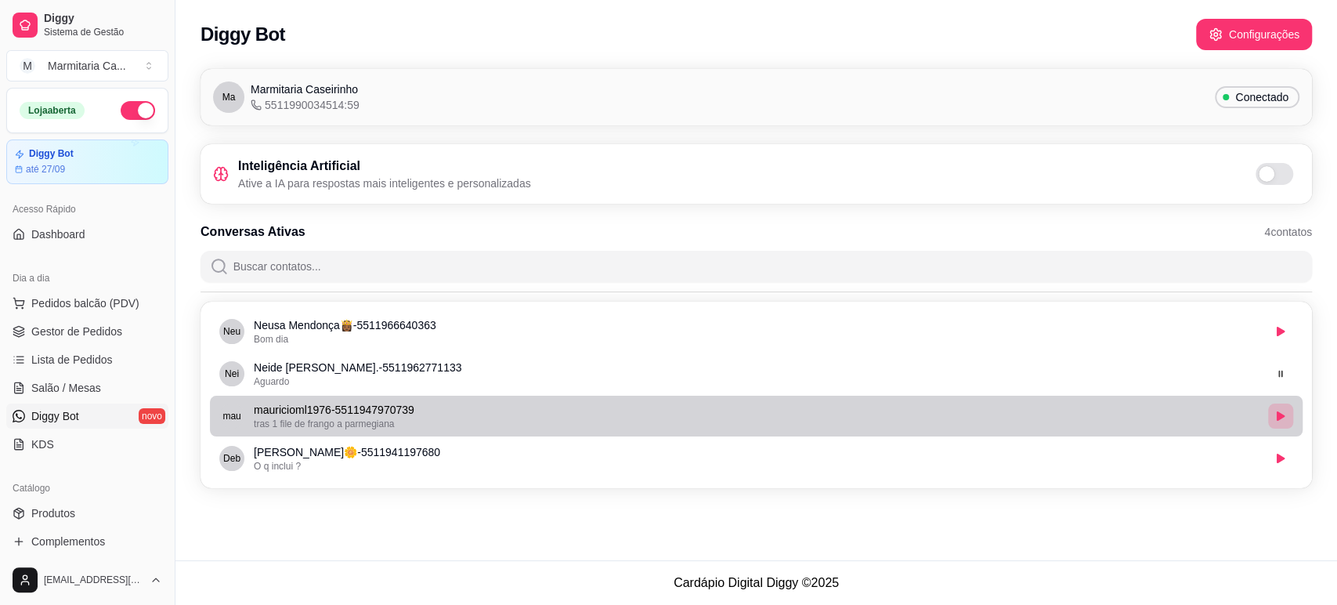
click at [1284, 415] on icon "button" at bounding box center [1281, 415] width 8 height 9
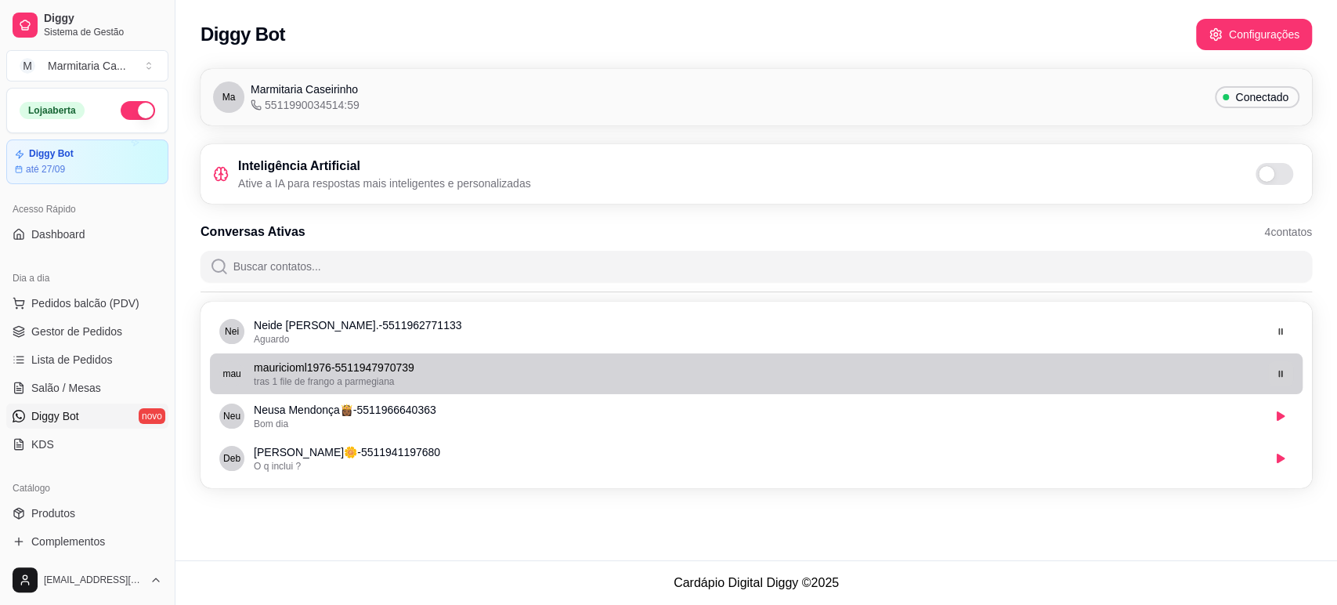
click at [1285, 378] on icon "button" at bounding box center [1280, 373] width 9 height 9
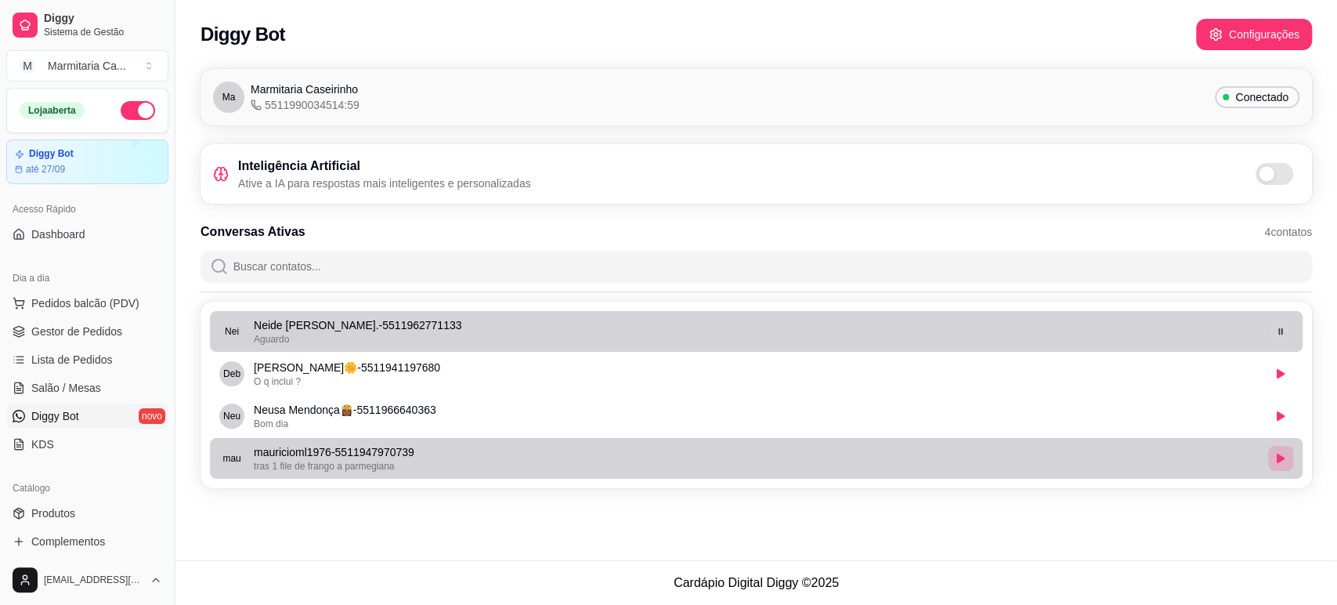
click at [1283, 328] on icon "button" at bounding box center [1280, 331] width 9 height 9
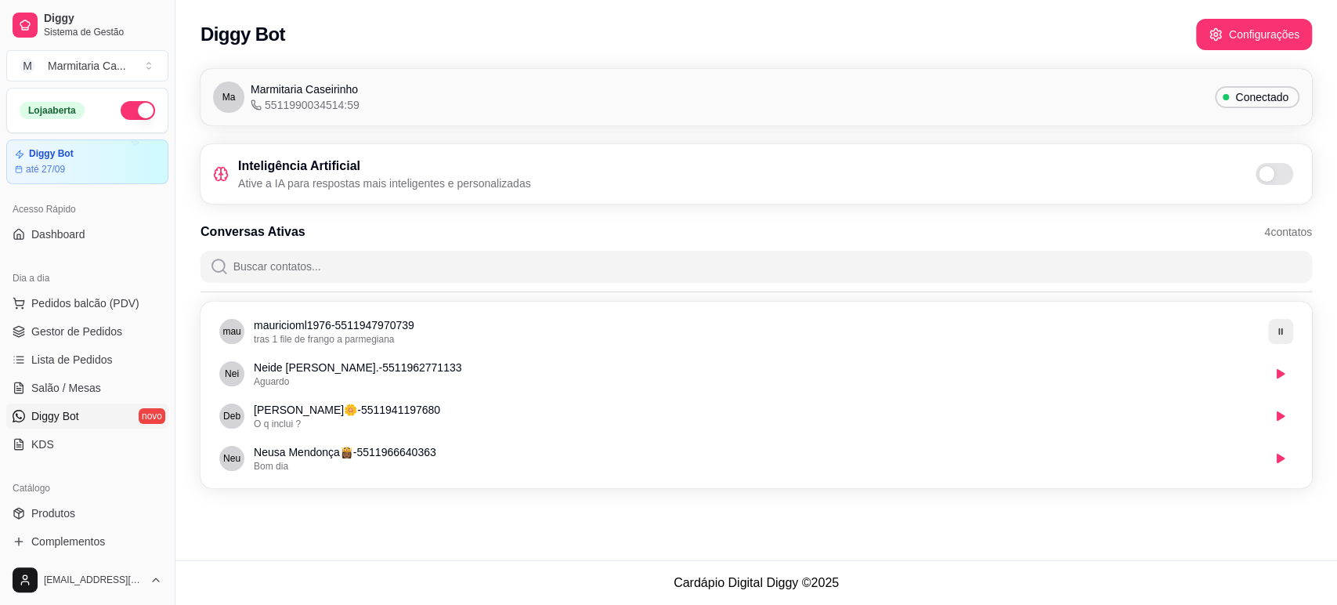
drag, startPoint x: 183, startPoint y: 5, endPoint x: 188, endPoint y: 13, distance: 10.2
click at [188, 13] on div "Diggy Bot Configurações" at bounding box center [756, 30] width 1162 height 60
checkbox input "true"
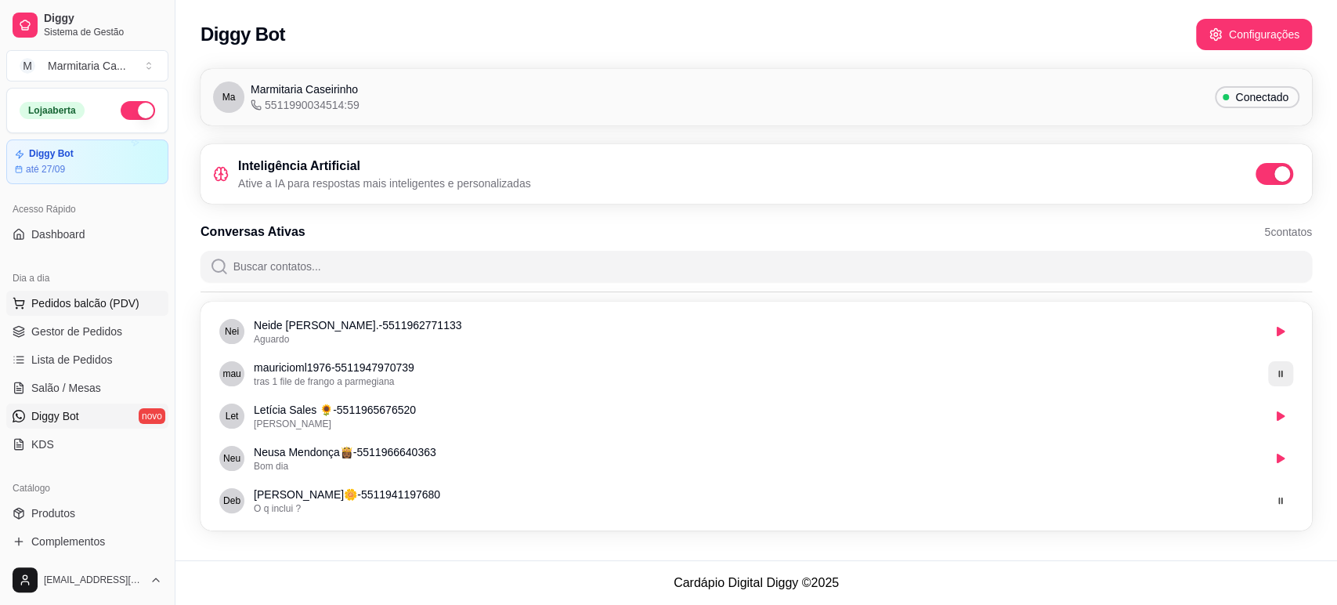
click at [67, 299] on span "Pedidos balcão (PDV)" at bounding box center [85, 303] width 108 height 16
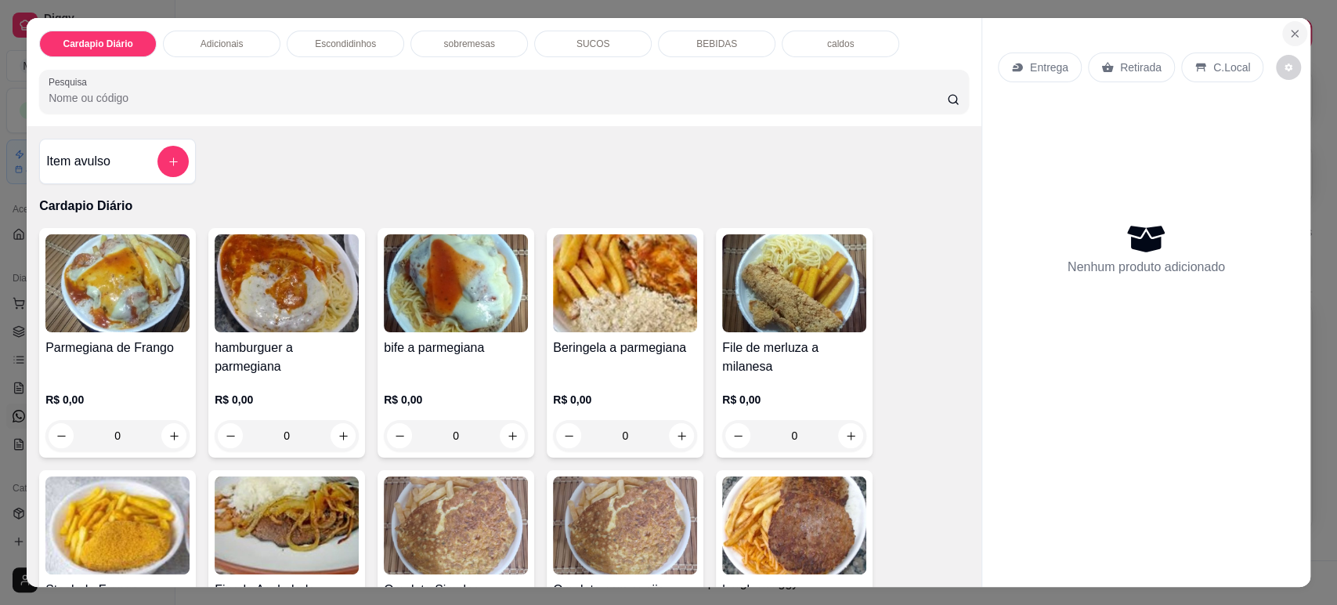
click at [1291, 31] on icon "Close" at bounding box center [1295, 33] width 13 height 13
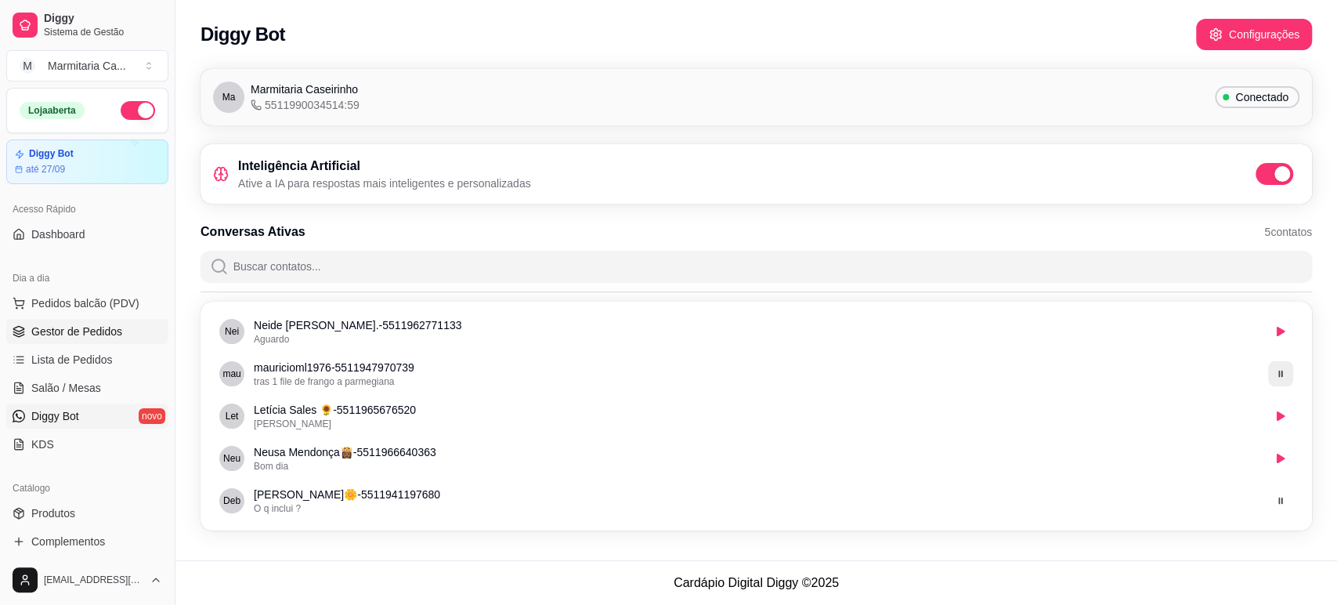
click at [94, 331] on span "Gestor de Pedidos" at bounding box center [76, 332] width 91 height 16
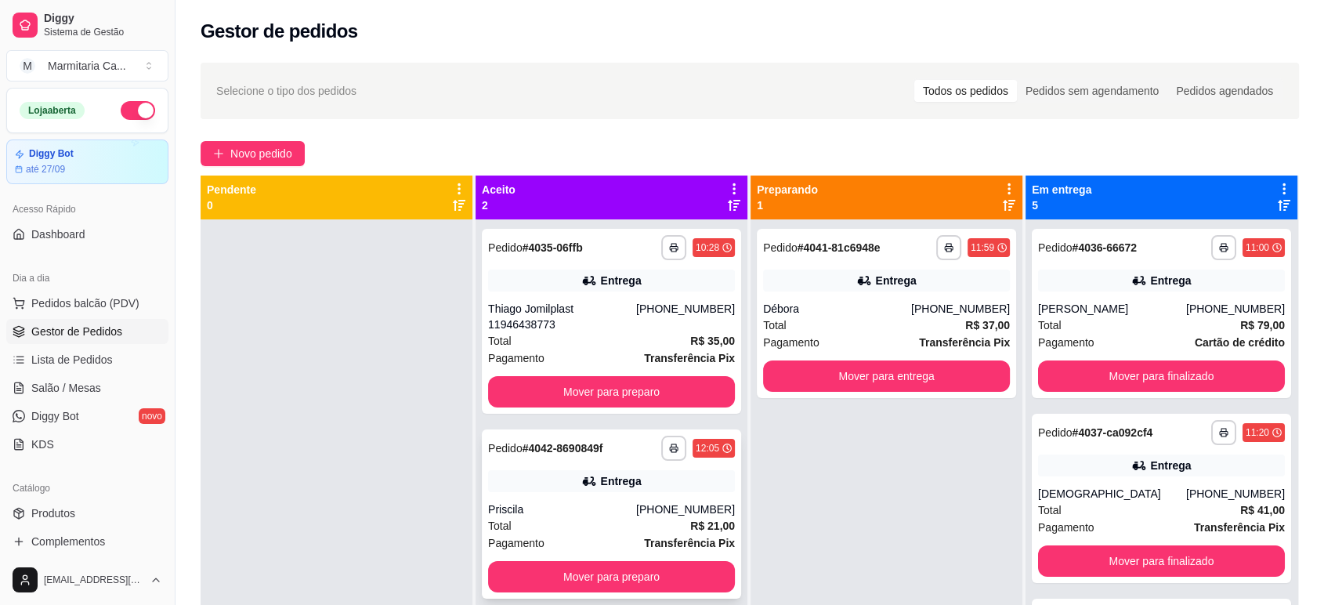
click at [555, 470] on div "Entrega" at bounding box center [611, 481] width 247 height 22
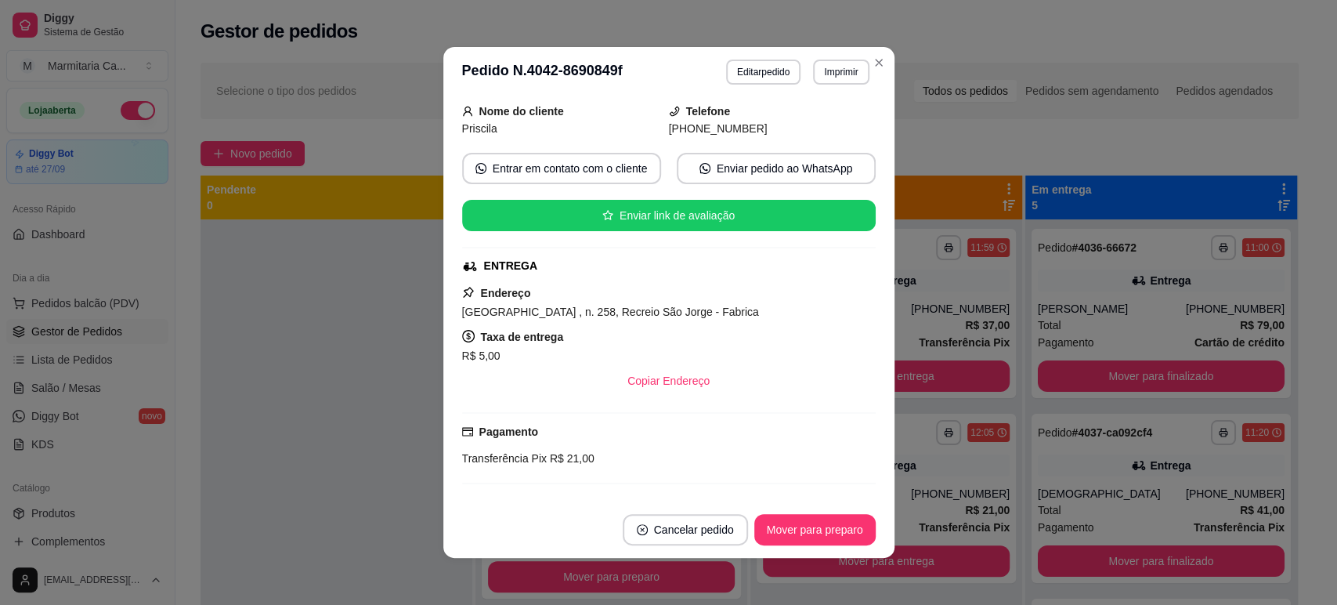
scroll to position [20, 0]
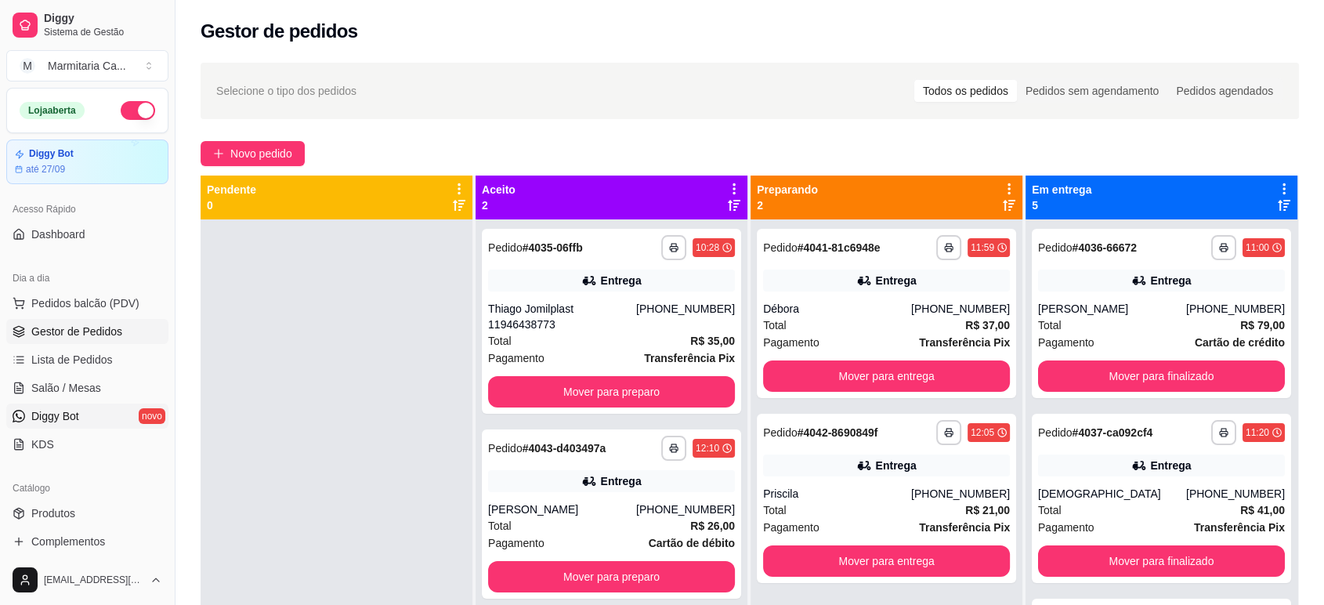
click at [78, 410] on span "Diggy Bot" at bounding box center [55, 416] width 48 height 16
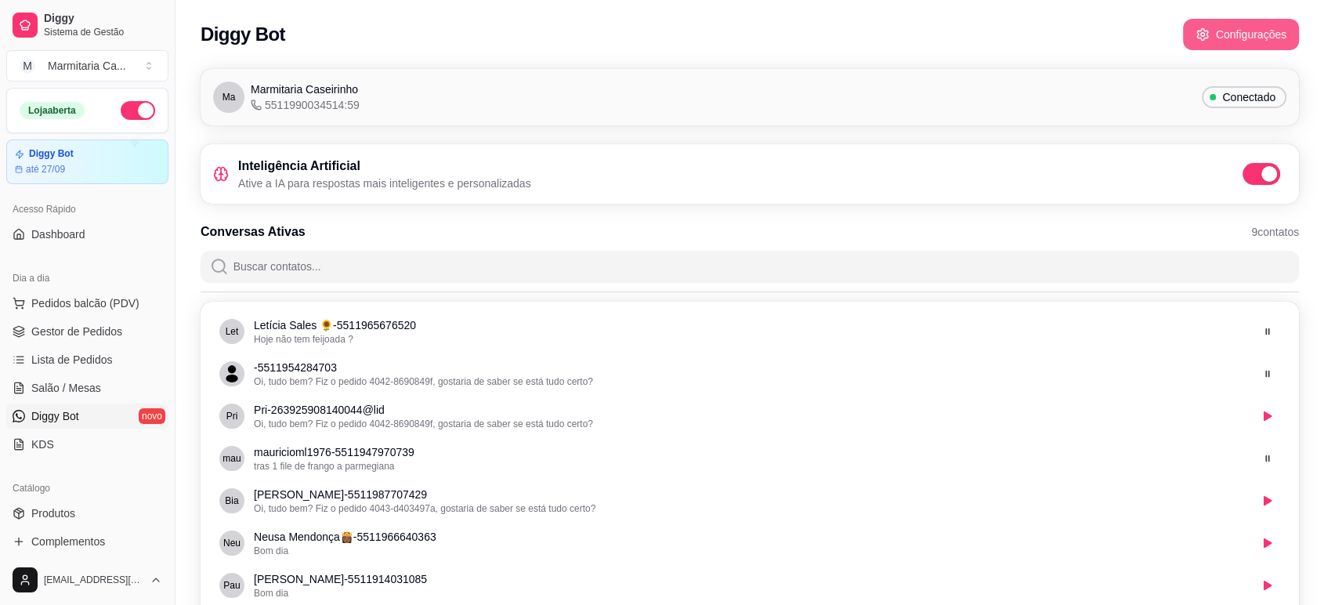
click at [1235, 43] on button "Configurações" at bounding box center [1241, 34] width 116 height 31
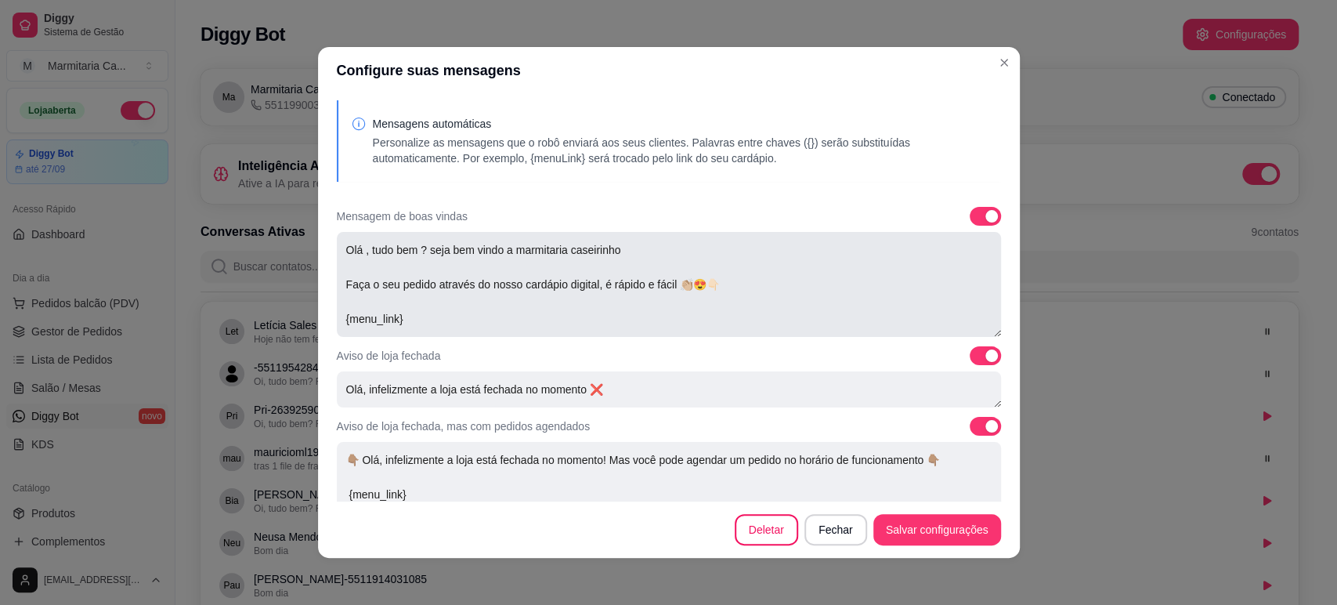
click at [361, 249] on textarea "Olá , tudo bem ? seja bem vindo a marmitaria caseirinho Faça o seu pedido atrav…" at bounding box center [669, 284] width 664 height 105
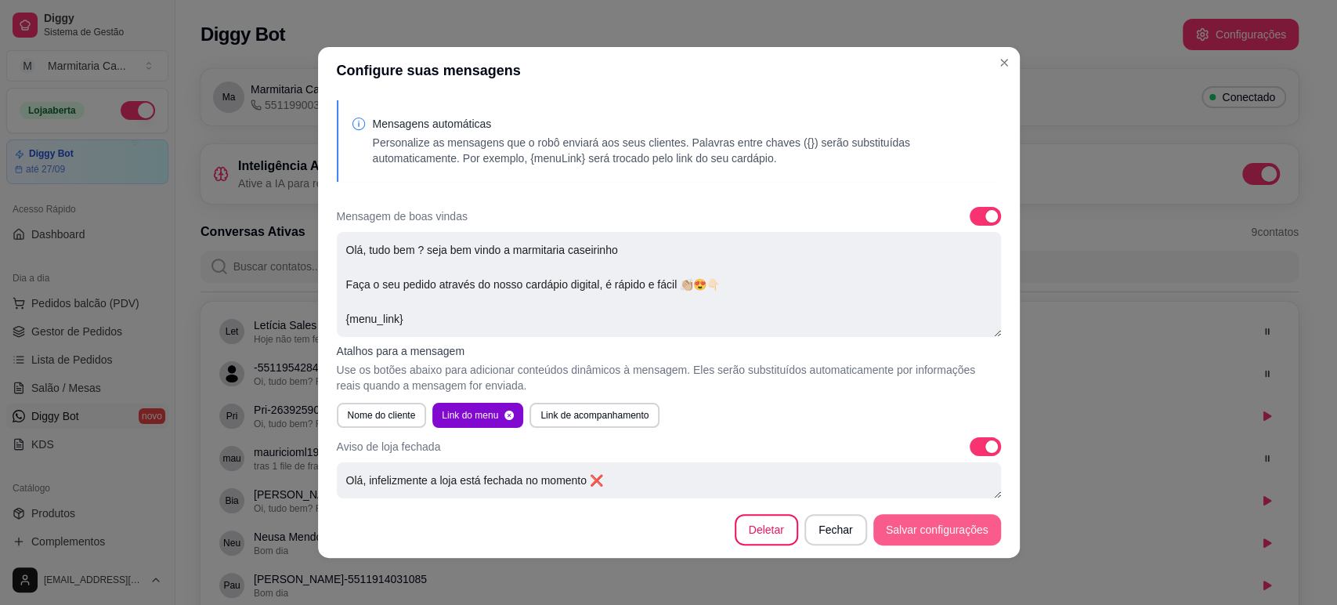
type textarea "Olá, tudo bem ? seja bem vindo a marmitaria caseirinho Faça o seu pedido atravé…"
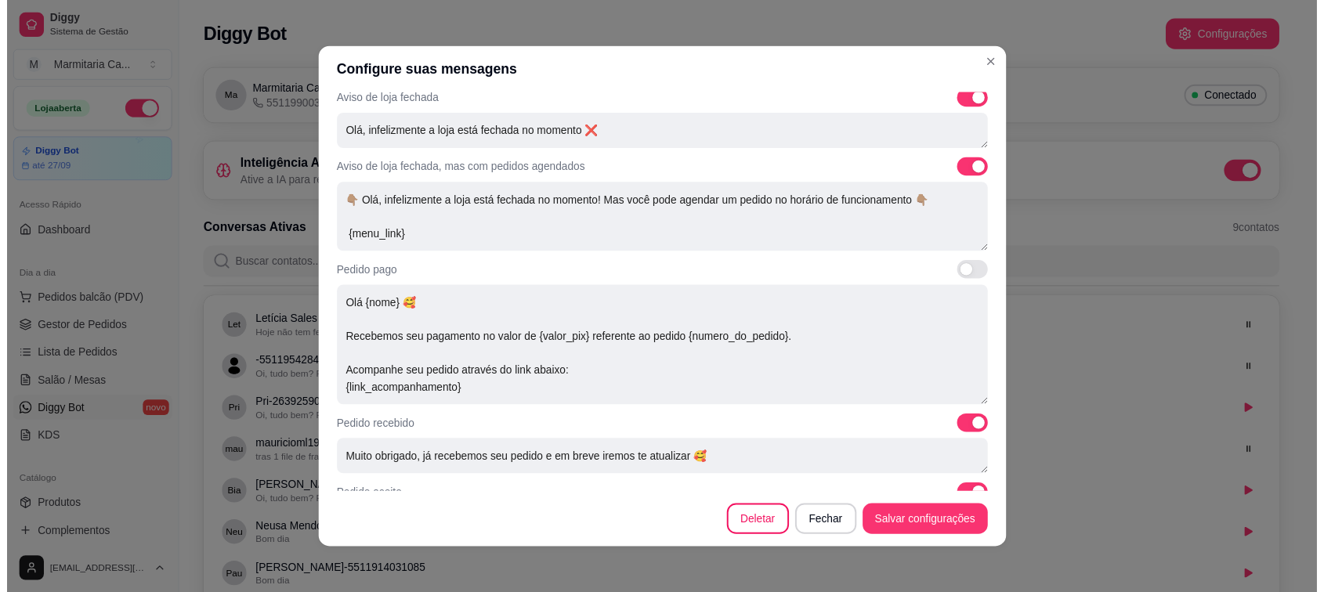
scroll to position [348, 0]
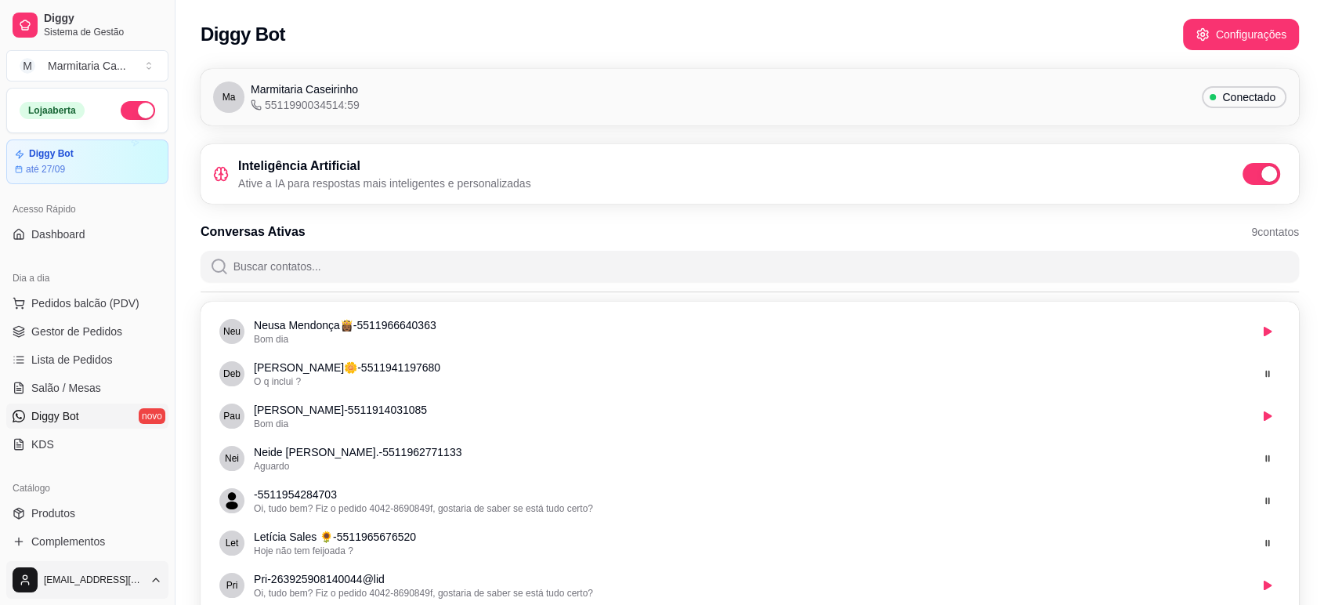
click at [136, 575] on html "Diggy Sistema de Gestão M Marmitaria Ca ... Loja aberta Diggy Bot até 27/09 Ace…" at bounding box center [662, 302] width 1324 height 605
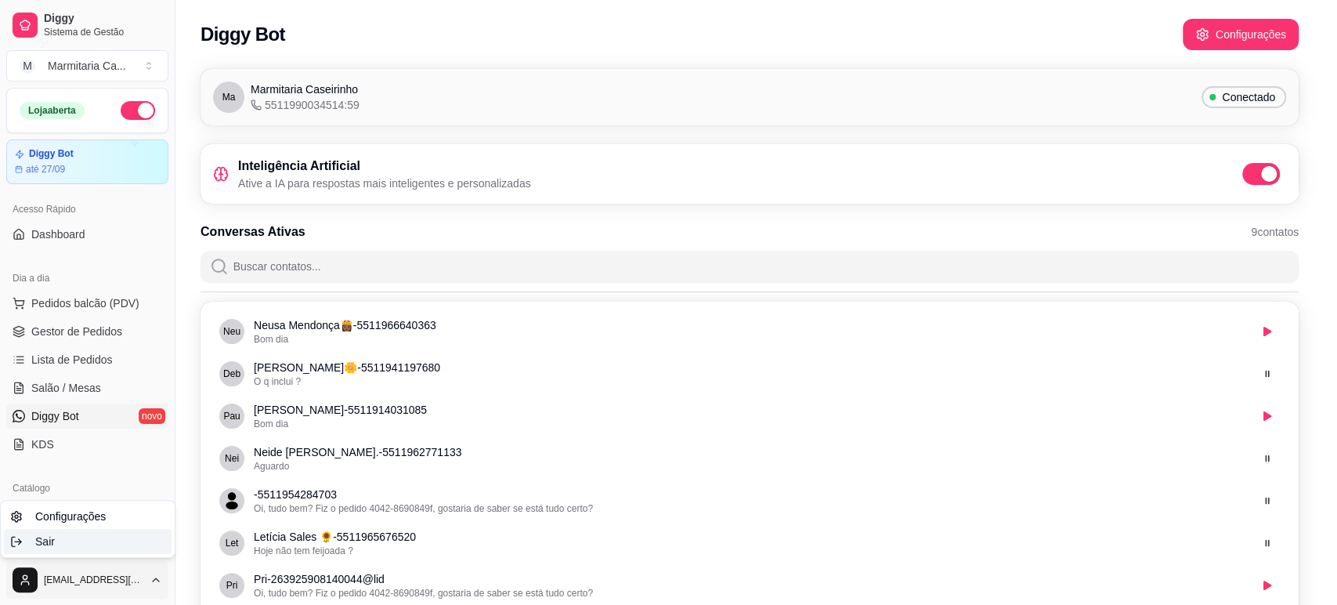
click at [108, 551] on div "Sair" at bounding box center [88, 541] width 168 height 25
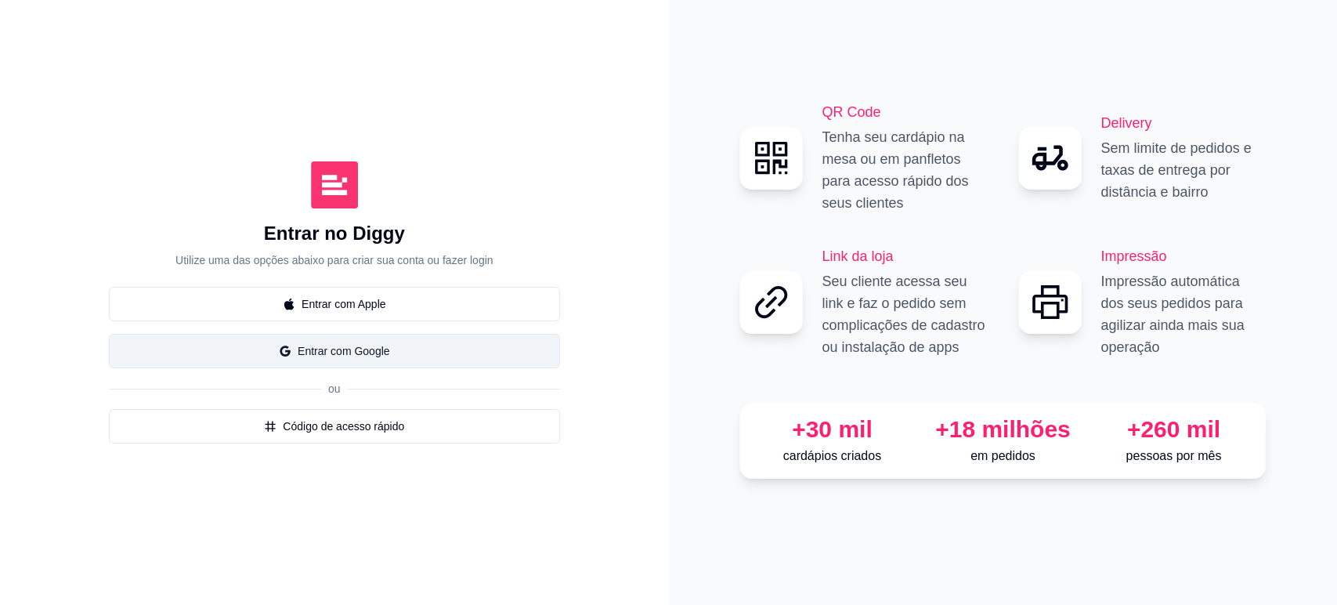
click at [353, 350] on button "Entrar com Google" at bounding box center [334, 351] width 451 height 34
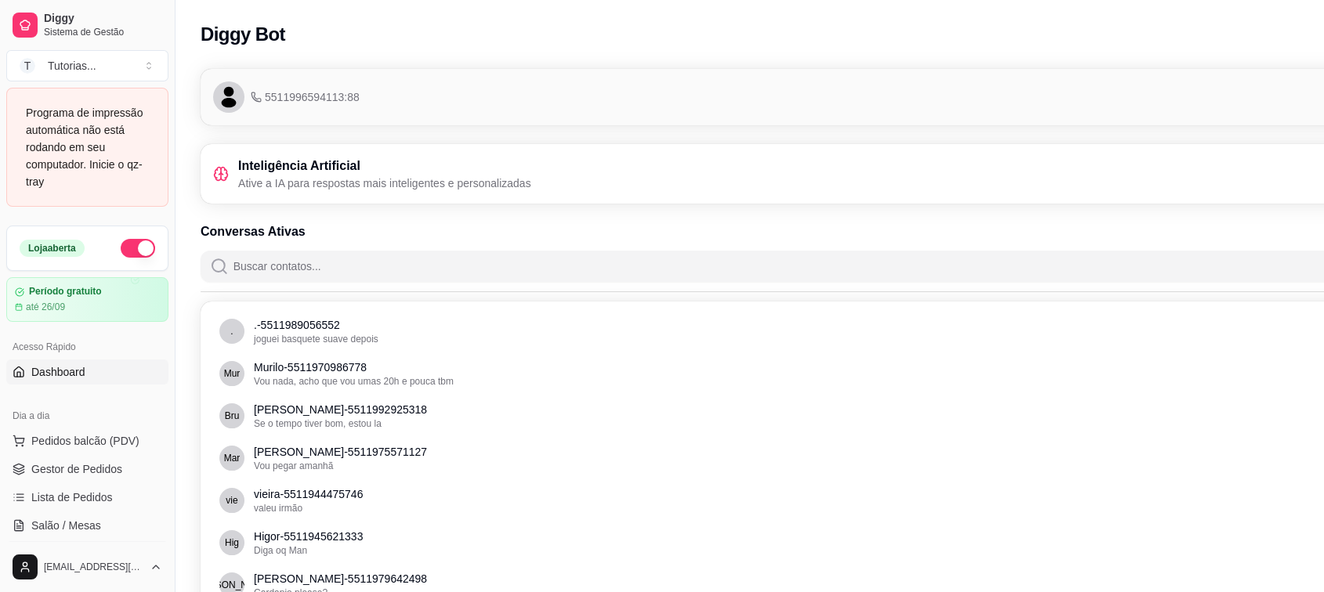
click at [58, 364] on span "Dashboard" at bounding box center [58, 372] width 54 height 16
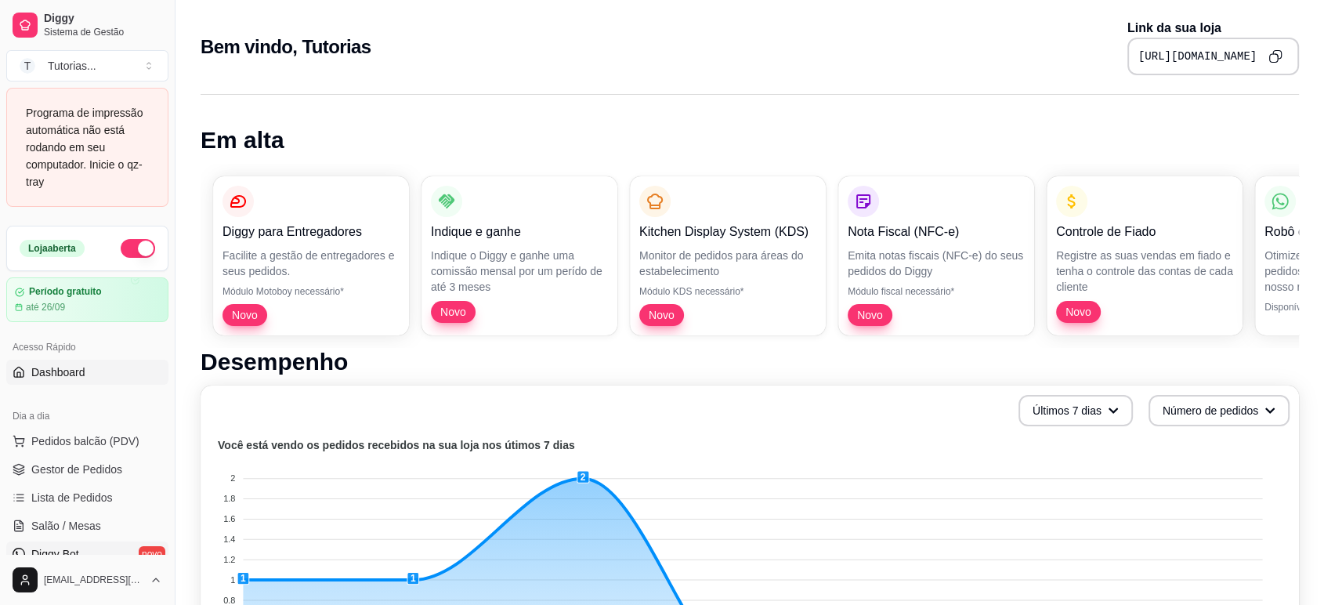
click at [92, 546] on link "Diggy Bot novo" at bounding box center [87, 553] width 162 height 25
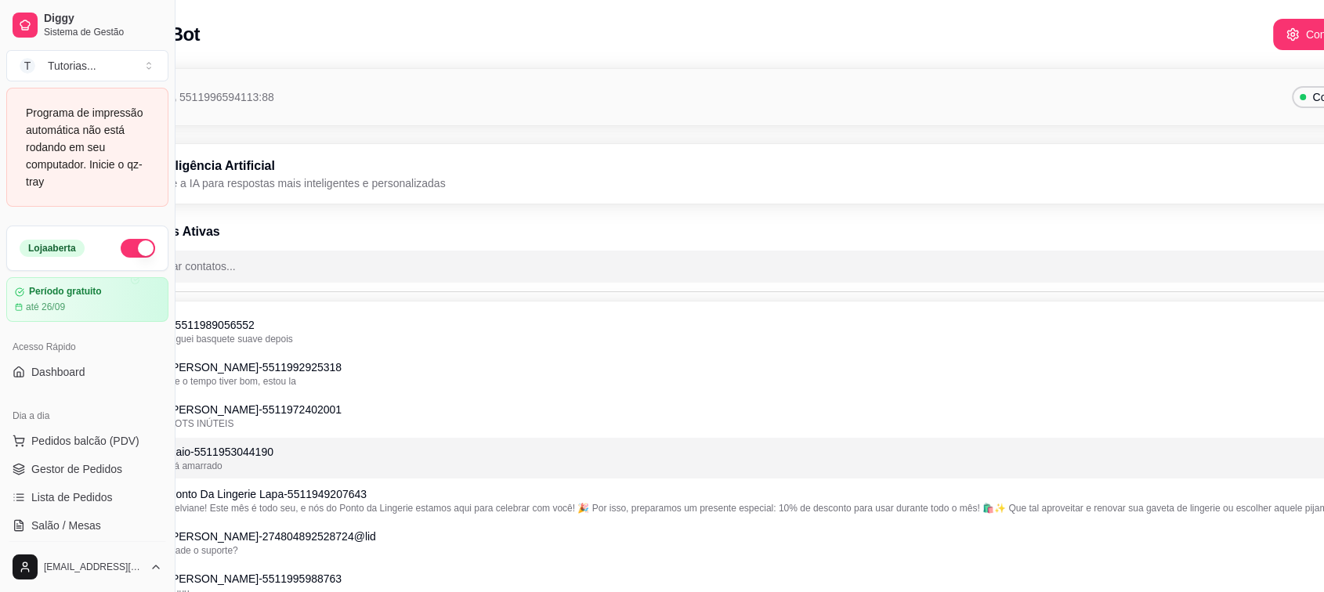
scroll to position [0, 175]
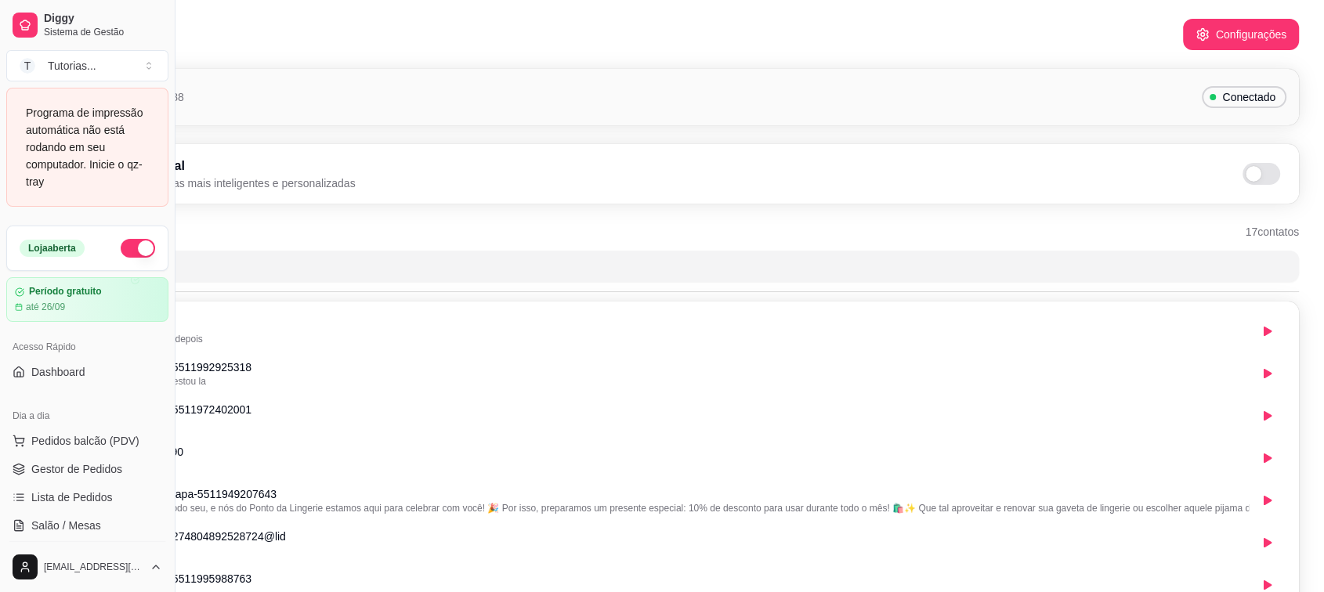
click at [1239, 157] on div "Inteligência Artificial Ative a IA para respostas mais inteligentes e personali…" at bounding box center [662, 174] width 1249 height 34
click at [1254, 168] on span at bounding box center [1254, 174] width 16 height 16
click at [1252, 177] on input "checkbox" at bounding box center [1247, 182] width 10 height 10
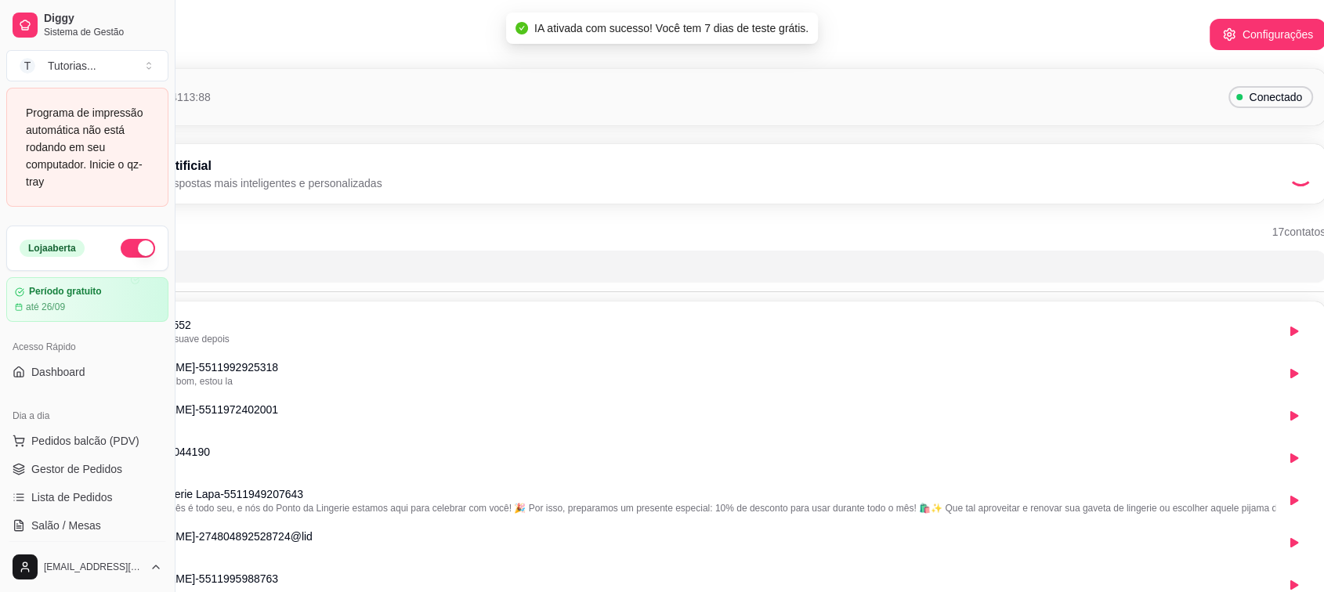
scroll to position [0, 0]
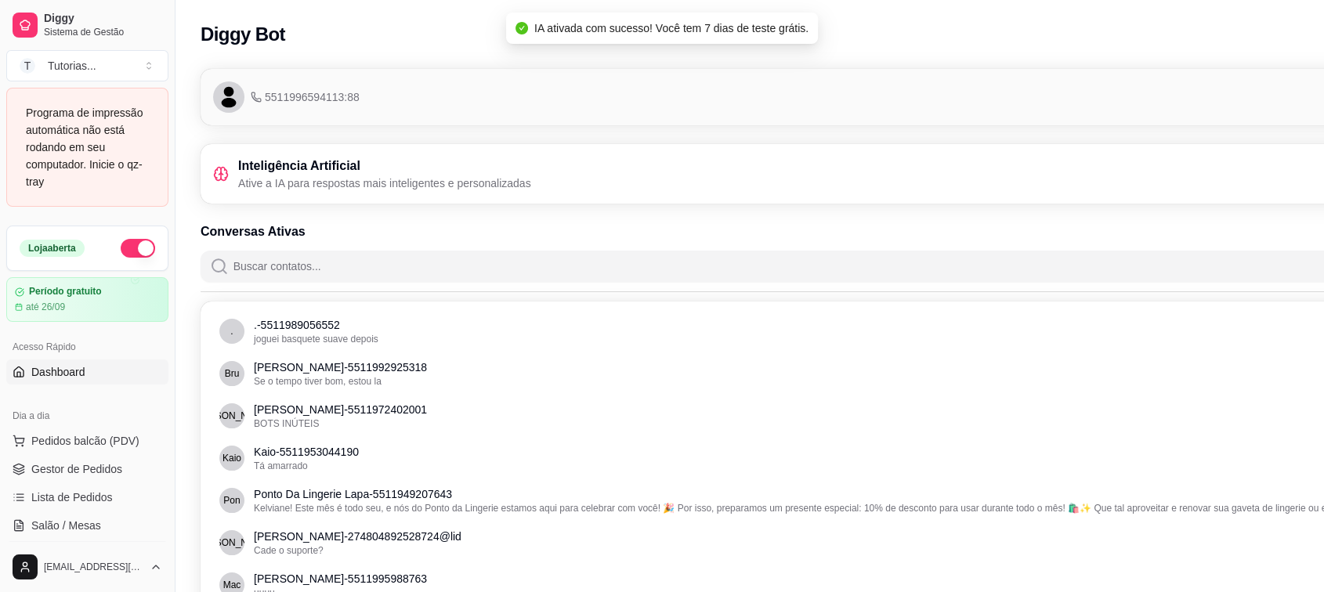
click at [46, 376] on span "Dashboard" at bounding box center [58, 372] width 54 height 16
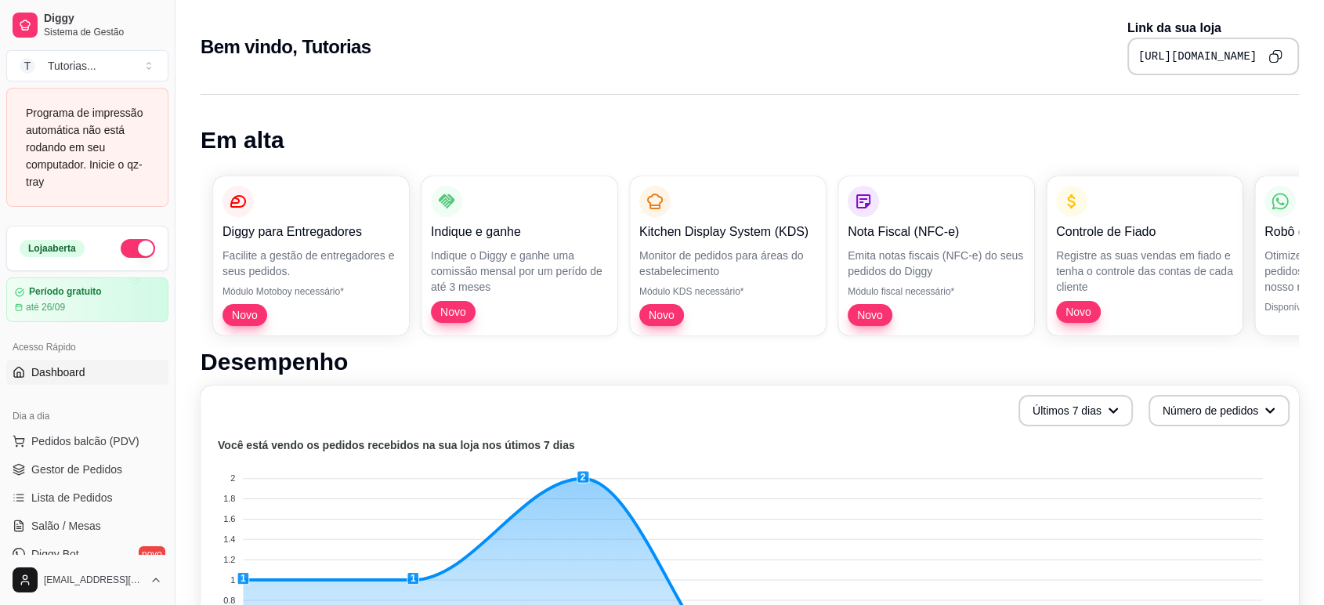
click at [1285, 52] on button "Copy to clipboard" at bounding box center [1275, 56] width 25 height 25
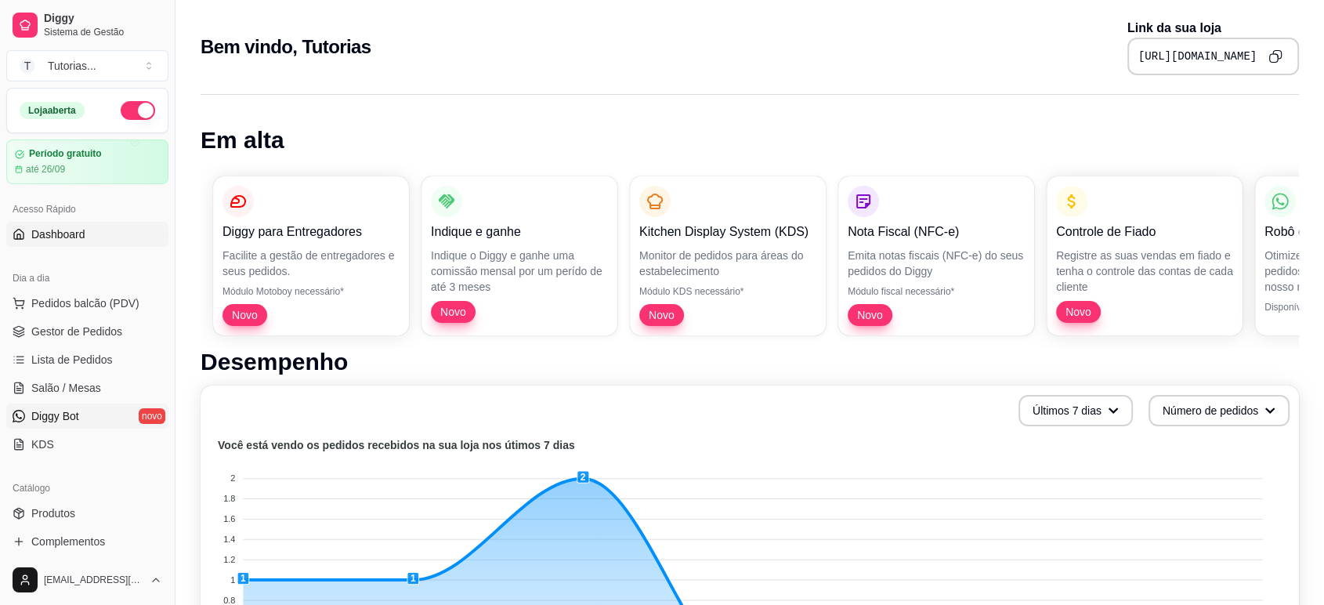
click at [81, 404] on link "Diggy Bot novo" at bounding box center [87, 415] width 162 height 25
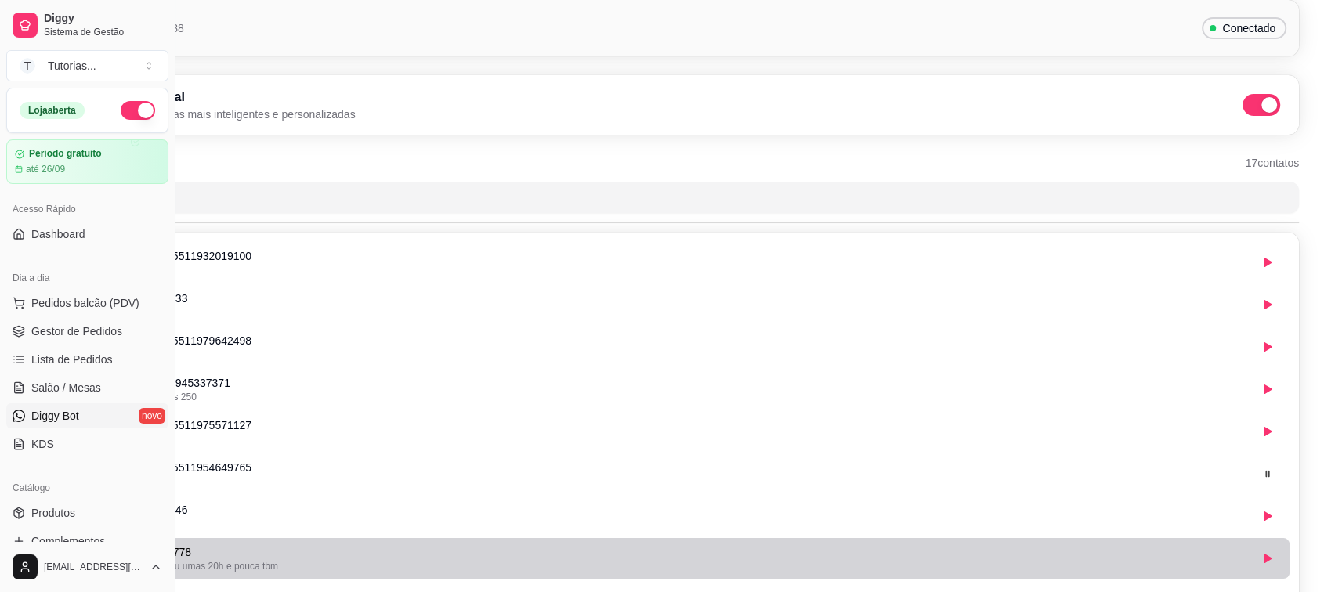
scroll to position [261, 175]
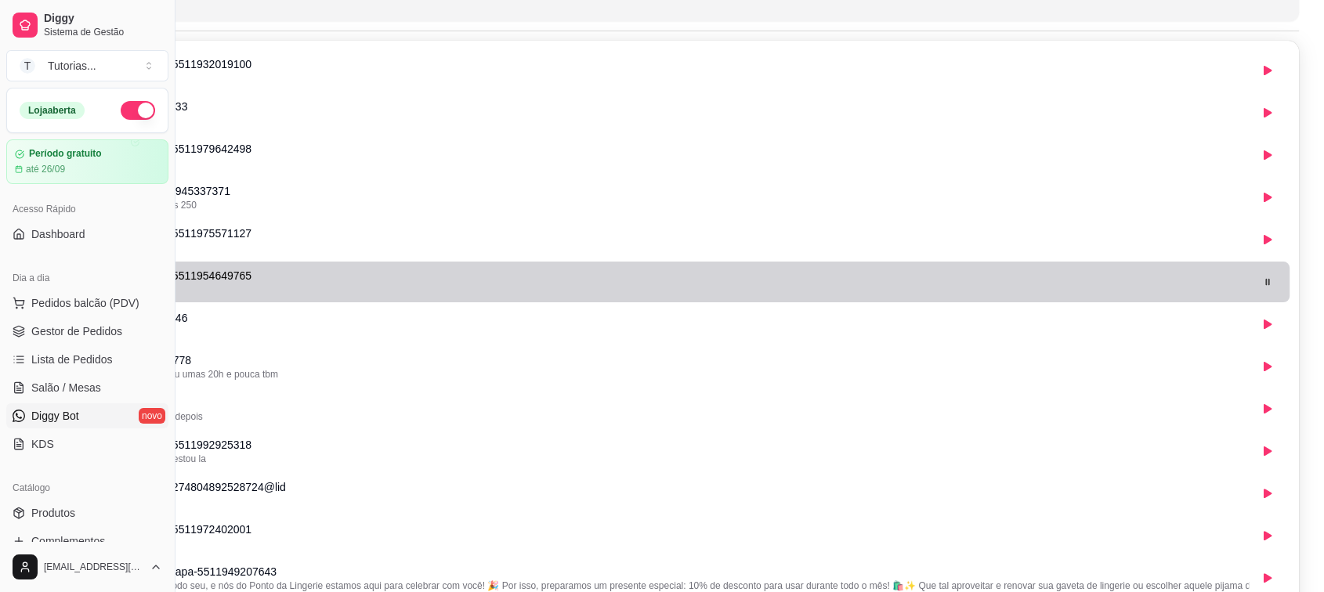
click at [1263, 287] on button "button" at bounding box center [1267, 281] width 25 height 25
